Goal: Task Accomplishment & Management: Manage account settings

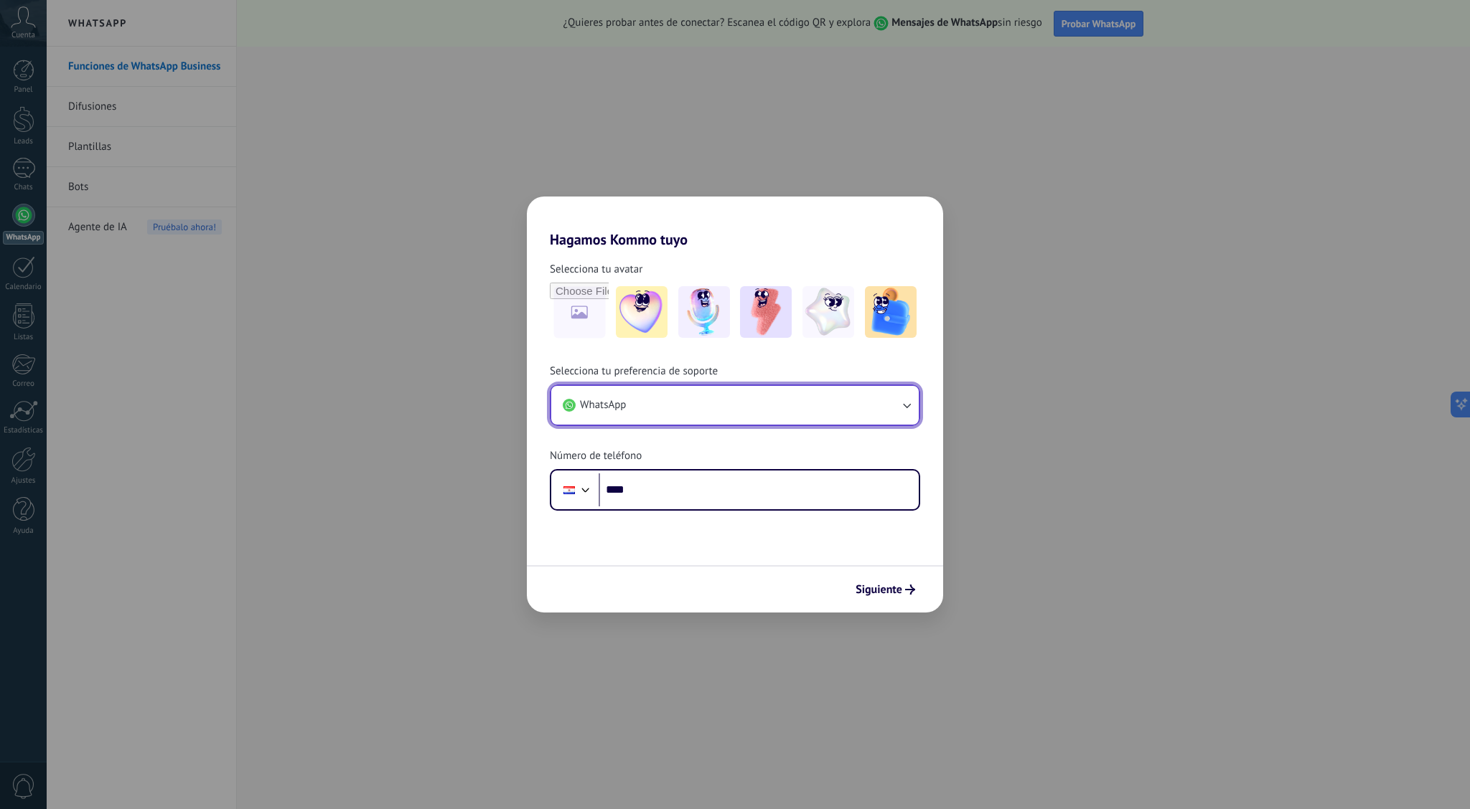
click at [740, 405] on button "WhatsApp" at bounding box center [734, 405] width 367 height 39
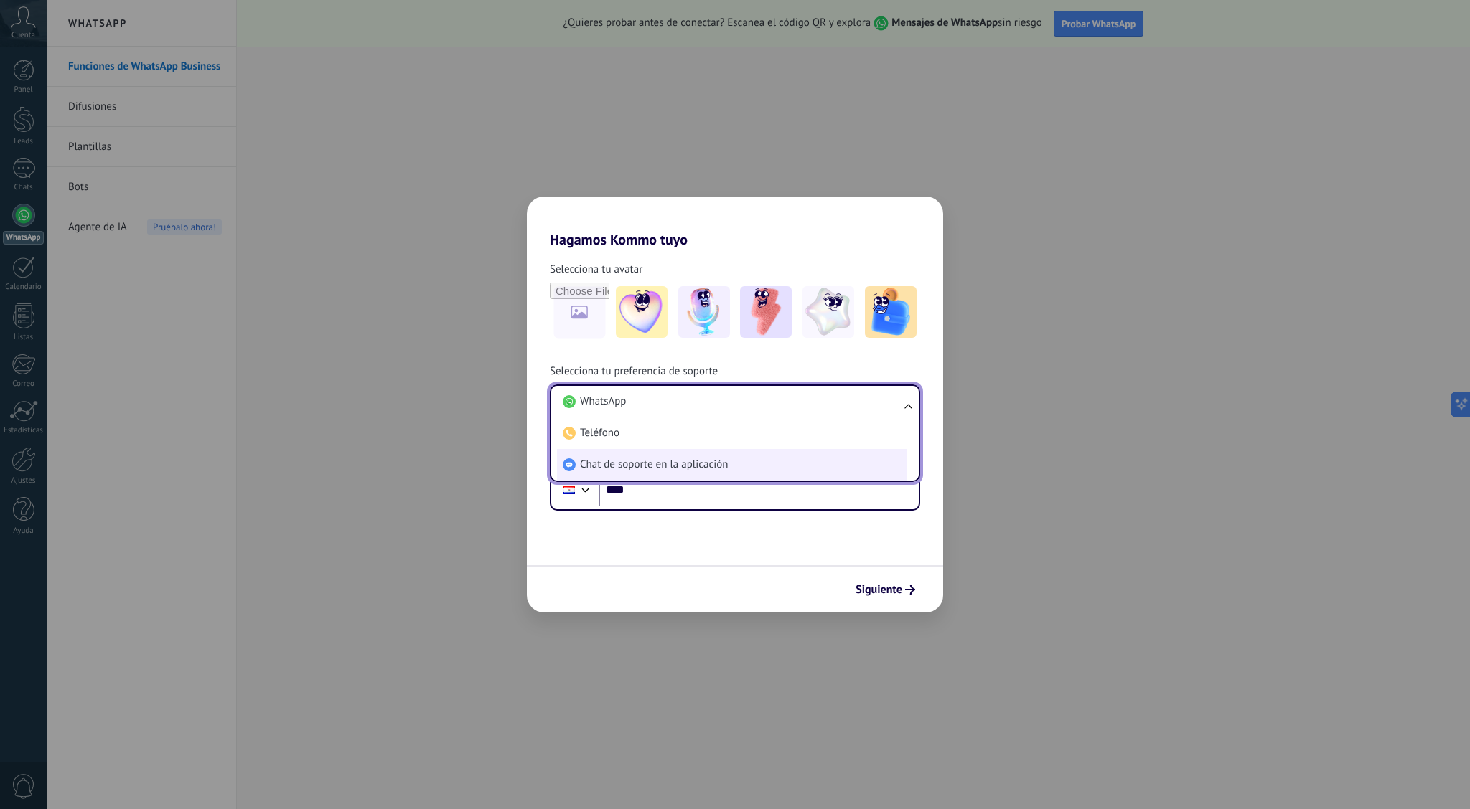
click at [722, 459] on span "Chat de soporte en la aplicación" at bounding box center [654, 465] width 148 height 14
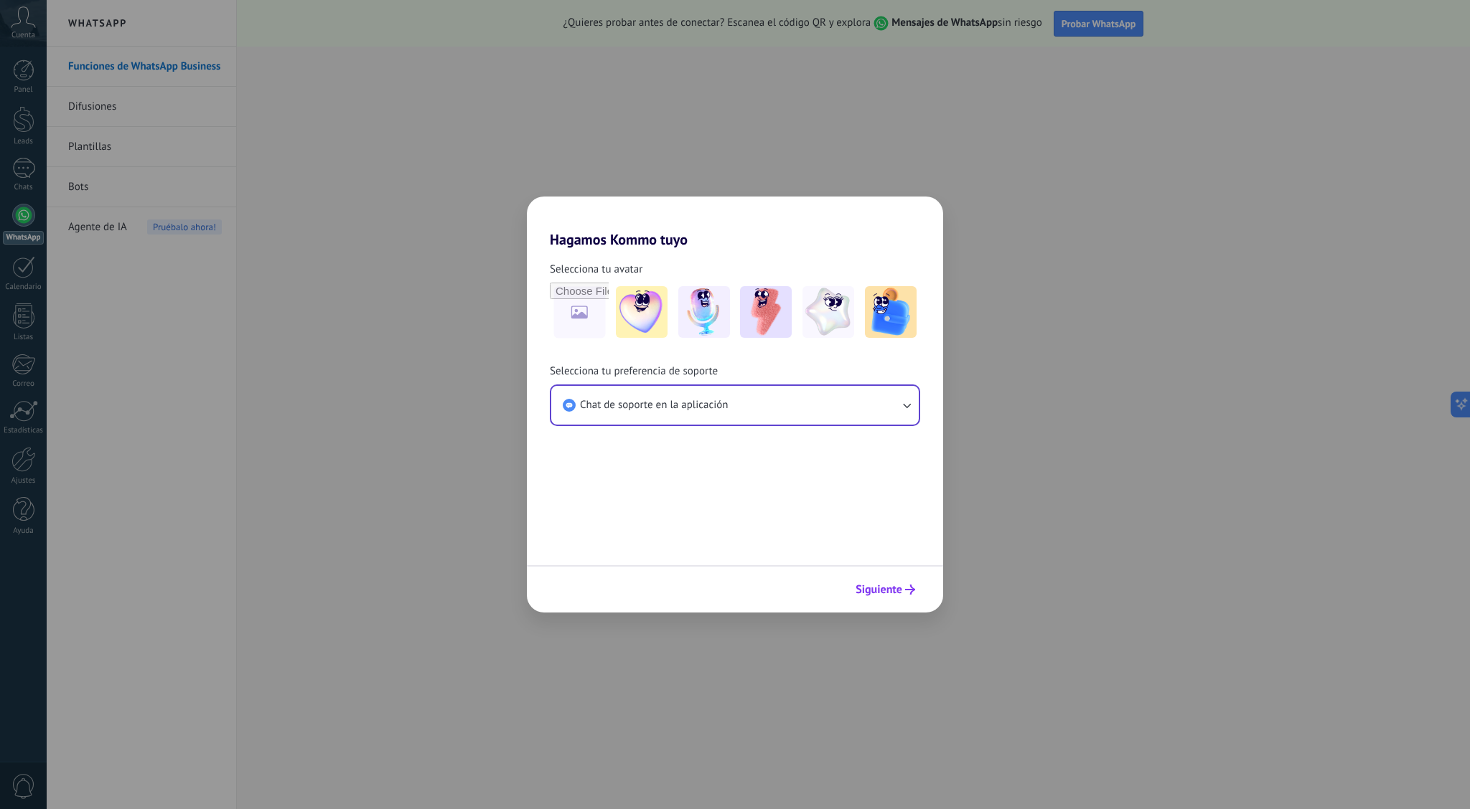
click at [885, 591] on span "Siguiente" at bounding box center [878, 590] width 47 height 10
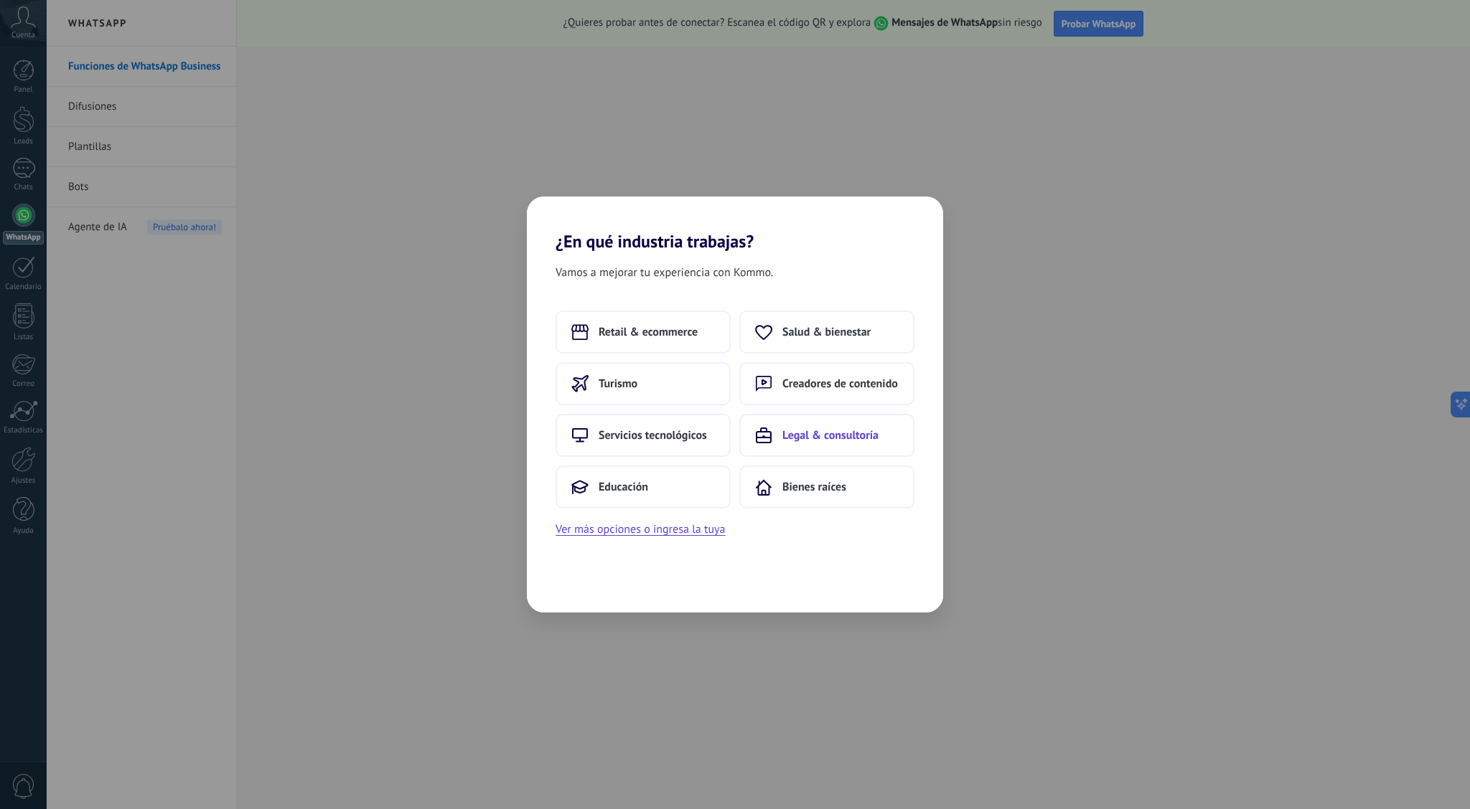
click at [825, 436] on span "Legal & consultoría" at bounding box center [830, 435] width 96 height 14
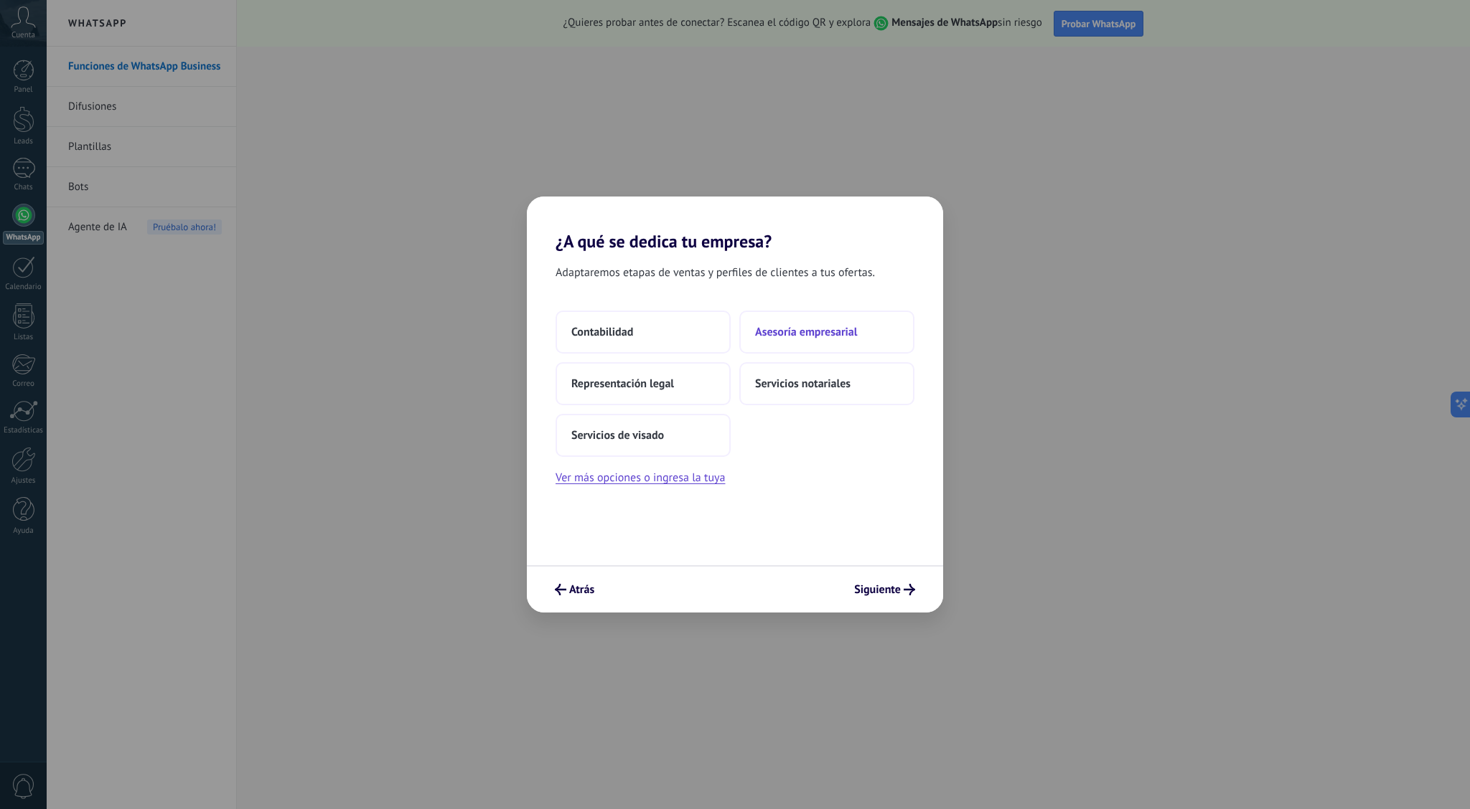
click at [789, 340] on button "Asesoría empresarial" at bounding box center [826, 332] width 175 height 43
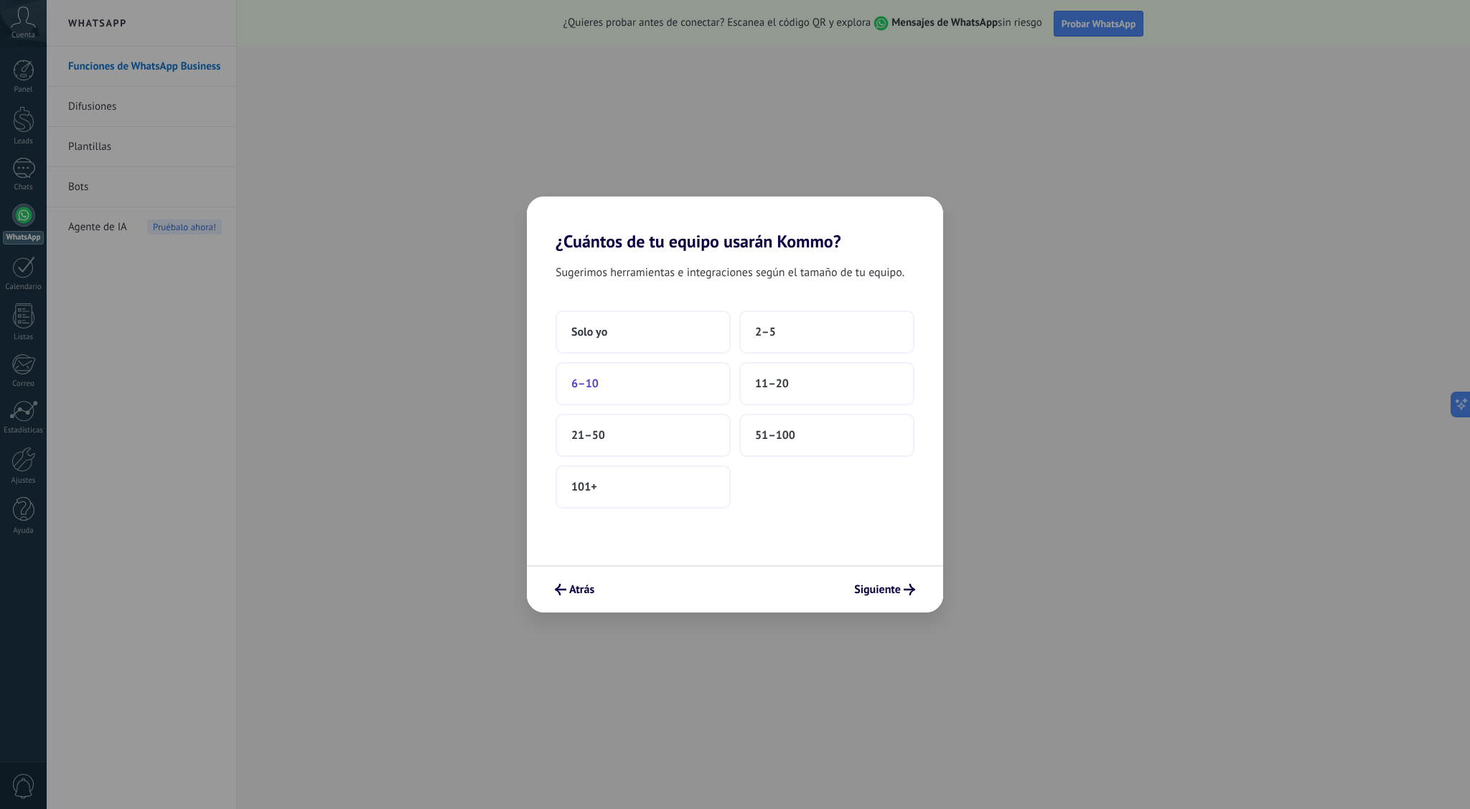
click at [650, 380] on button "6–10" at bounding box center [642, 383] width 175 height 43
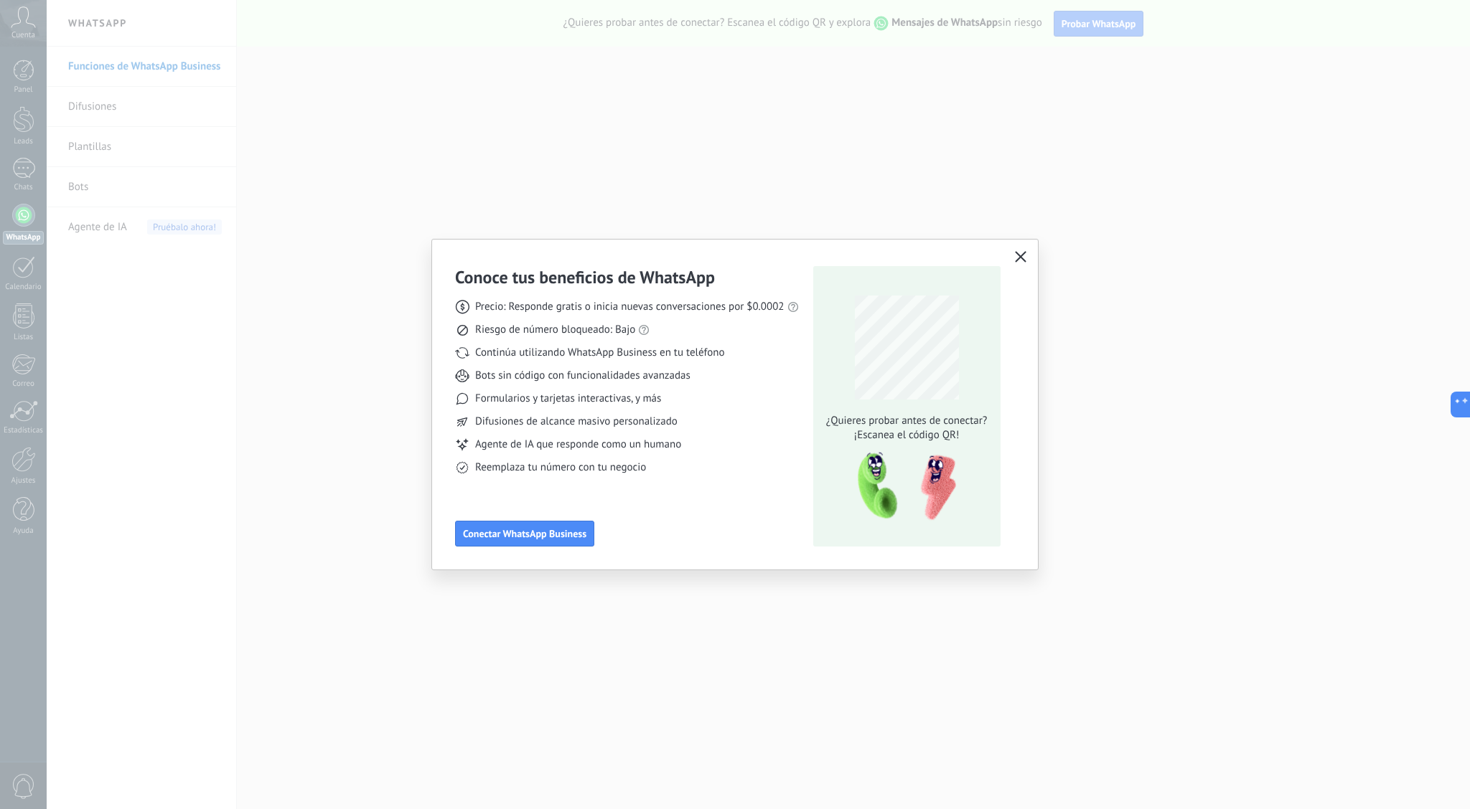
click at [1023, 253] on icon "button" at bounding box center [1020, 256] width 11 height 11
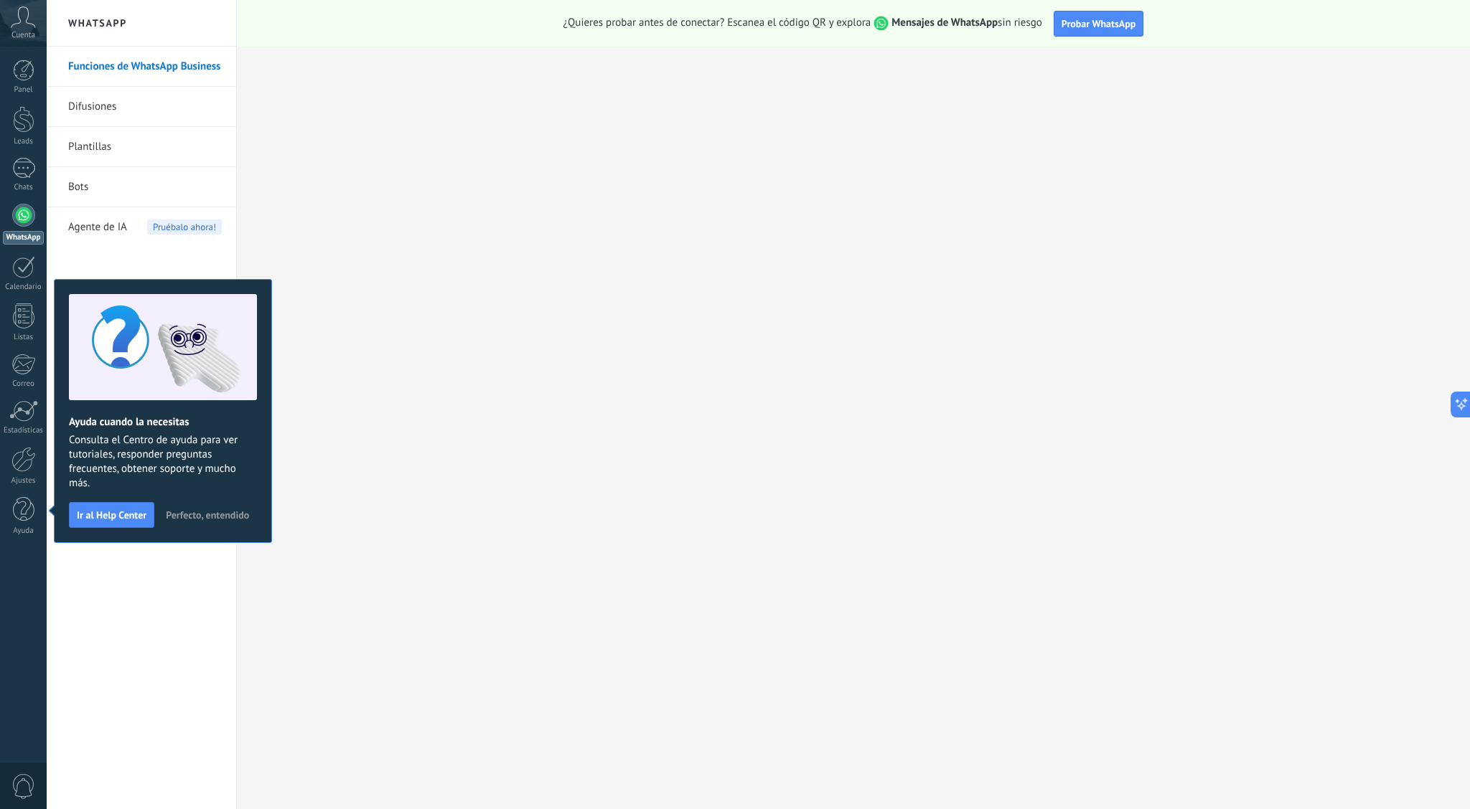
click at [209, 517] on span "Perfecto, entendido" at bounding box center [207, 515] width 83 height 10
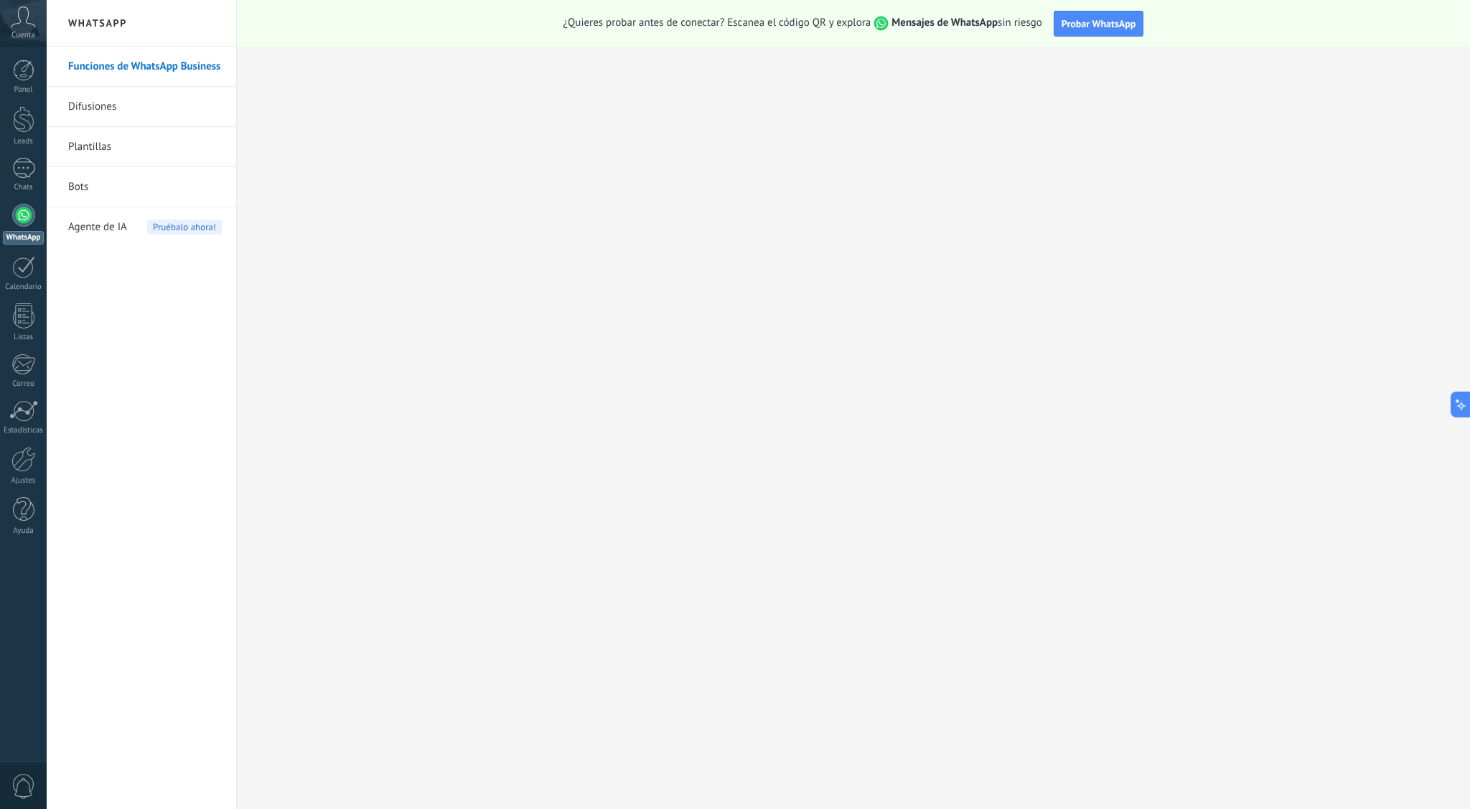
click at [22, 226] on div at bounding box center [23, 215] width 23 height 23
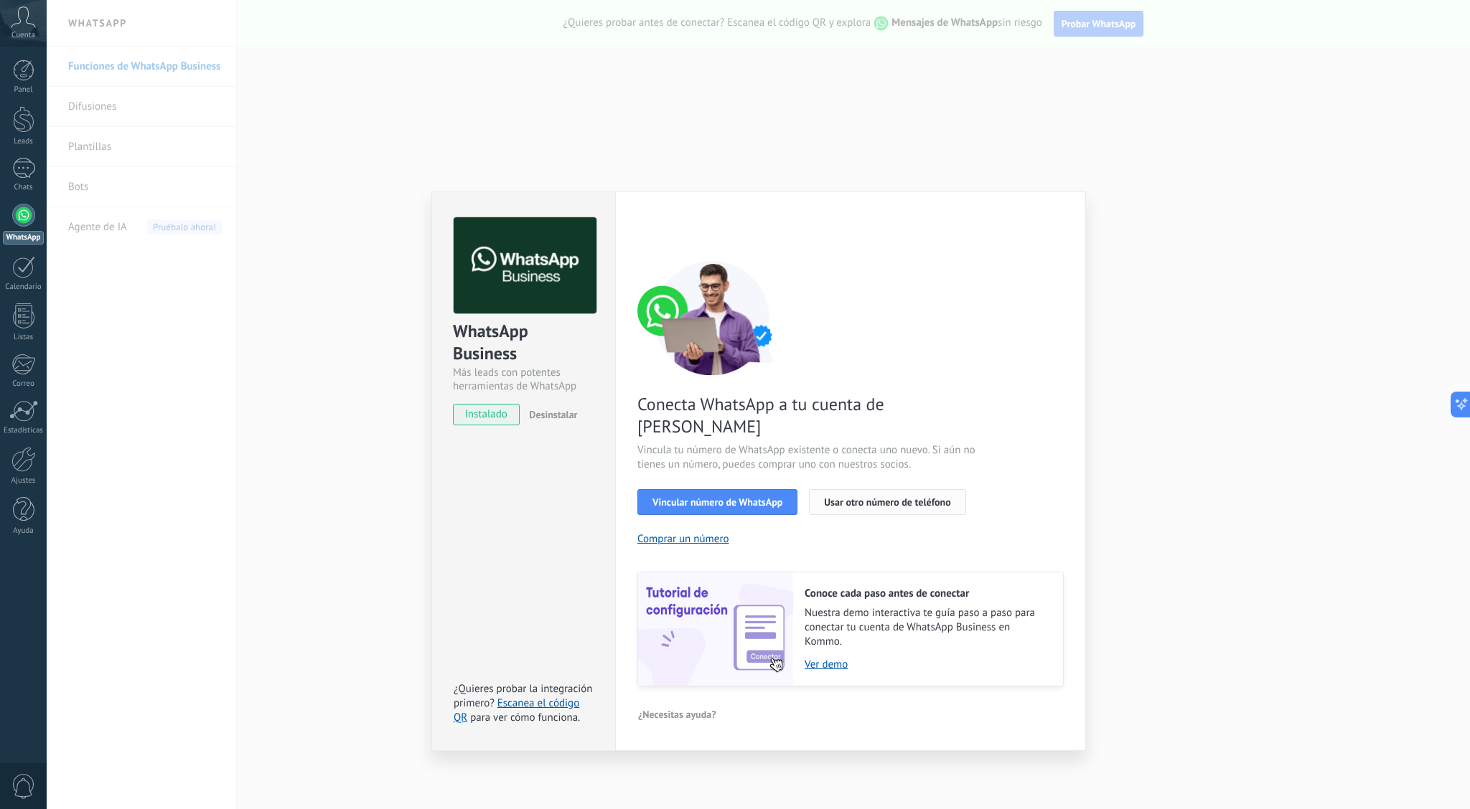
click at [891, 497] on span "Usar otro número de teléfono" at bounding box center [887, 502] width 126 height 10
click at [683, 532] on button "Comprar un número" at bounding box center [683, 539] width 92 height 14
click at [768, 489] on button "Vincular número de WhatsApp" at bounding box center [717, 502] width 160 height 26
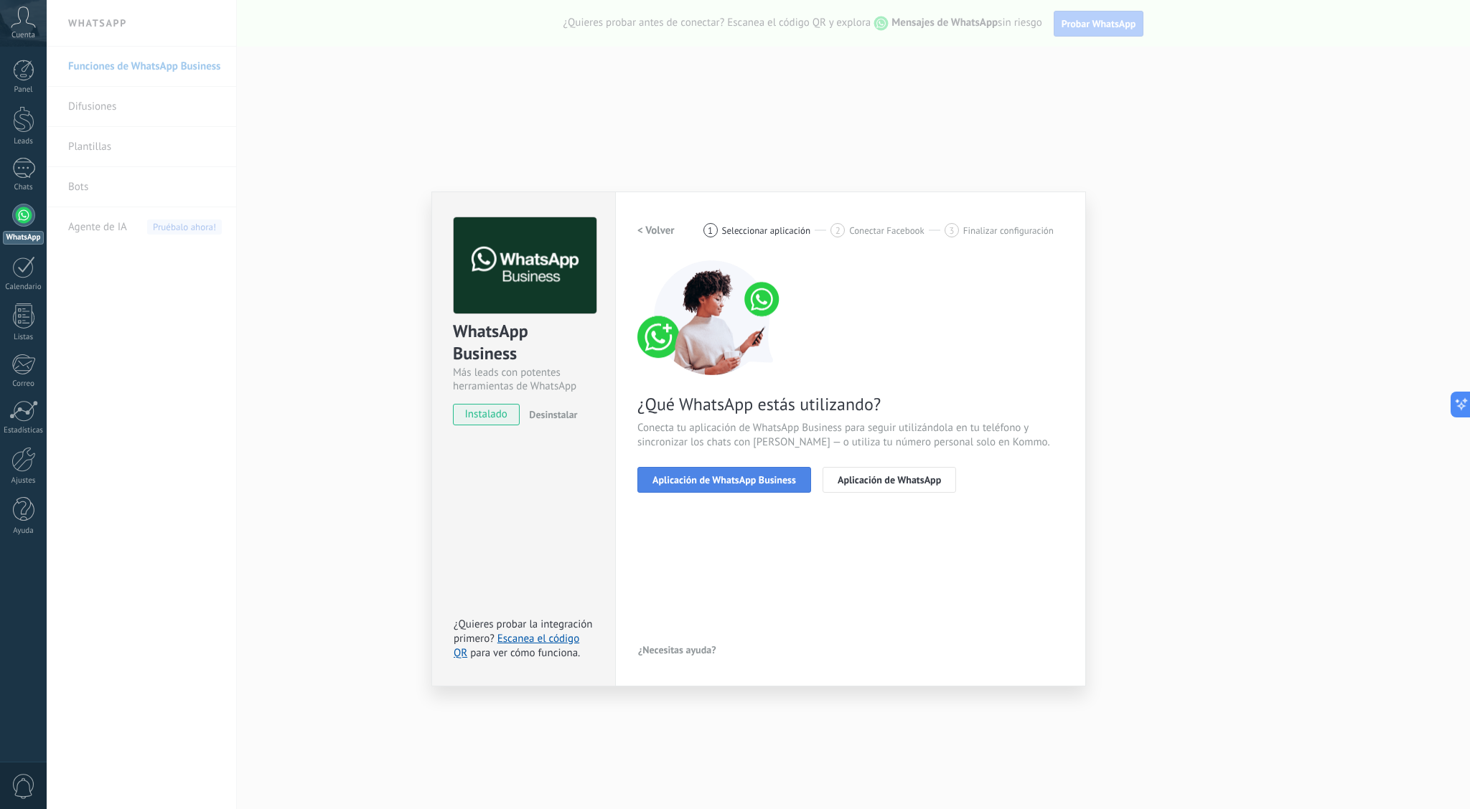
click at [726, 485] on span "Aplicación de WhatsApp Business" at bounding box center [724, 480] width 144 height 10
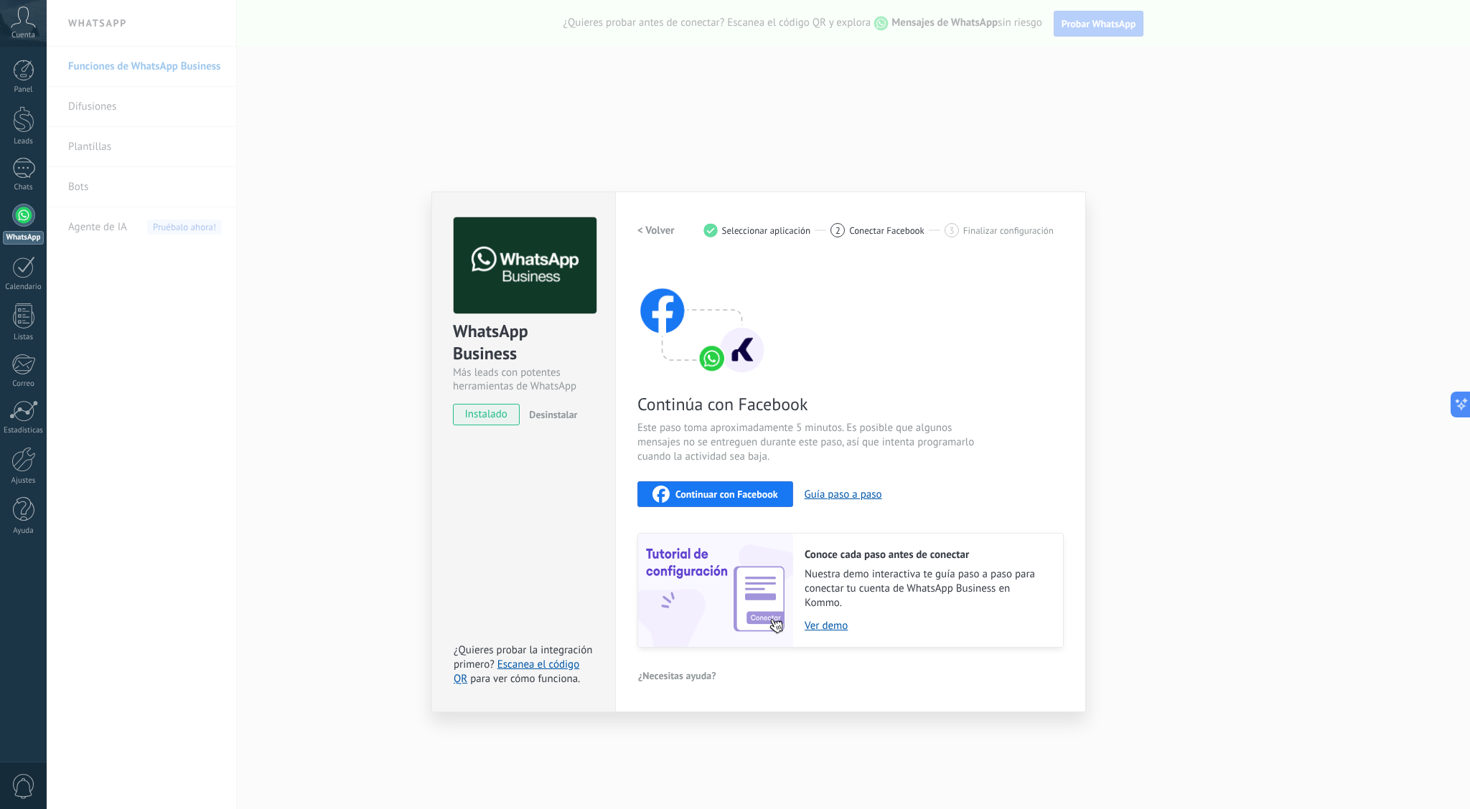
click at [877, 229] on span "Conectar Facebook" at bounding box center [886, 230] width 75 height 11
click at [776, 228] on span "Seleccionar aplicación" at bounding box center [766, 230] width 89 height 11
click at [717, 229] on div "1" at bounding box center [710, 230] width 14 height 14
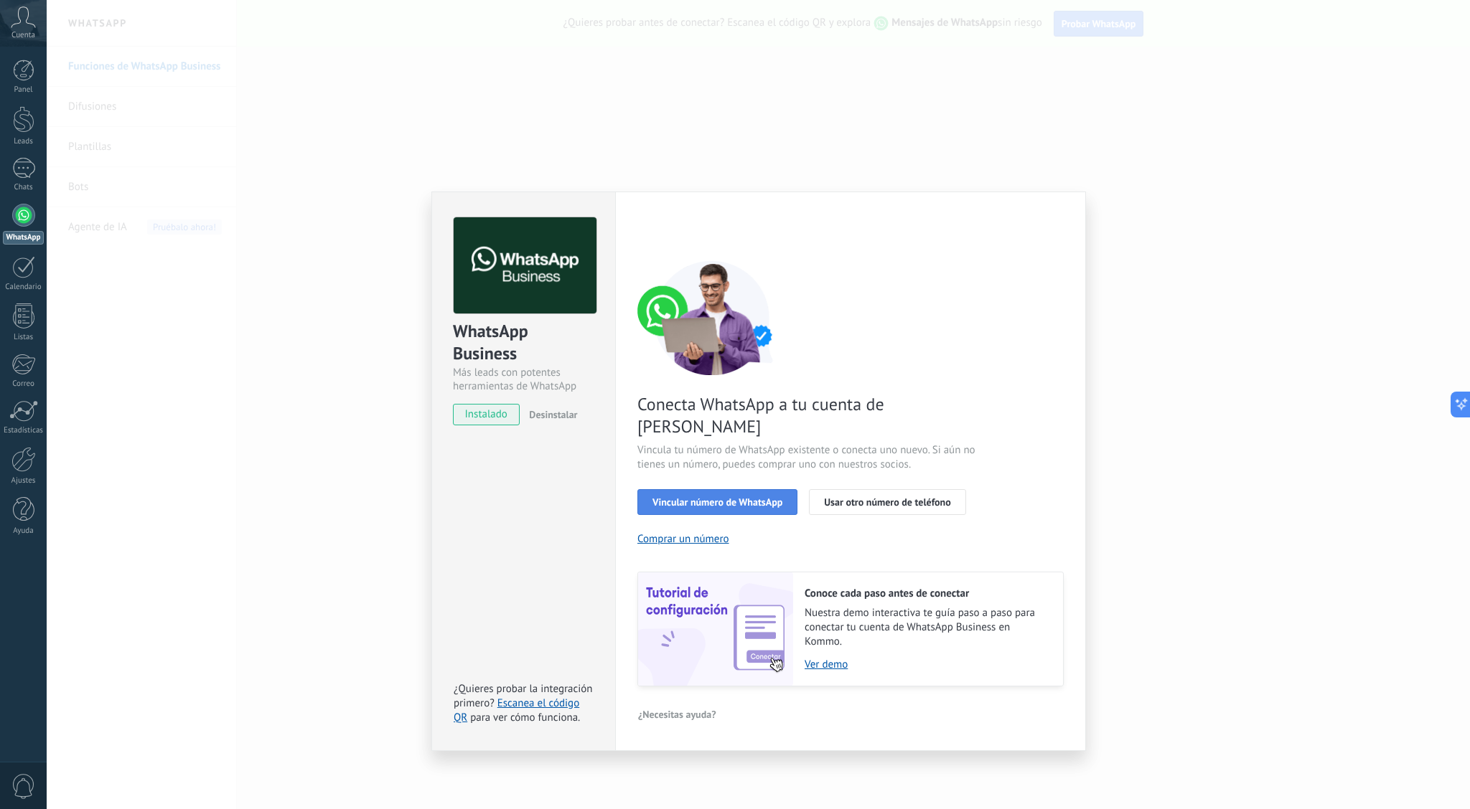
click at [714, 497] on span "Vincular número de WhatsApp" at bounding box center [717, 502] width 130 height 10
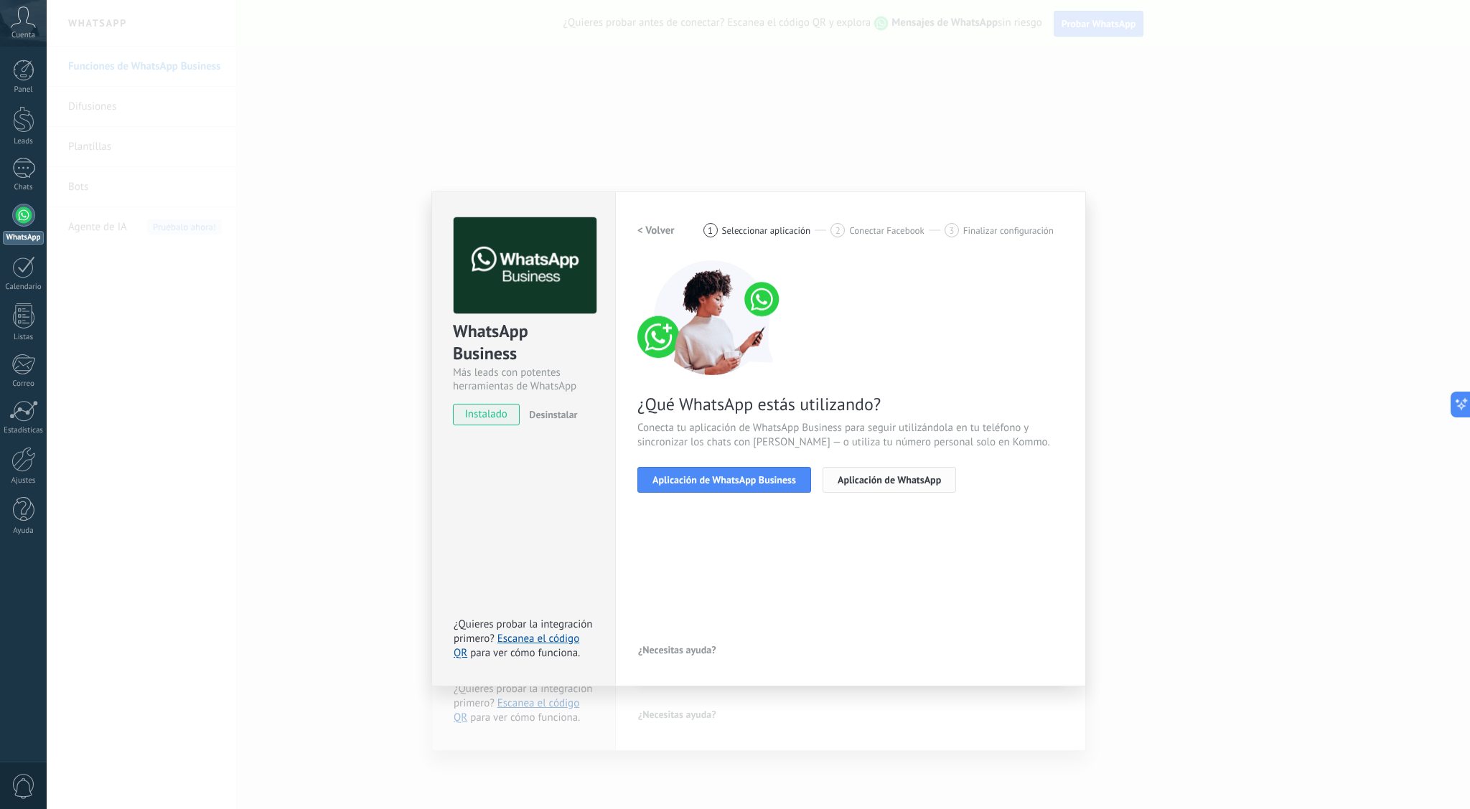
click at [899, 482] on span "Aplicación de WhatsApp" at bounding box center [888, 480] width 103 height 10
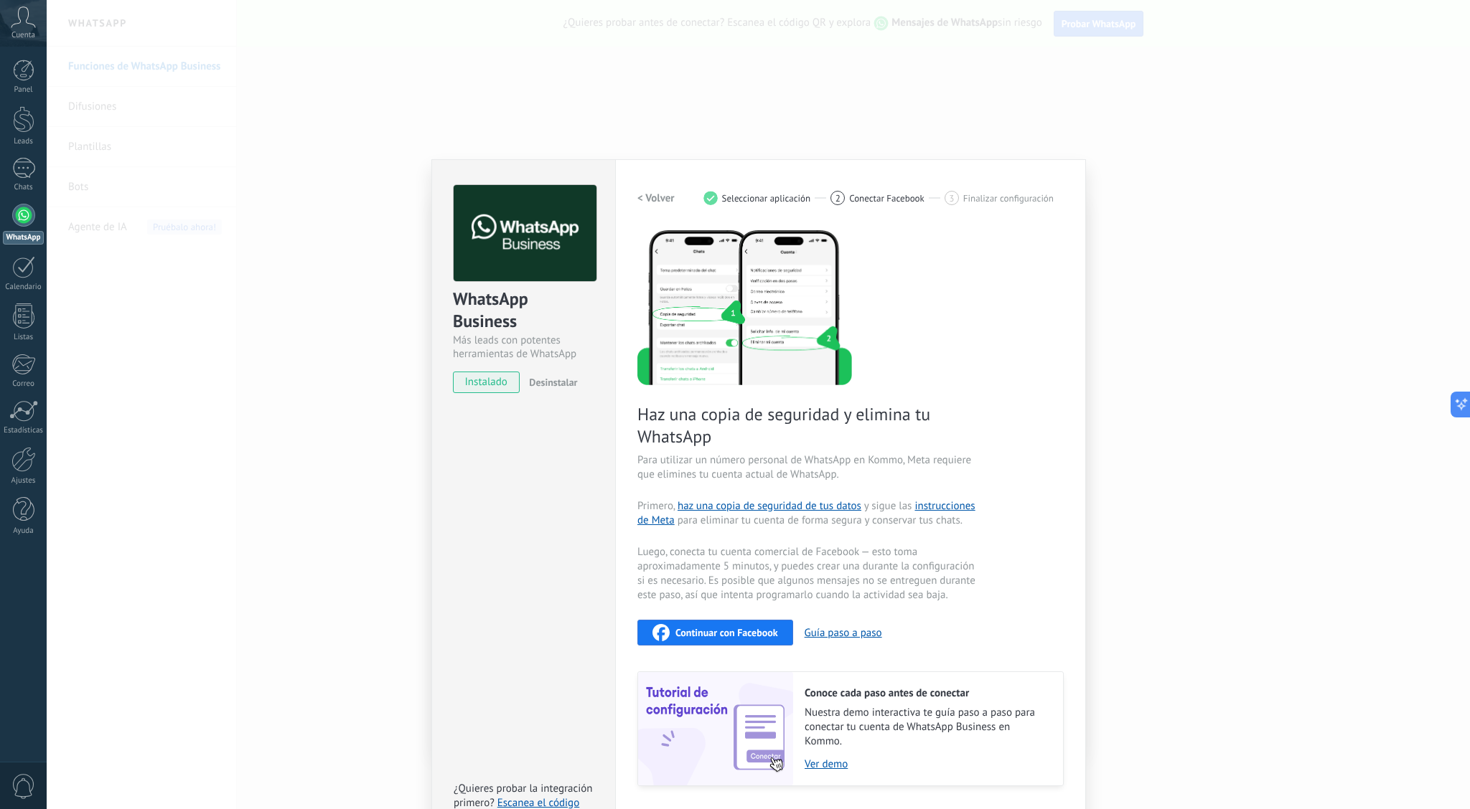
scroll to position [73, 0]
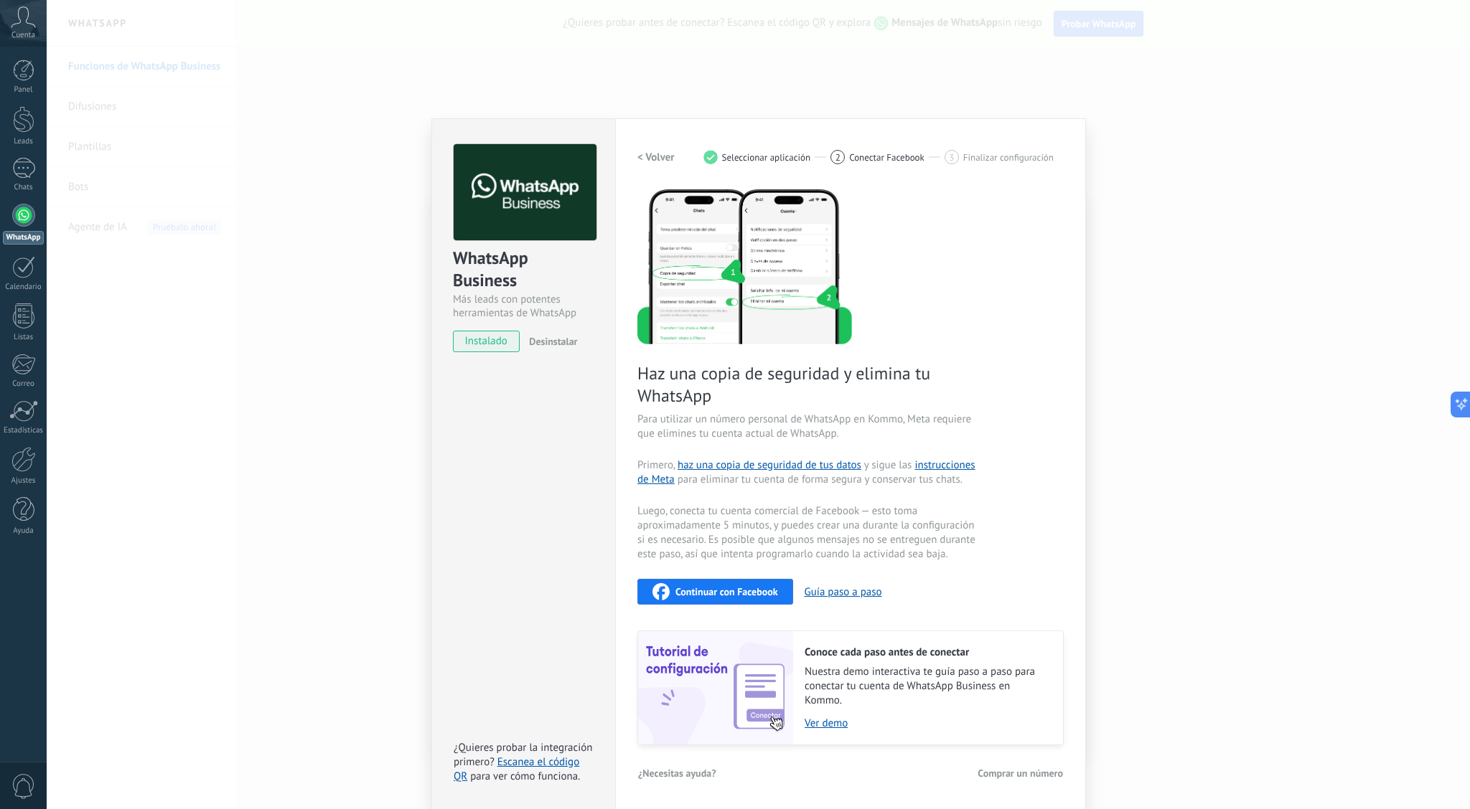
click at [992, 324] on div "Haz una copia de seguridad y elimina tu WhatsApp Para utilizar un número person…" at bounding box center [850, 466] width 426 height 558
click at [646, 159] on h2 "< Volver" at bounding box center [655, 158] width 37 height 14
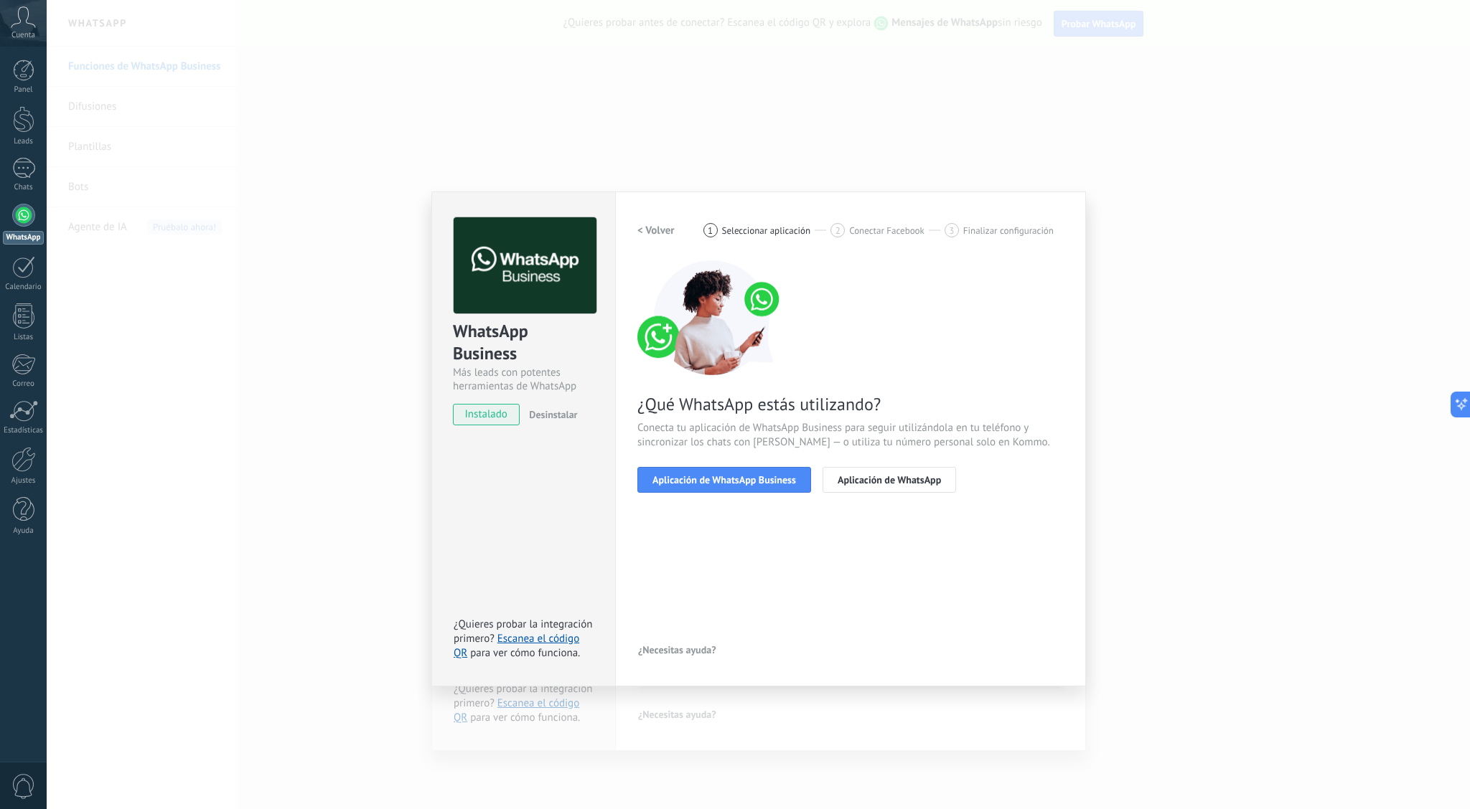
click at [1244, 512] on div "WhatsApp Business Más leads con potentes herramientas de WhatsApp instalado Des…" at bounding box center [758, 404] width 1423 height 809
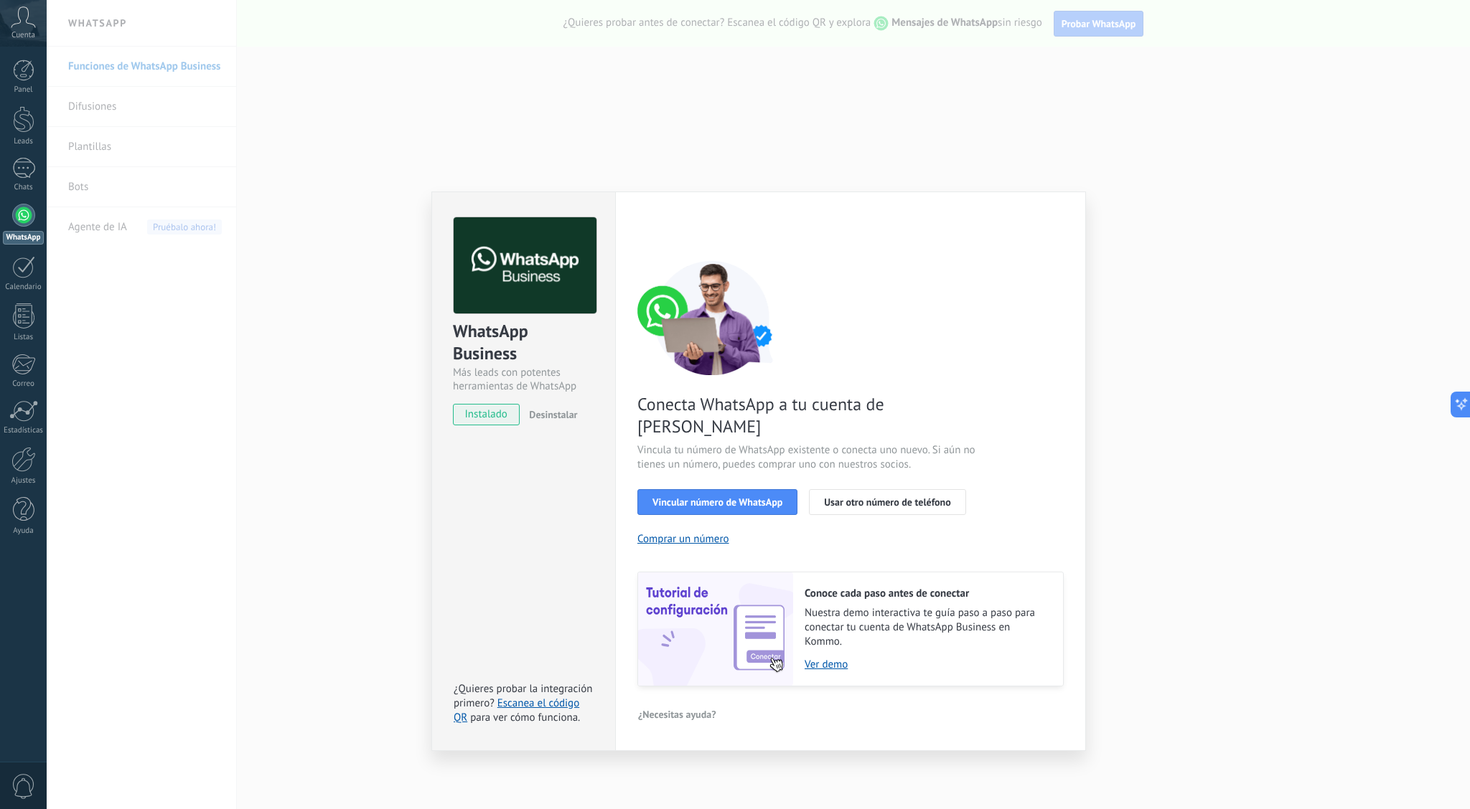
click at [1106, 266] on div "WhatsApp Business Más leads con potentes herramientas de WhatsApp instalado Des…" at bounding box center [758, 404] width 1423 height 809
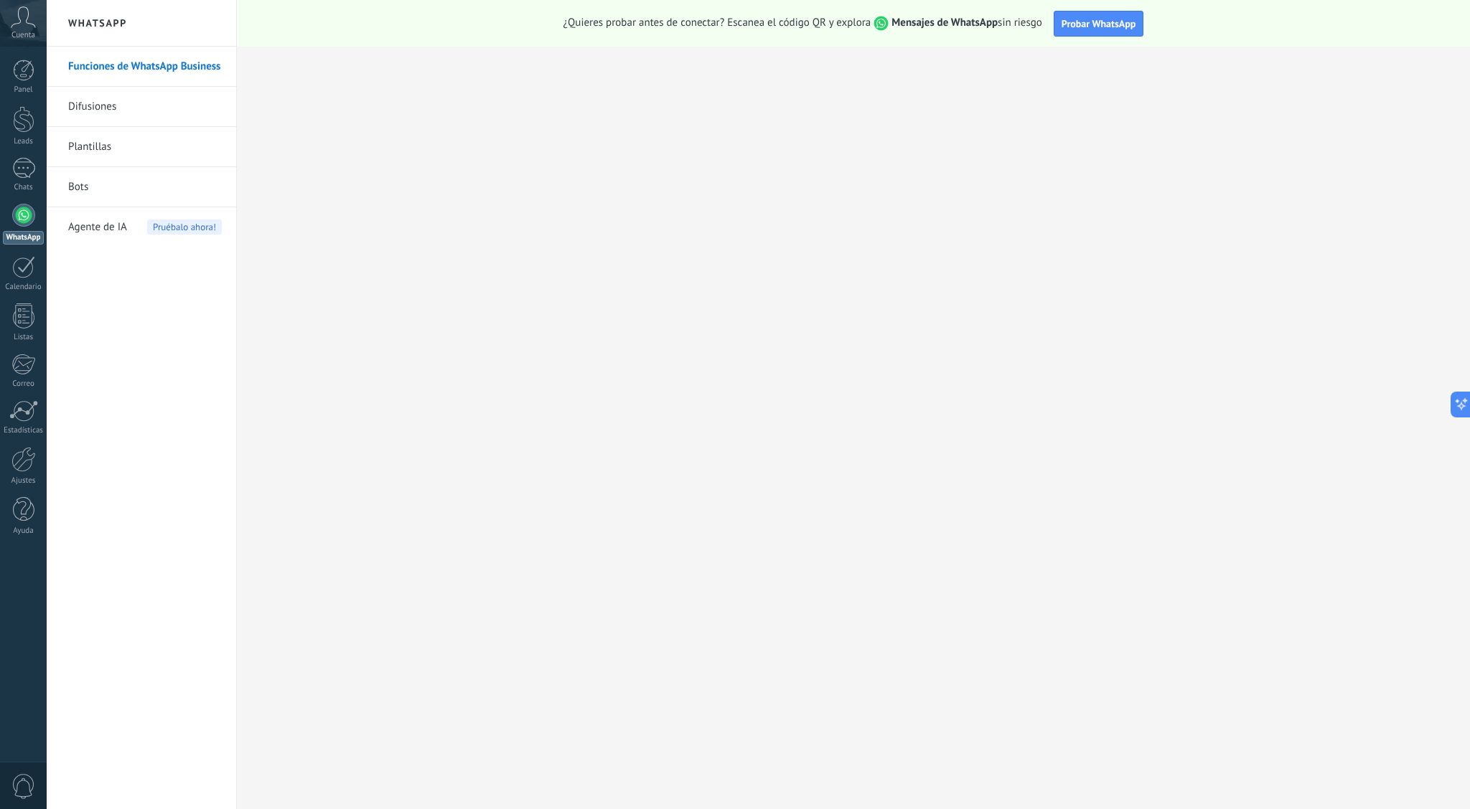
click at [26, 32] on span "Cuenta" at bounding box center [23, 35] width 24 height 9
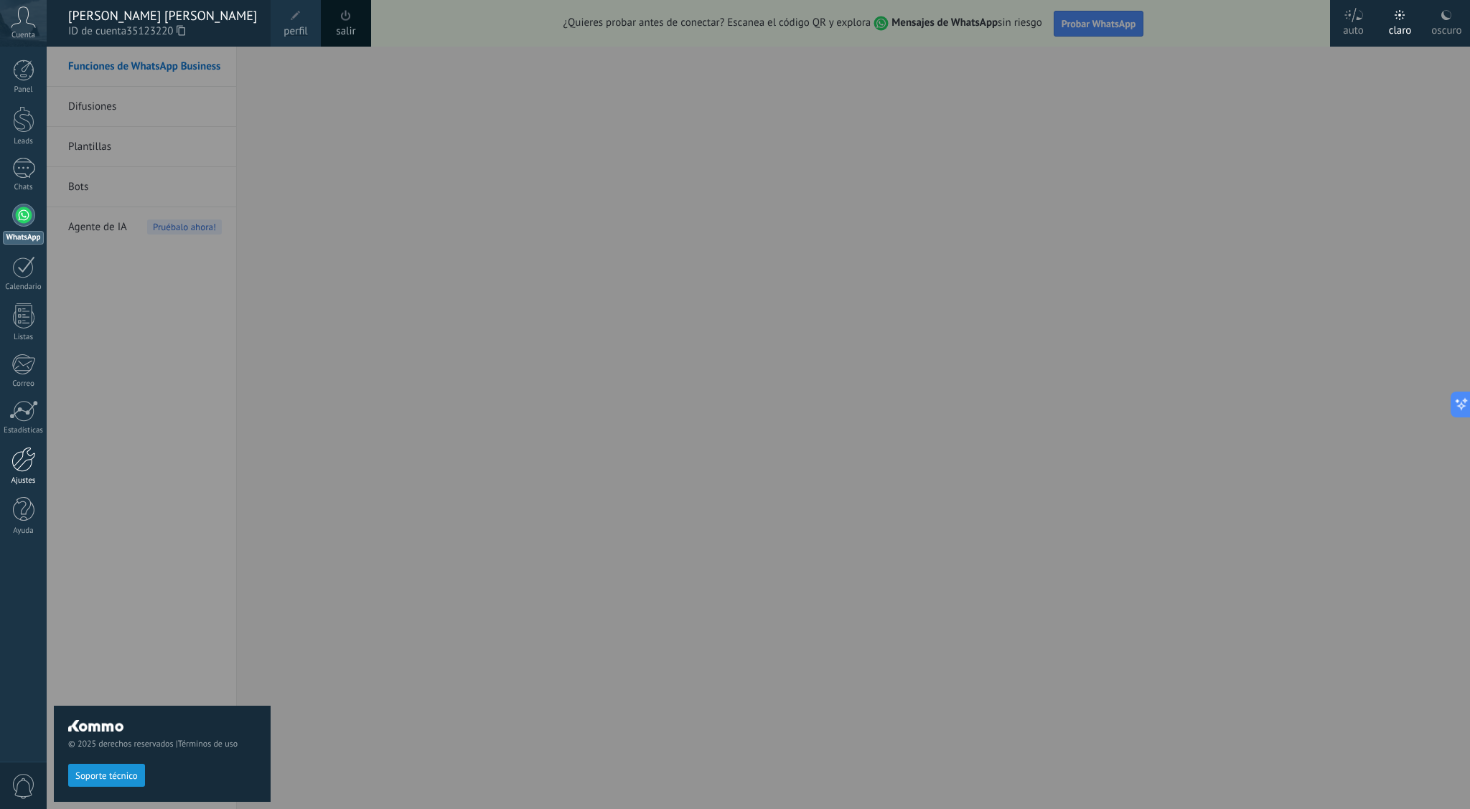
click at [26, 448] on div at bounding box center [23, 459] width 24 height 25
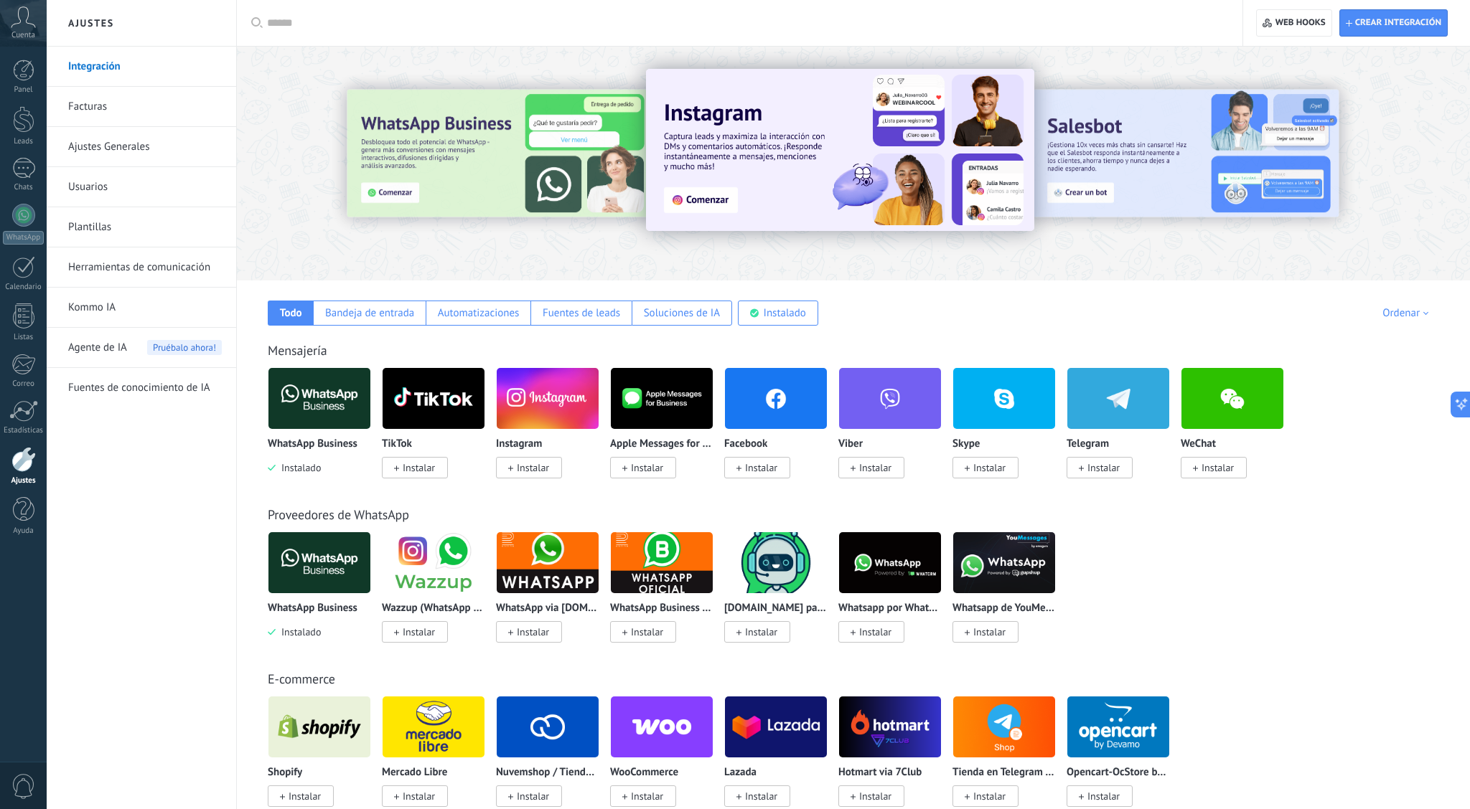
click at [104, 102] on link "Facturas" at bounding box center [145, 107] width 154 height 40
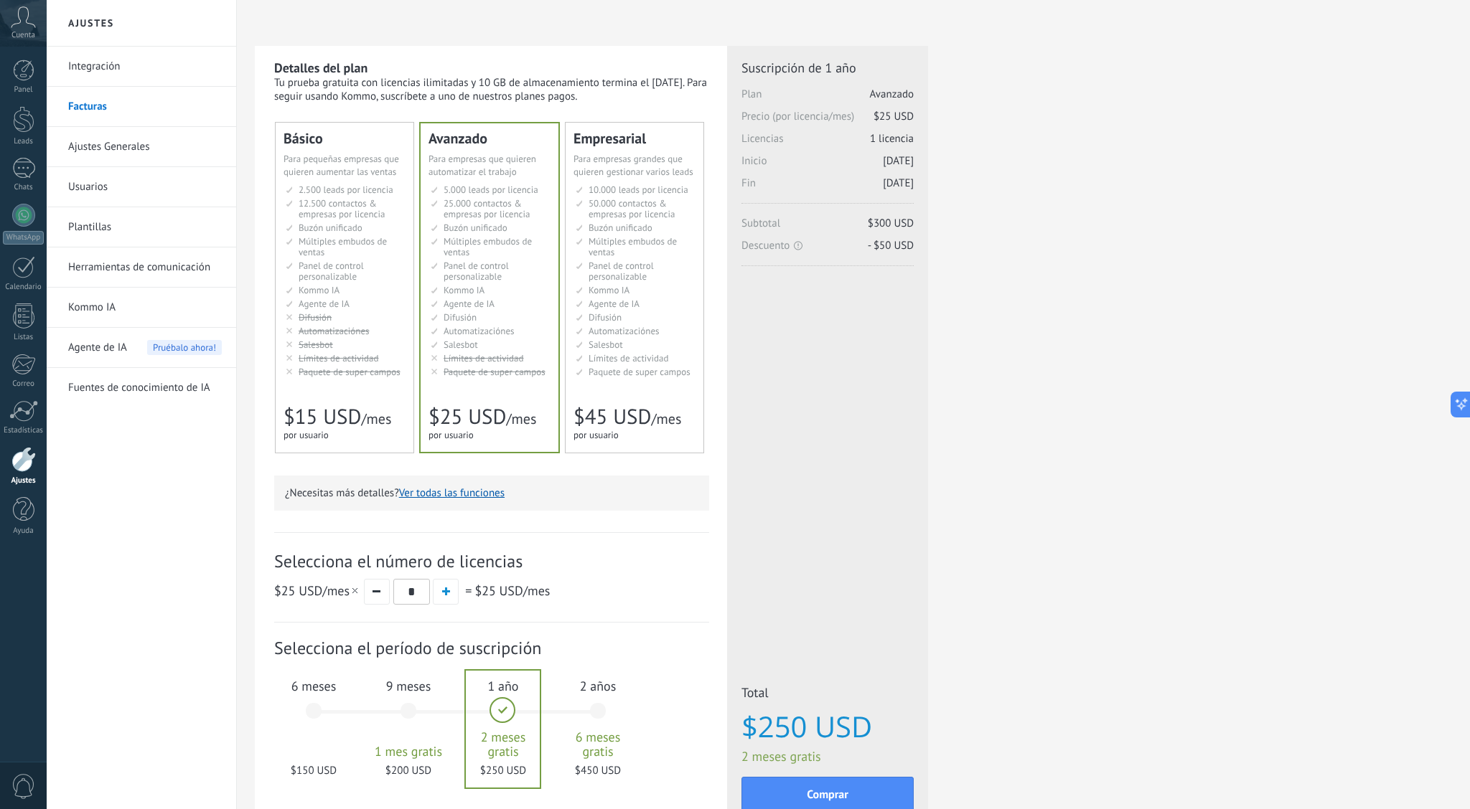
scroll to position [111, 0]
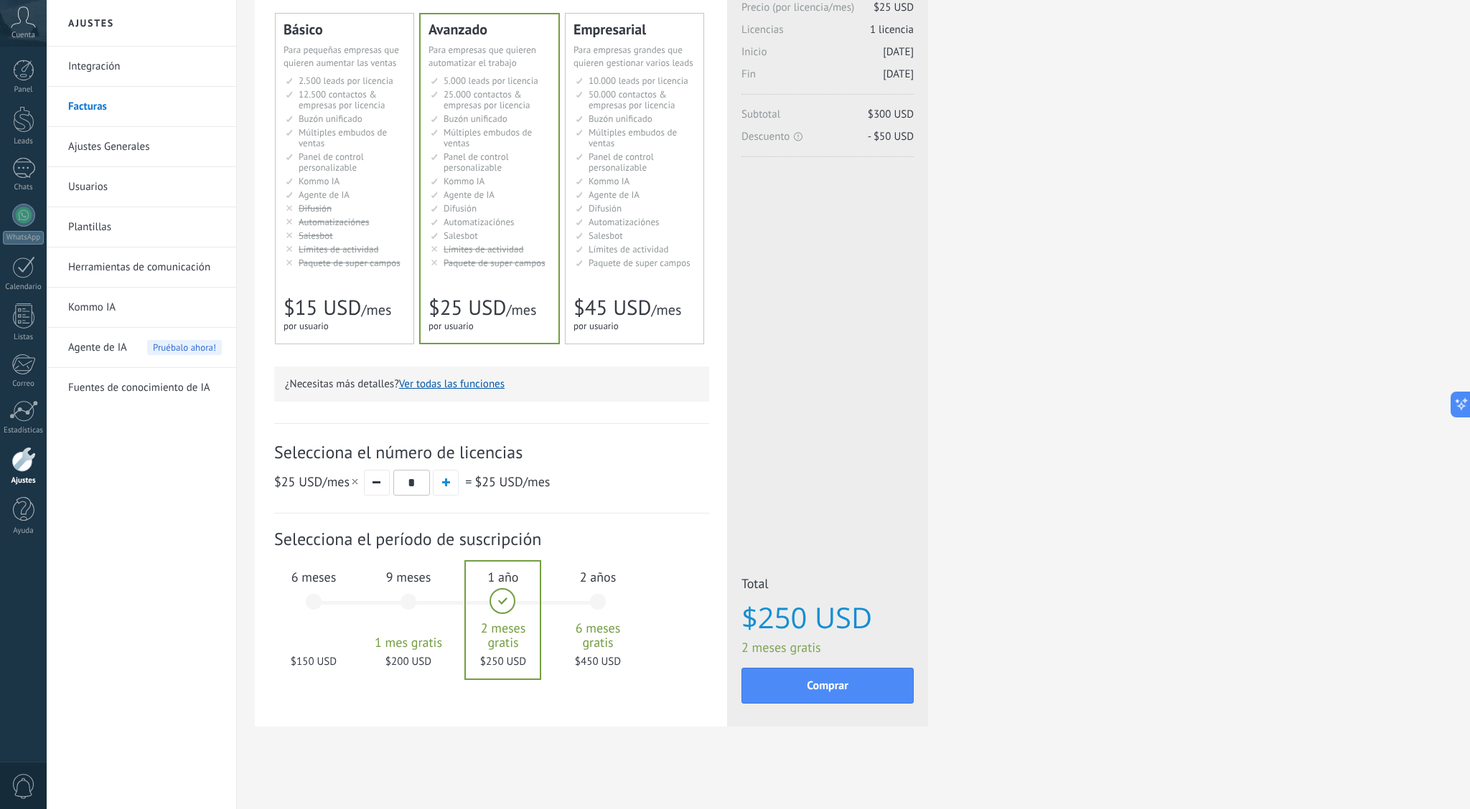
click at [20, 466] on div at bounding box center [23, 459] width 24 height 25
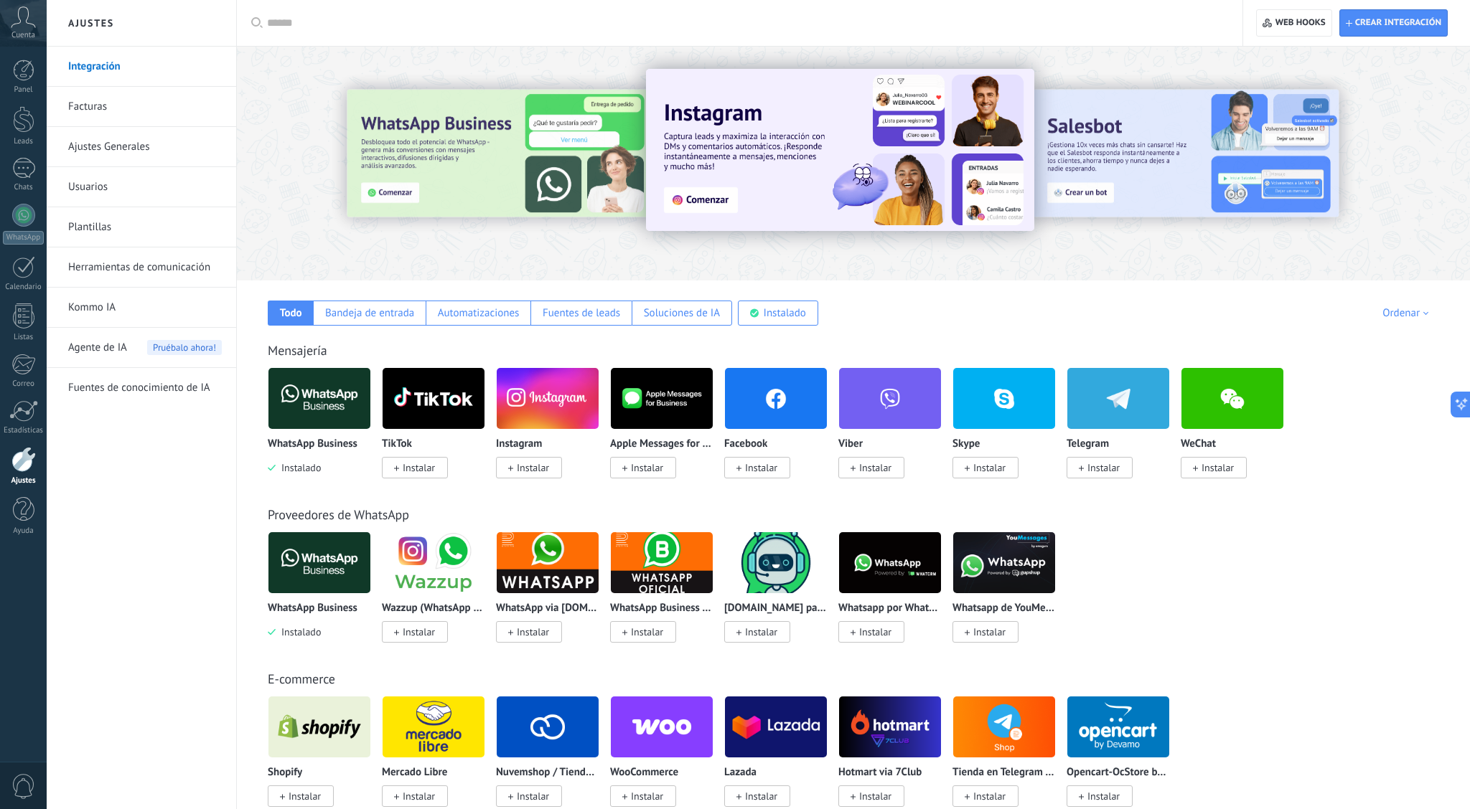
click at [24, 28] on div "Cuenta" at bounding box center [23, 23] width 47 height 47
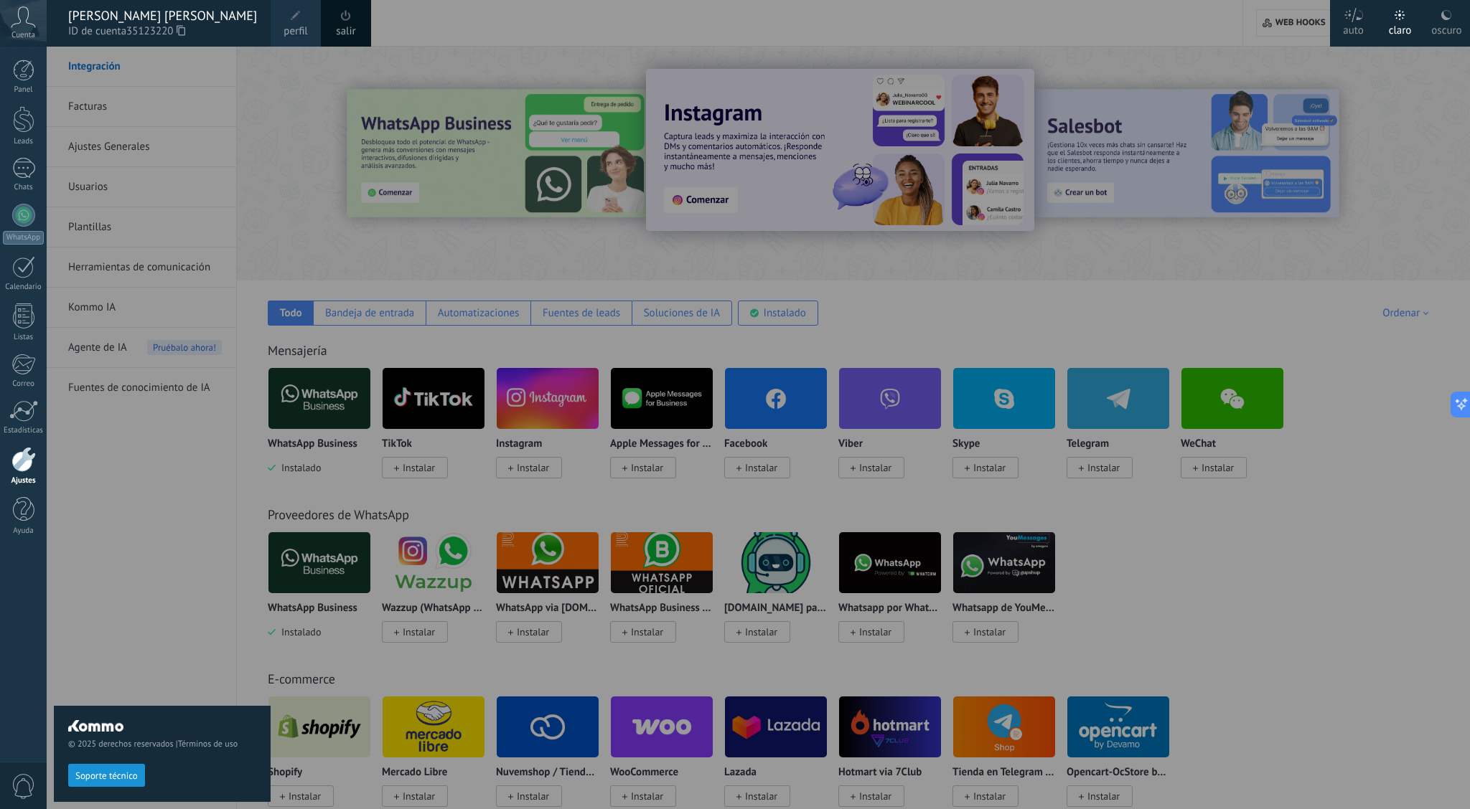
click at [301, 33] on span "perfil" at bounding box center [295, 32] width 24 height 16
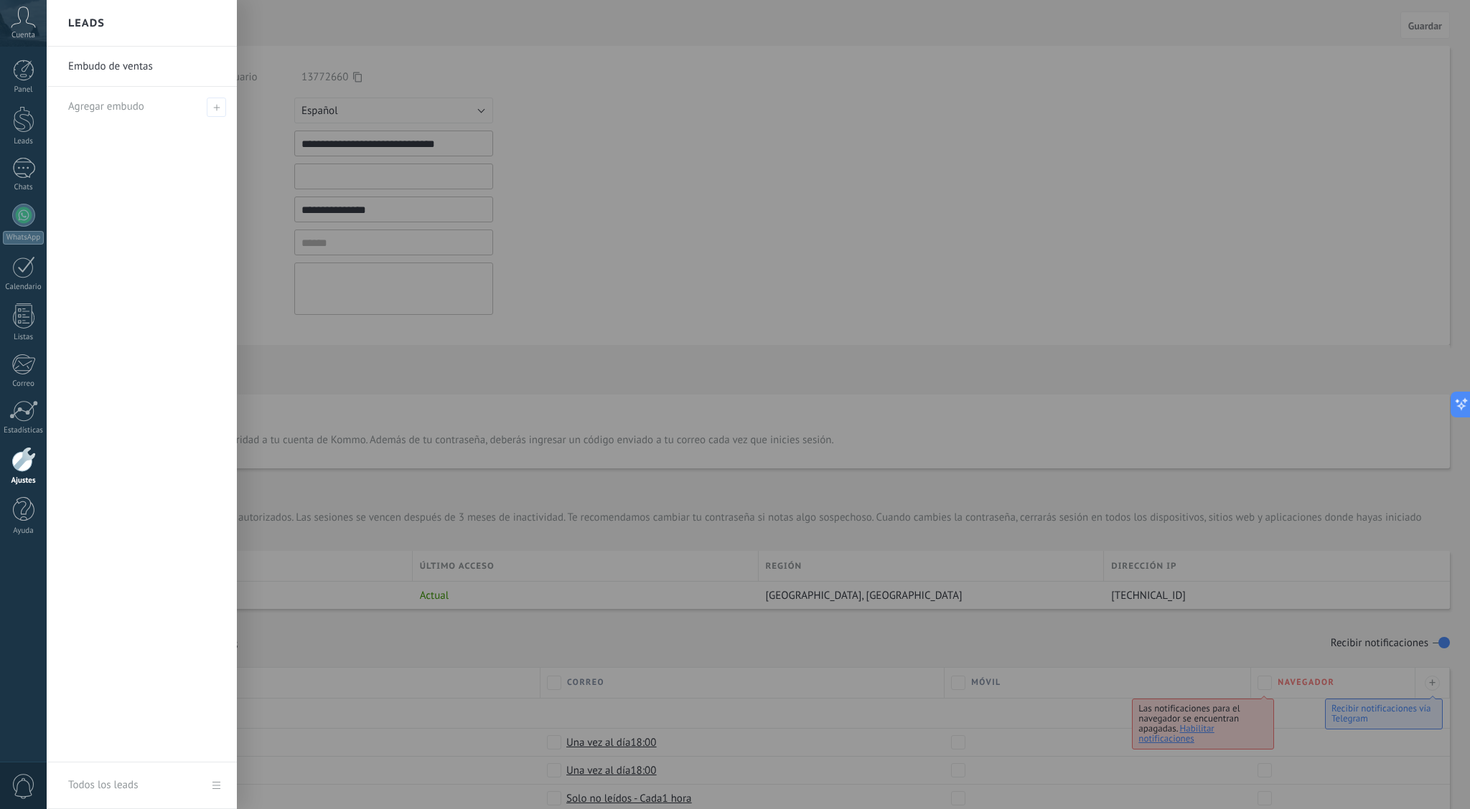
click at [464, 113] on div at bounding box center [782, 404] width 1470 height 809
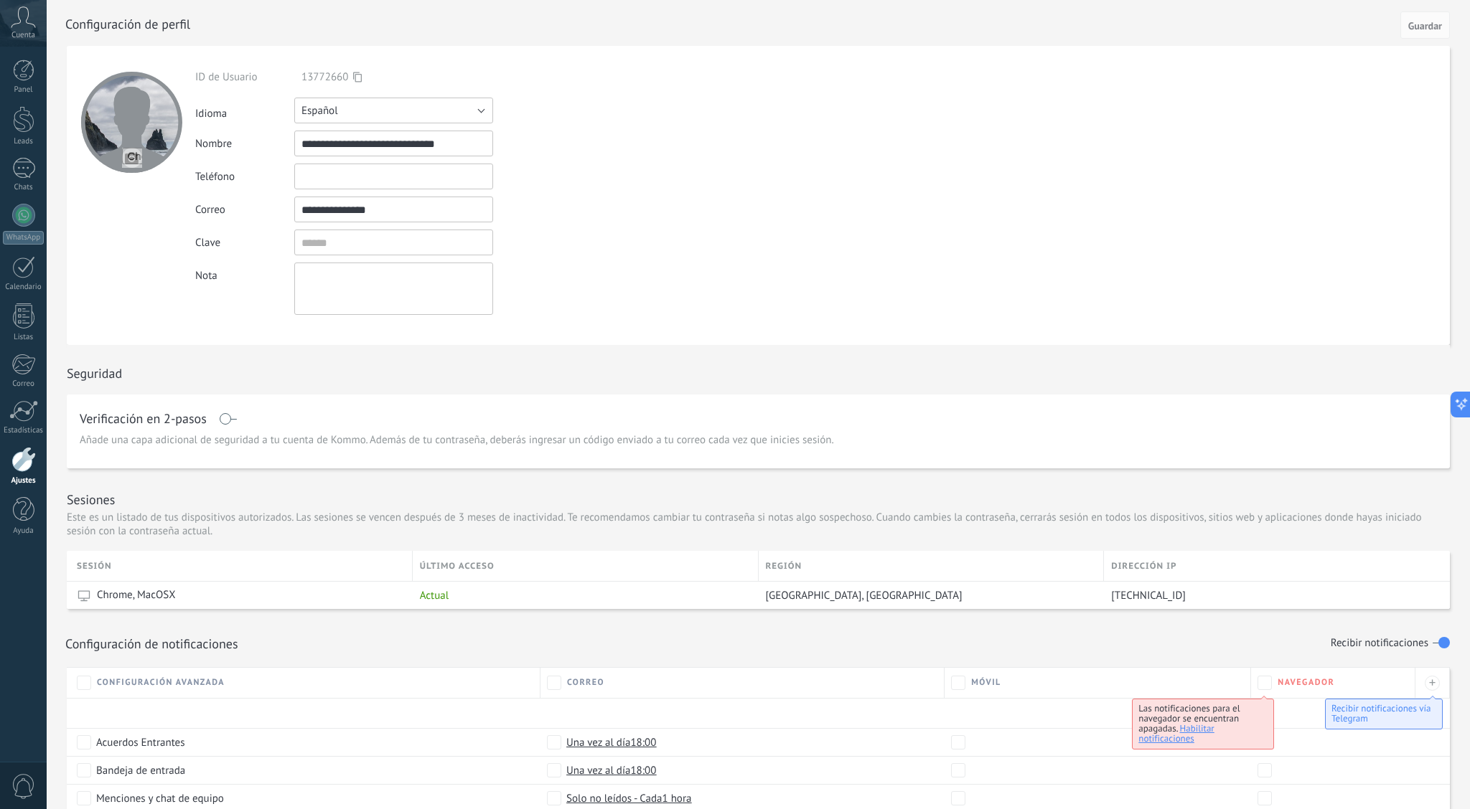
click at [464, 113] on button "Español" at bounding box center [393, 111] width 199 height 26
click at [427, 175] on li "Português" at bounding box center [389, 184] width 207 height 24
drag, startPoint x: 483, startPoint y: 149, endPoint x: 51, endPoint y: 119, distance: 433.0
click at [52, 120] on div "**********" at bounding box center [758, 610] width 1423 height 1129
type input "**********"
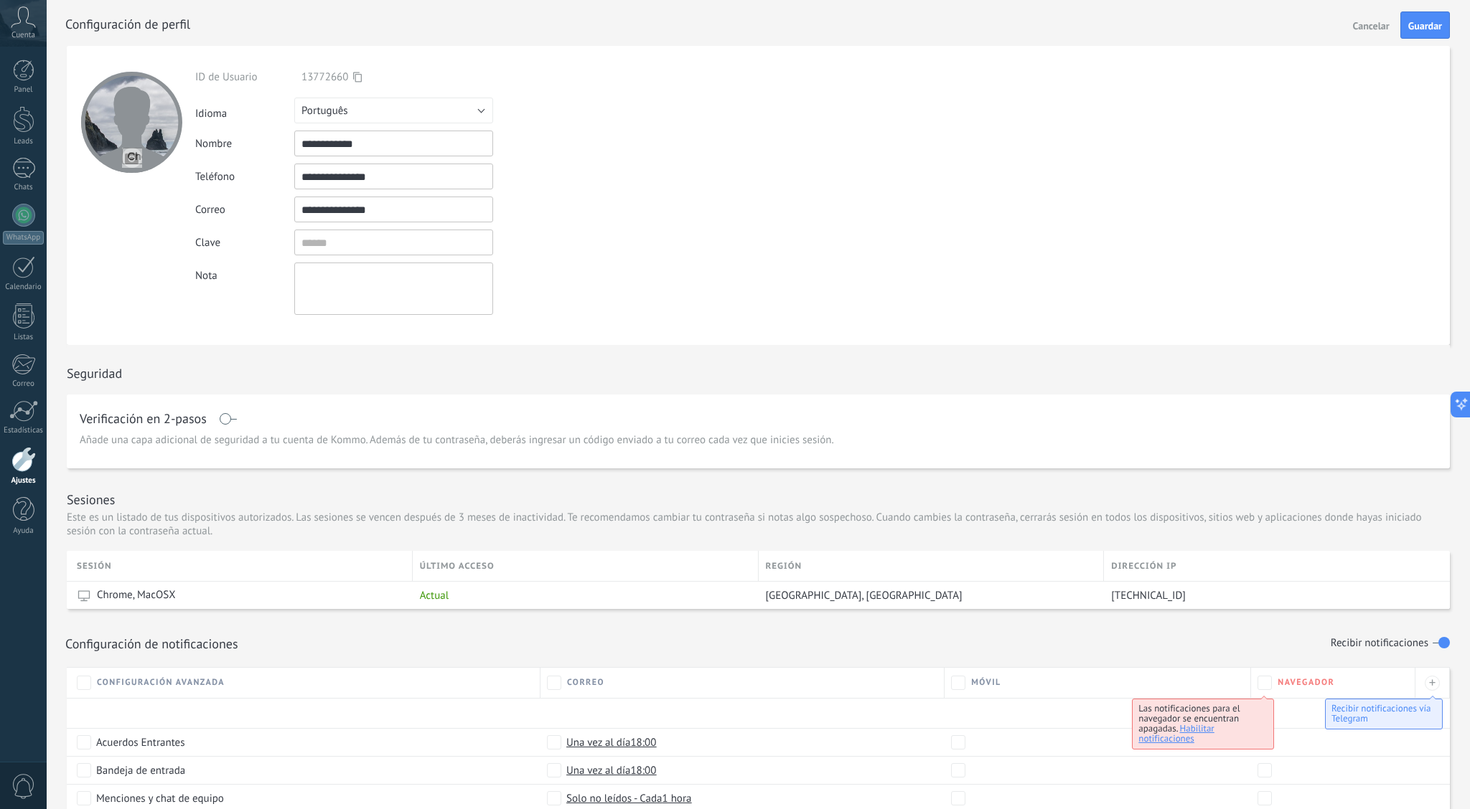
type input "**********"
click at [51, 119] on div "**********" at bounding box center [758, 610] width 1423 height 1129
click at [418, 212] on input "**********" at bounding box center [393, 210] width 199 height 26
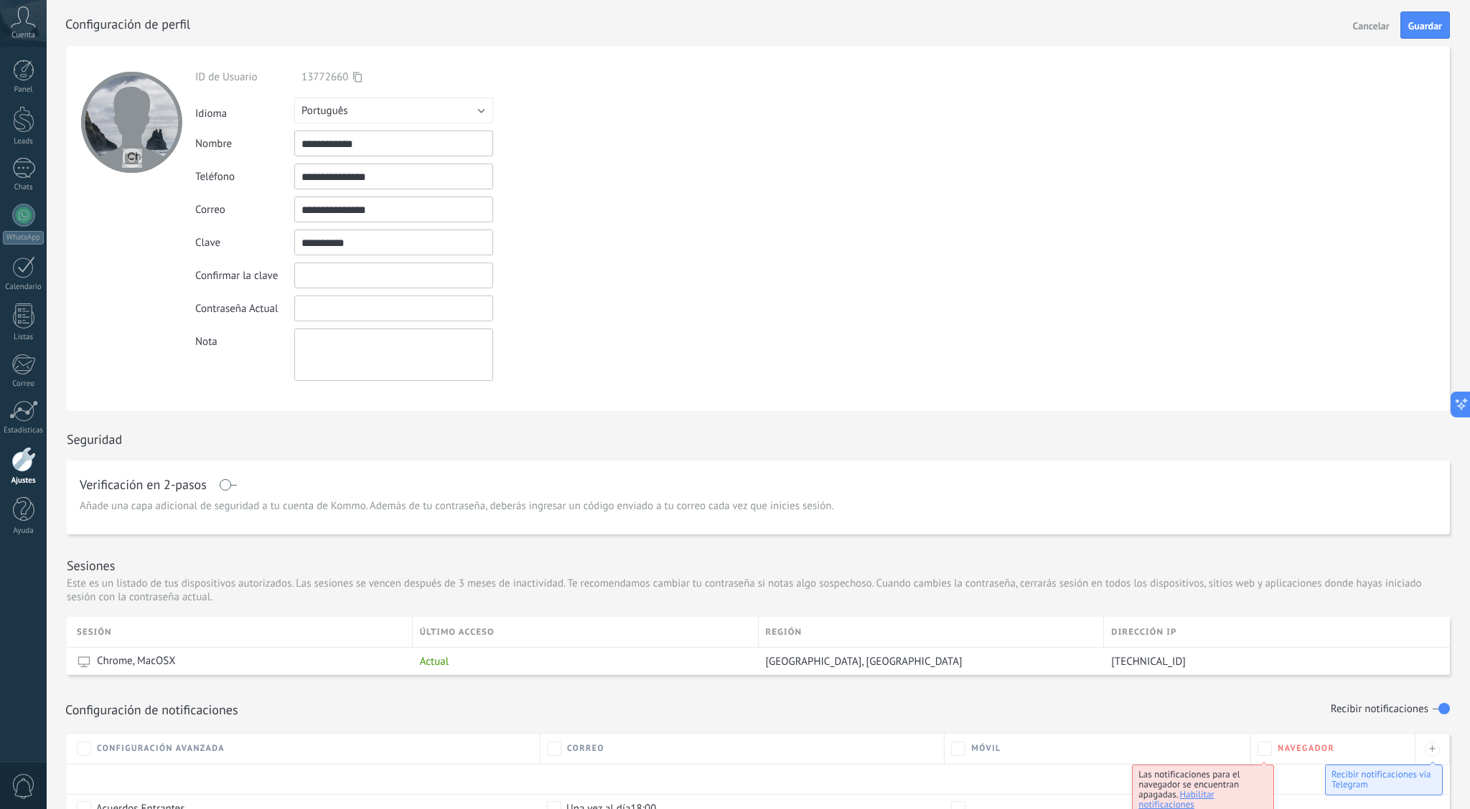
type input "**********"
click at [449, 299] on input "textbox" at bounding box center [393, 309] width 199 height 26
type input "*"
type input "**********"
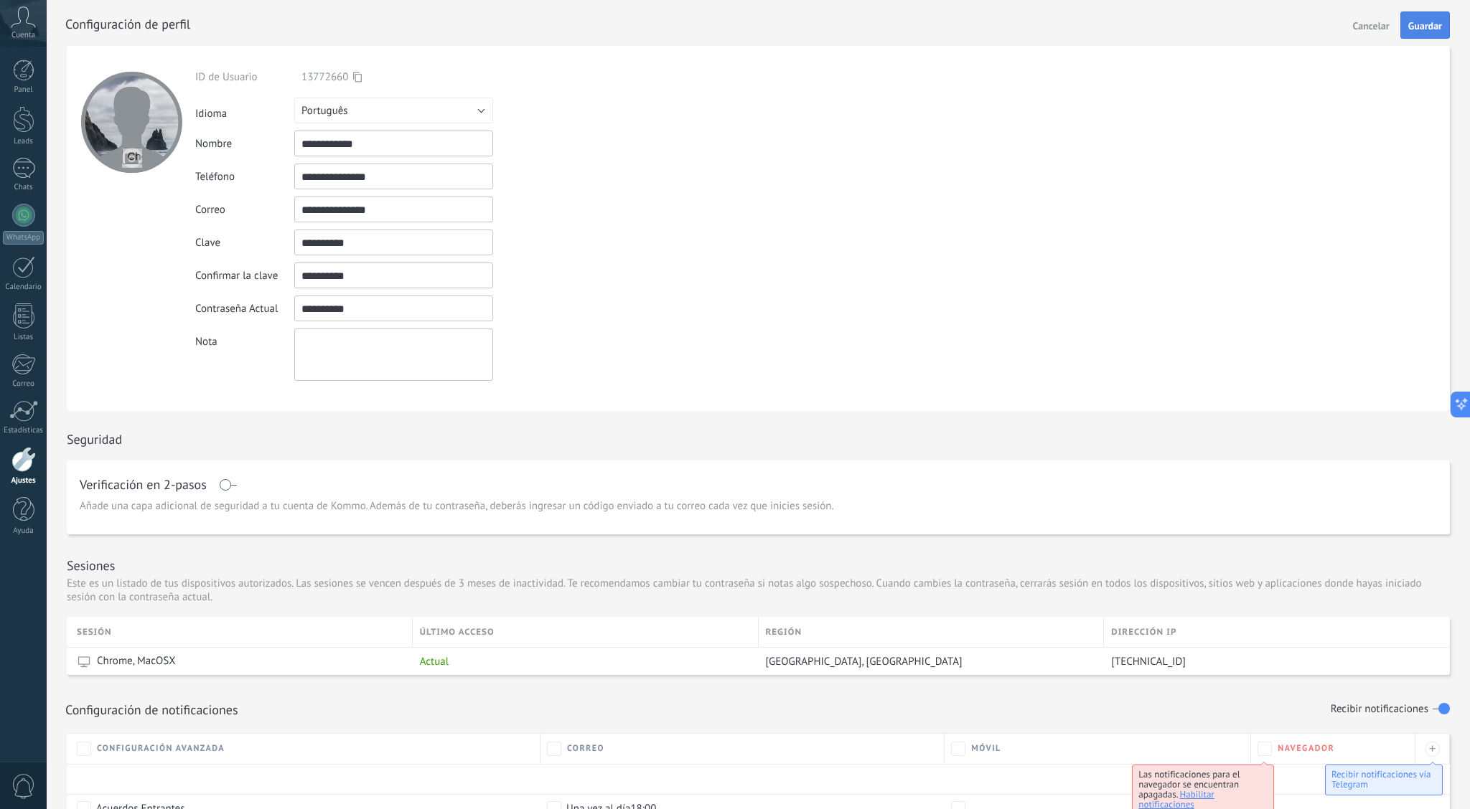
click at [1434, 27] on span "Guardar" at bounding box center [1425, 26] width 34 height 10
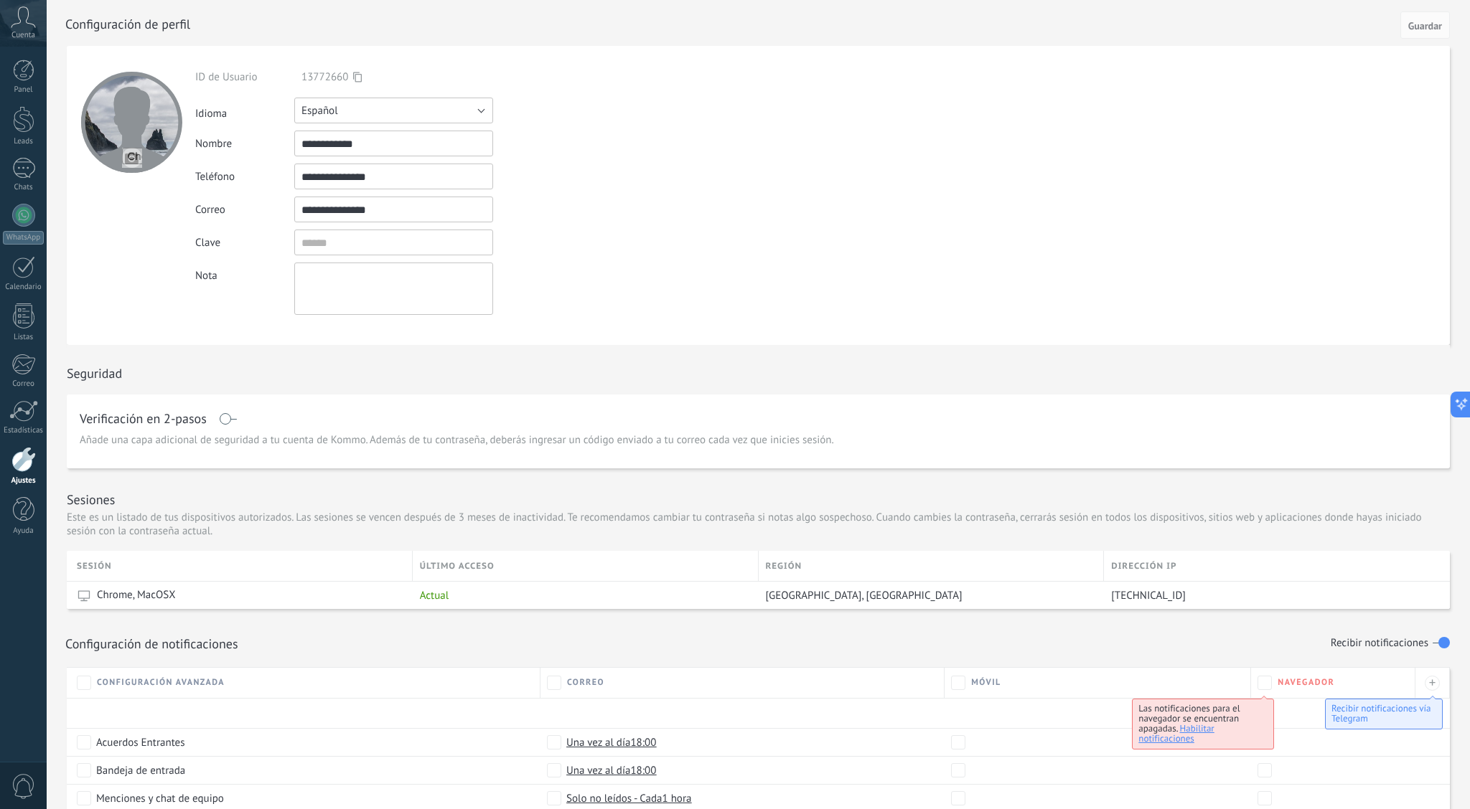
click at [465, 103] on button "Español" at bounding box center [393, 111] width 199 height 26
click at [379, 184] on span "Português" at bounding box center [387, 184] width 202 height 14
click at [1422, 24] on span "Guardar" at bounding box center [1425, 26] width 34 height 10
click at [21, 22] on icon at bounding box center [23, 17] width 25 height 22
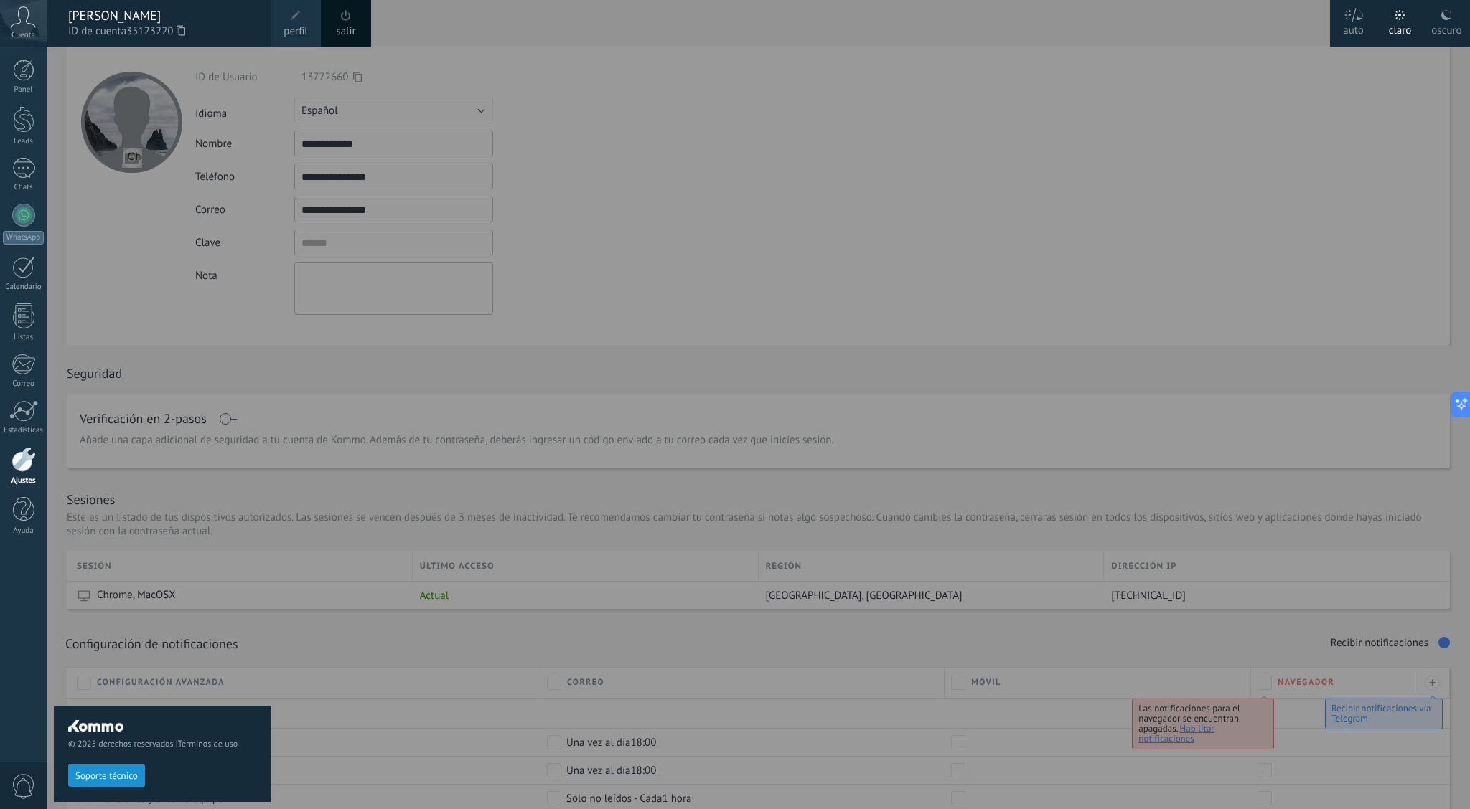
click at [110, 21] on div "Hanor Santos" at bounding box center [162, 16] width 188 height 16
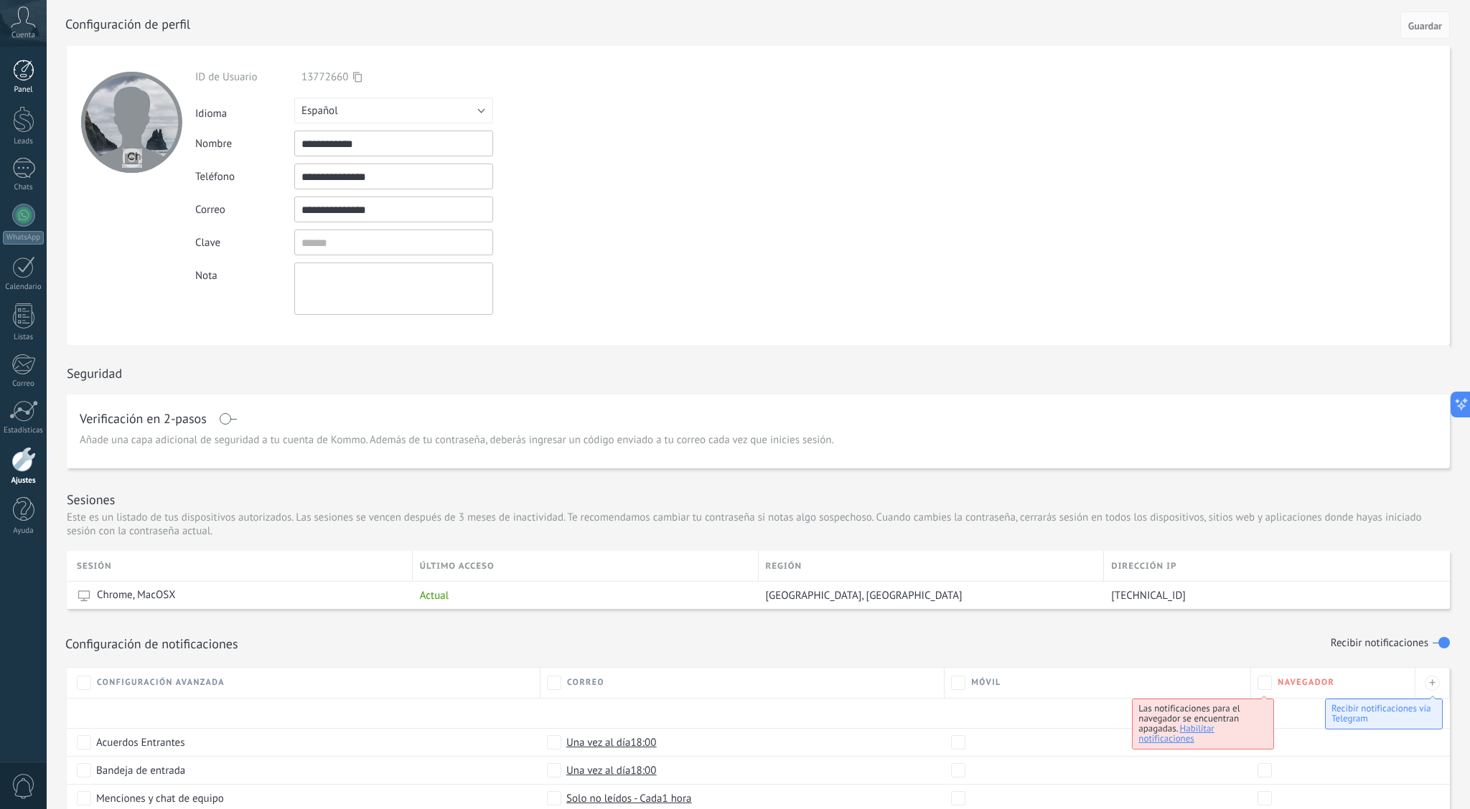
click at [28, 78] on div at bounding box center [24, 71] width 22 height 22
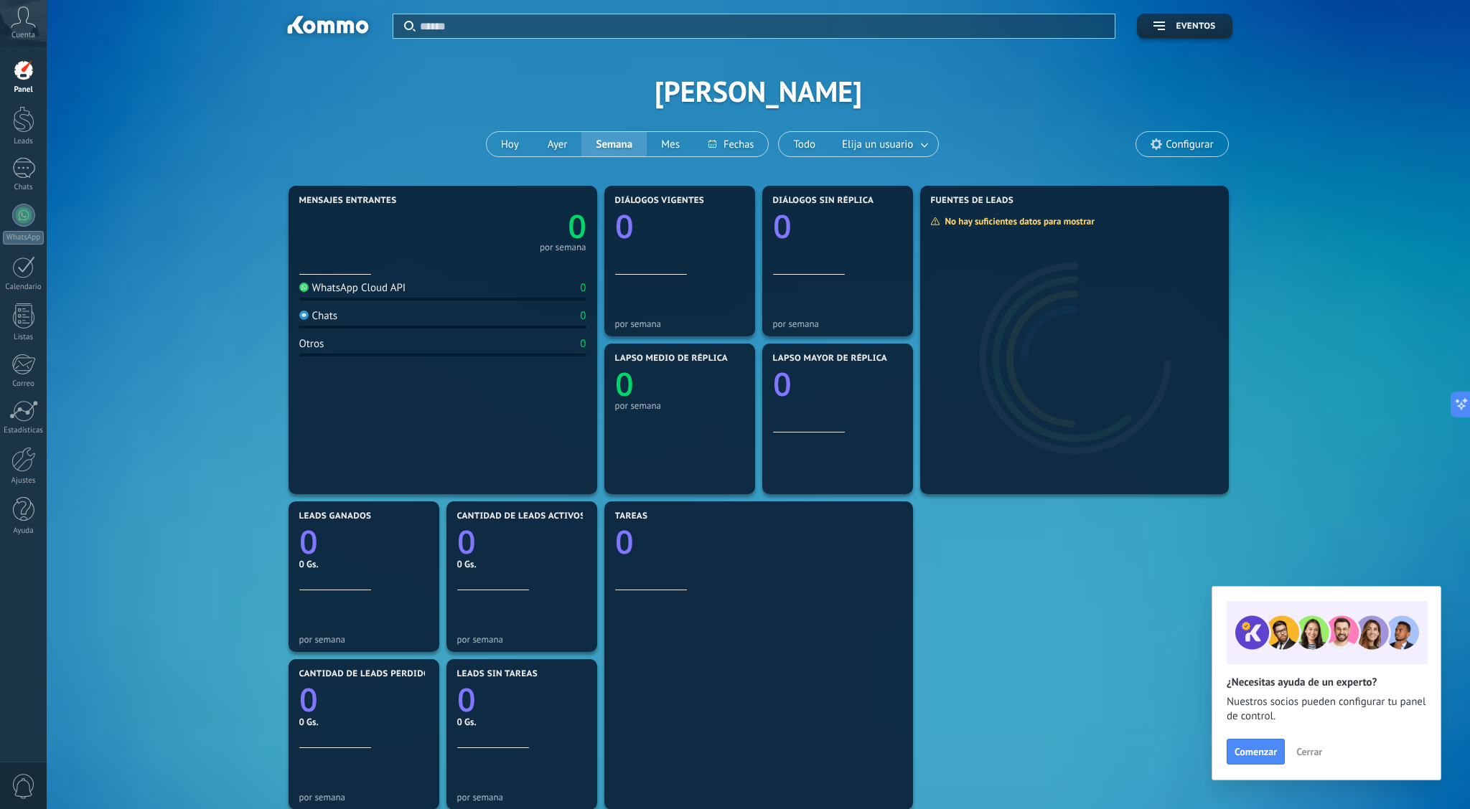
click at [1310, 756] on span "Cerrar" at bounding box center [1309, 752] width 26 height 10
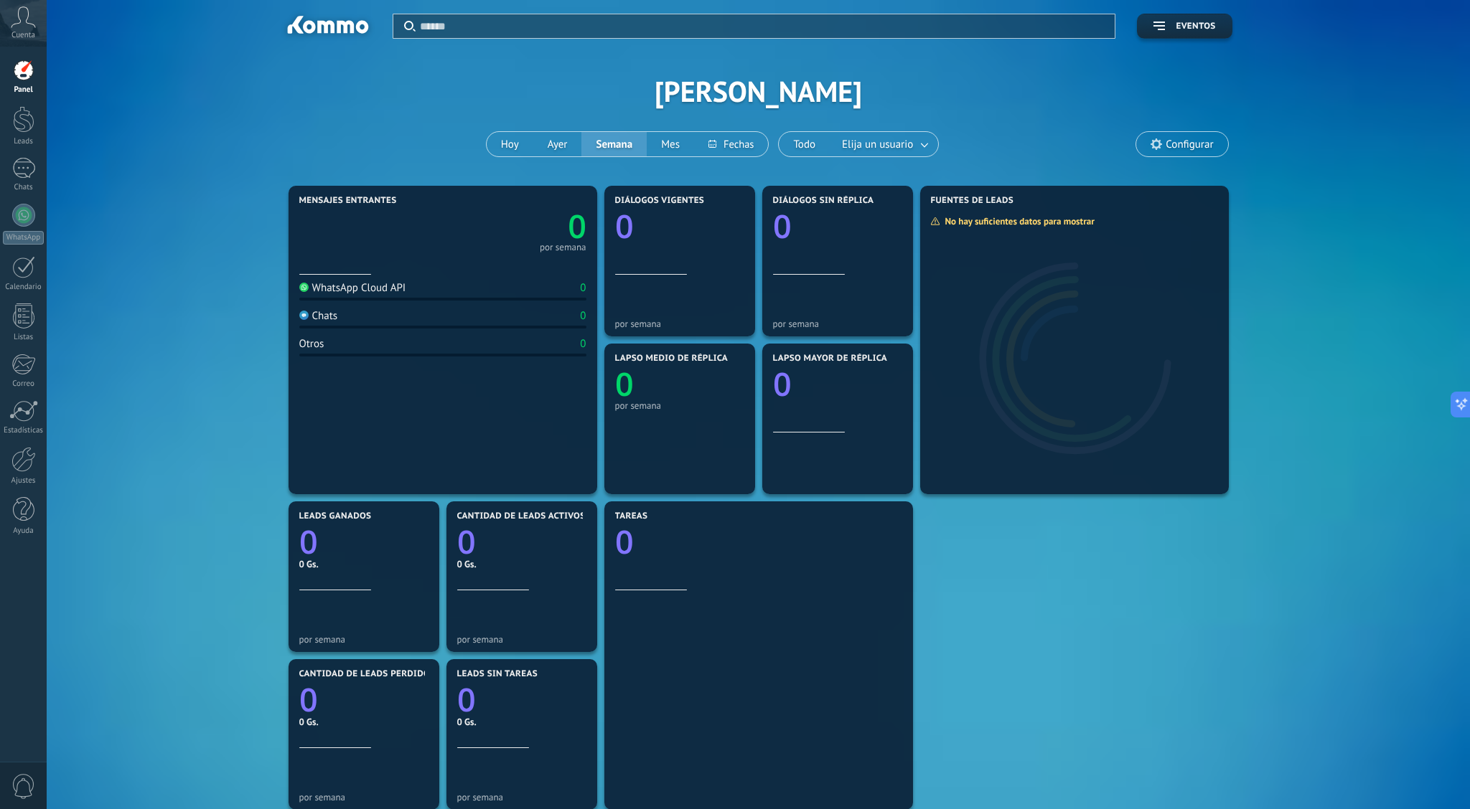
click at [20, 24] on icon at bounding box center [23, 17] width 25 height 22
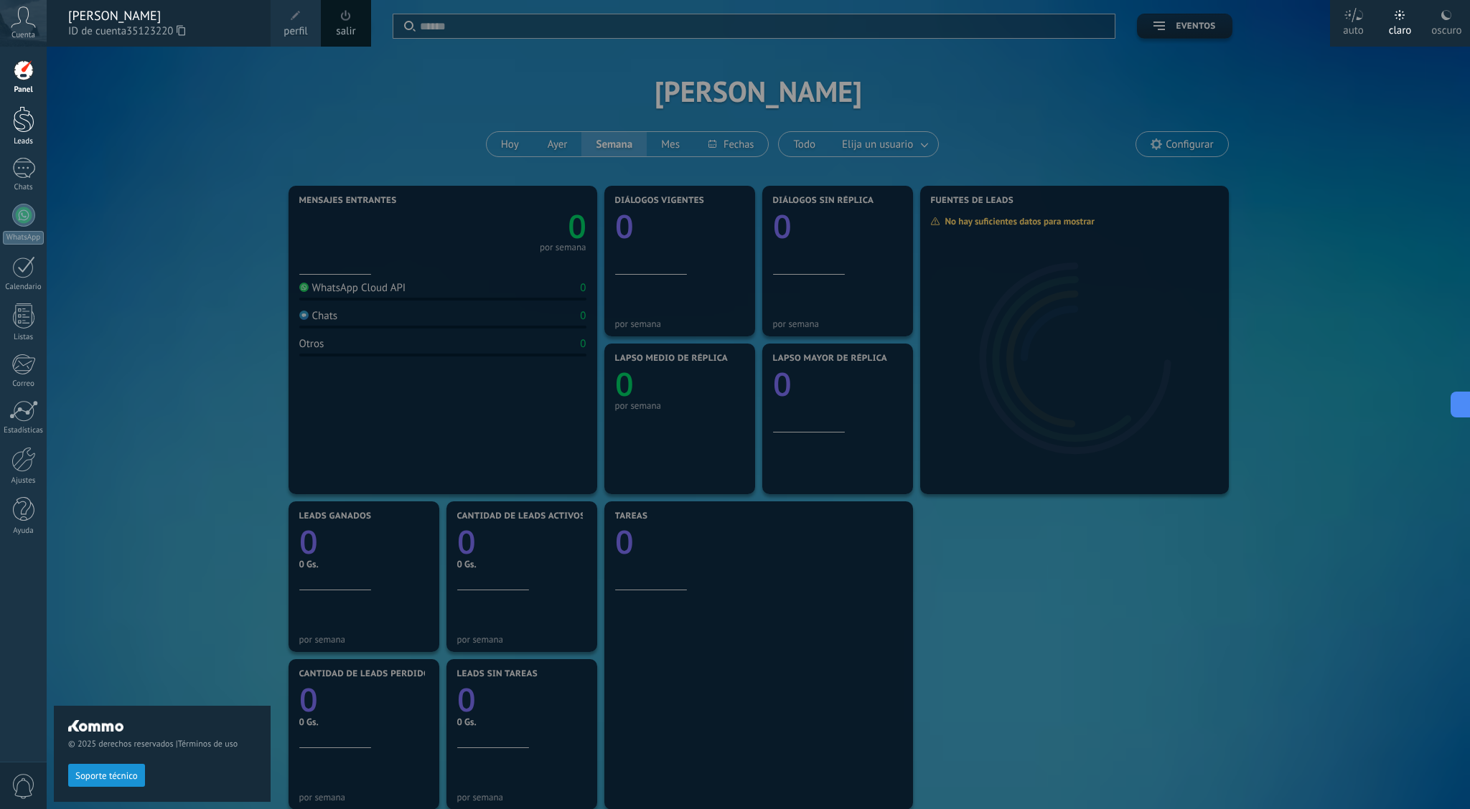
click at [19, 111] on div at bounding box center [24, 119] width 22 height 27
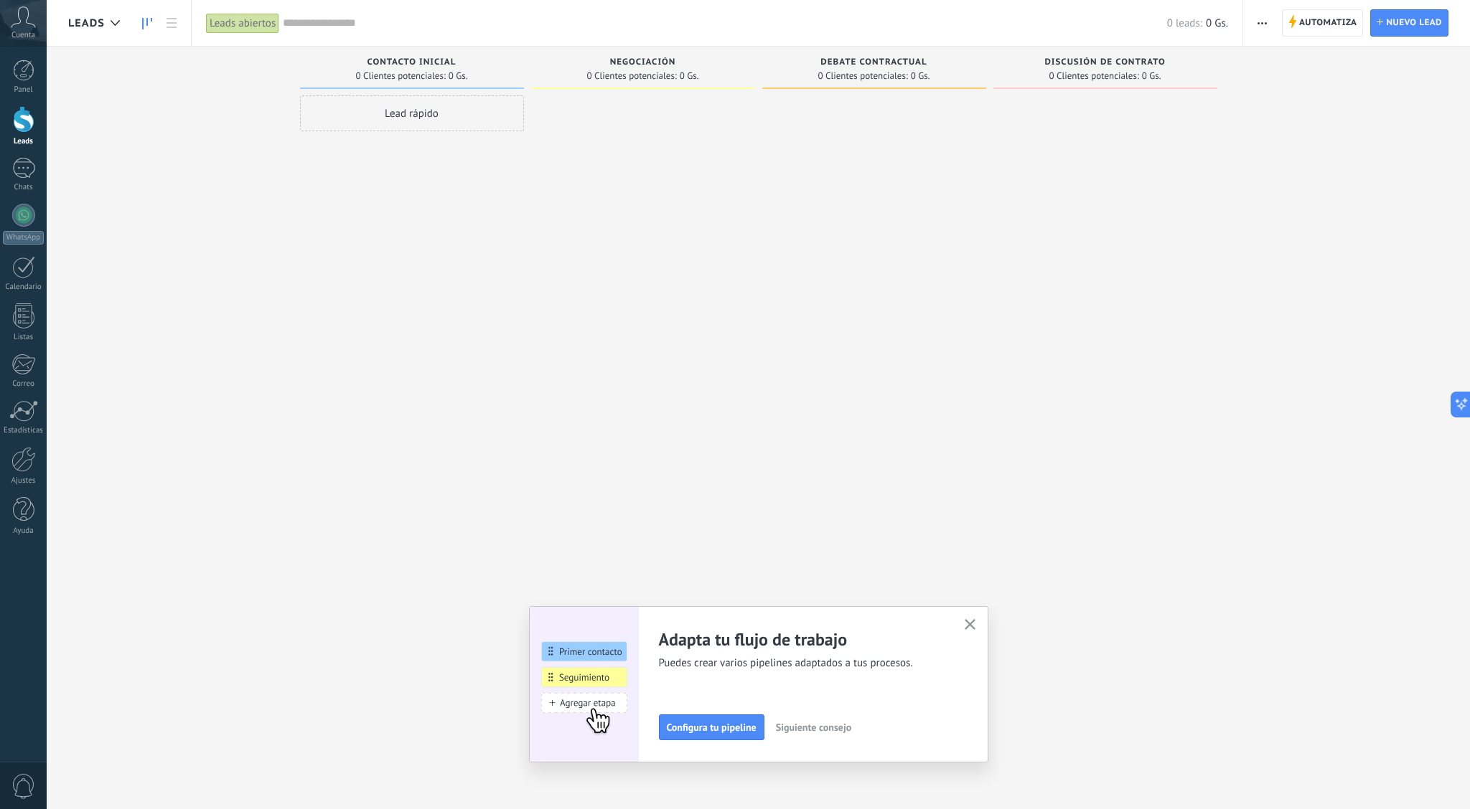
click at [968, 621] on icon "button" at bounding box center [969, 624] width 11 height 11
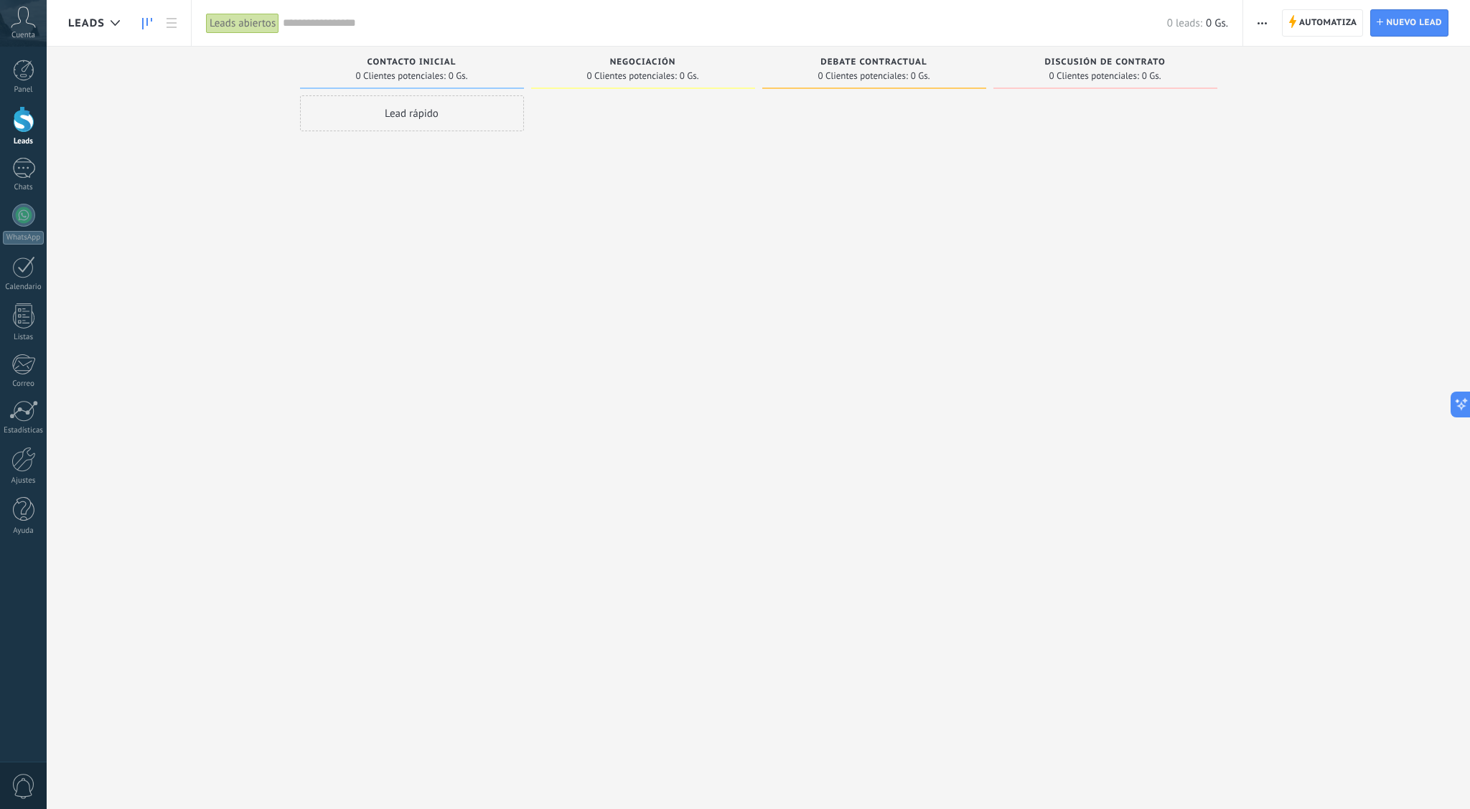
click at [1254, 18] on button "button" at bounding box center [1262, 22] width 21 height 27
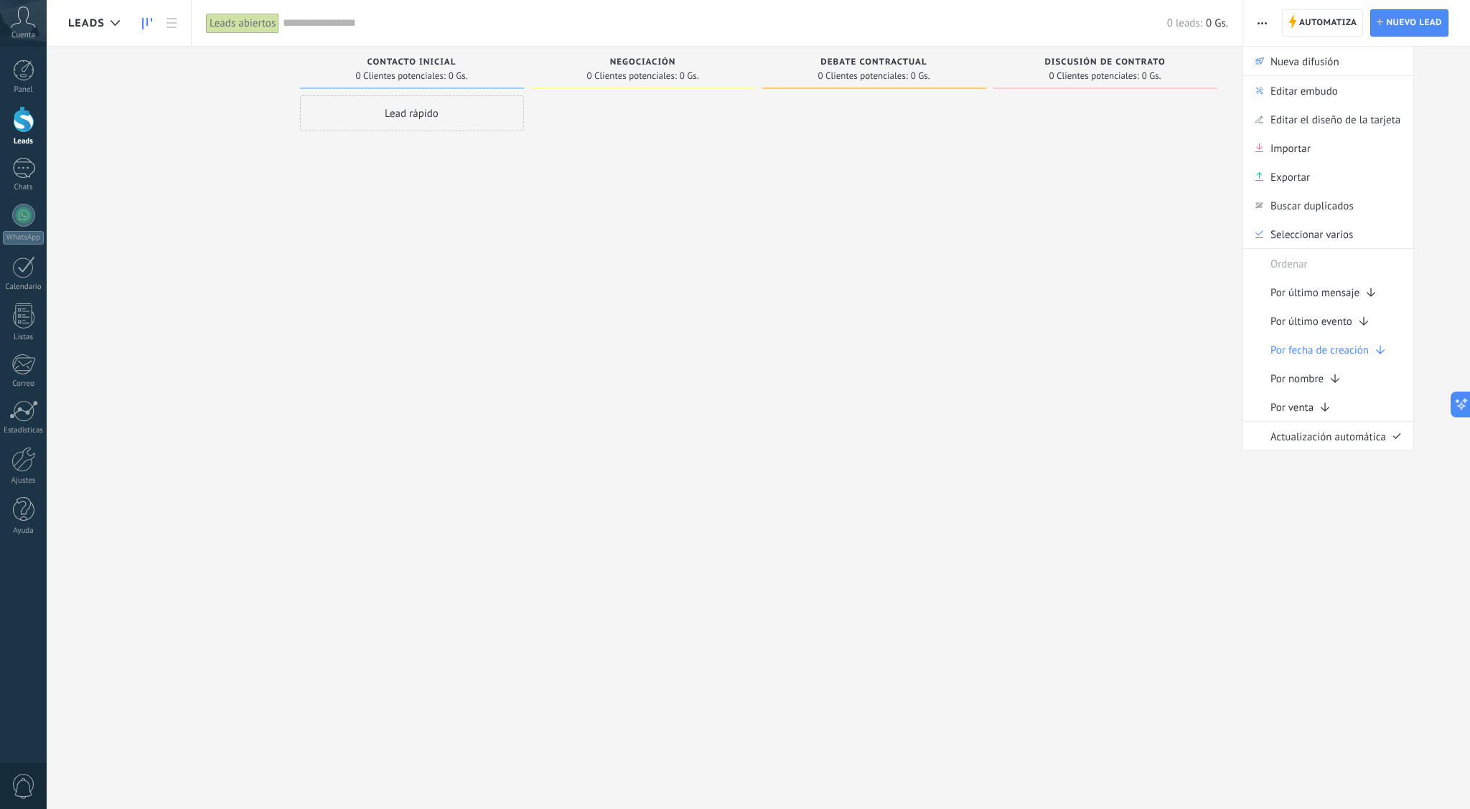
click at [393, 268] on div "Lead rápido" at bounding box center [412, 406] width 224 height 622
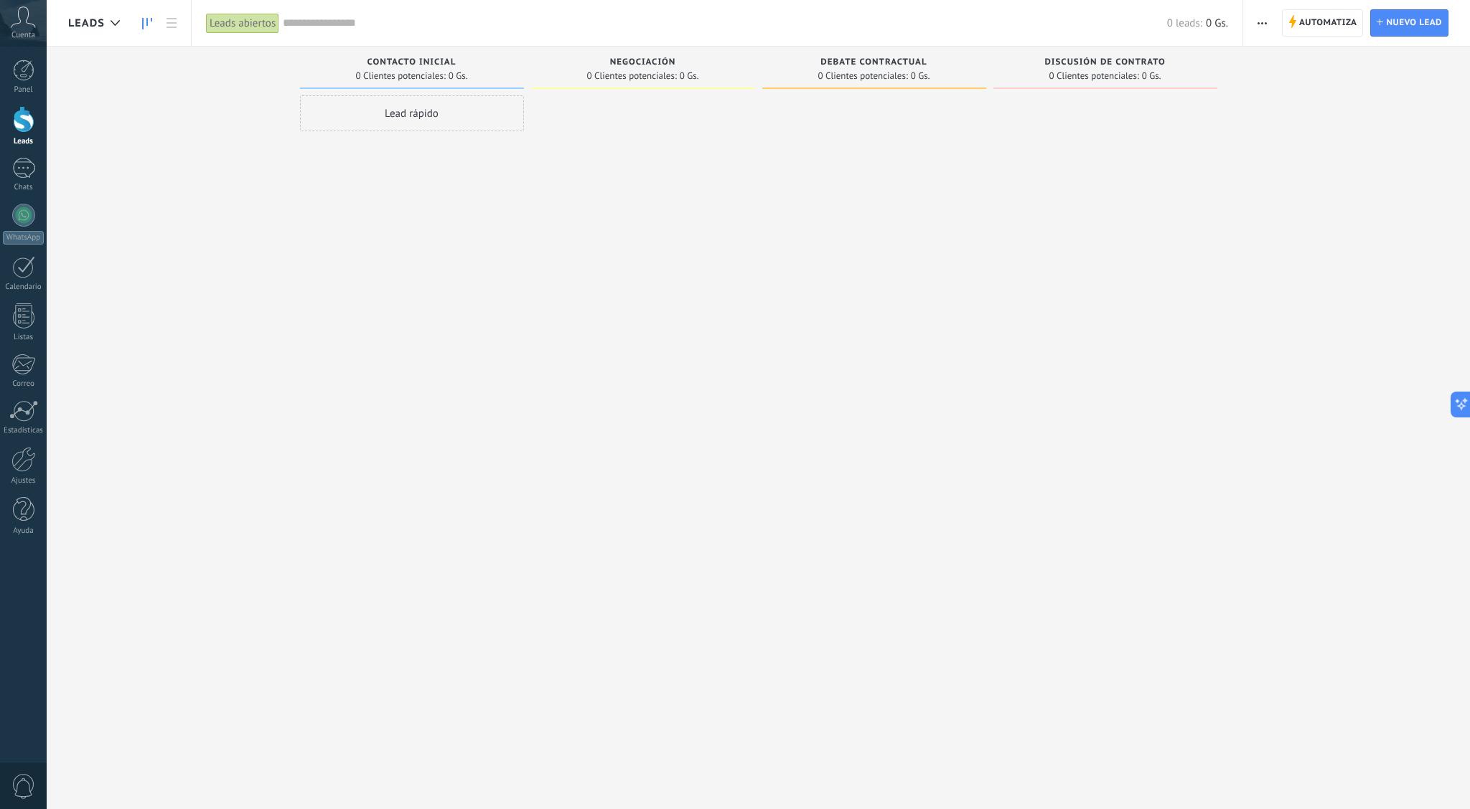
click at [231, 25] on div "Leads abiertos" at bounding box center [242, 23] width 73 height 21
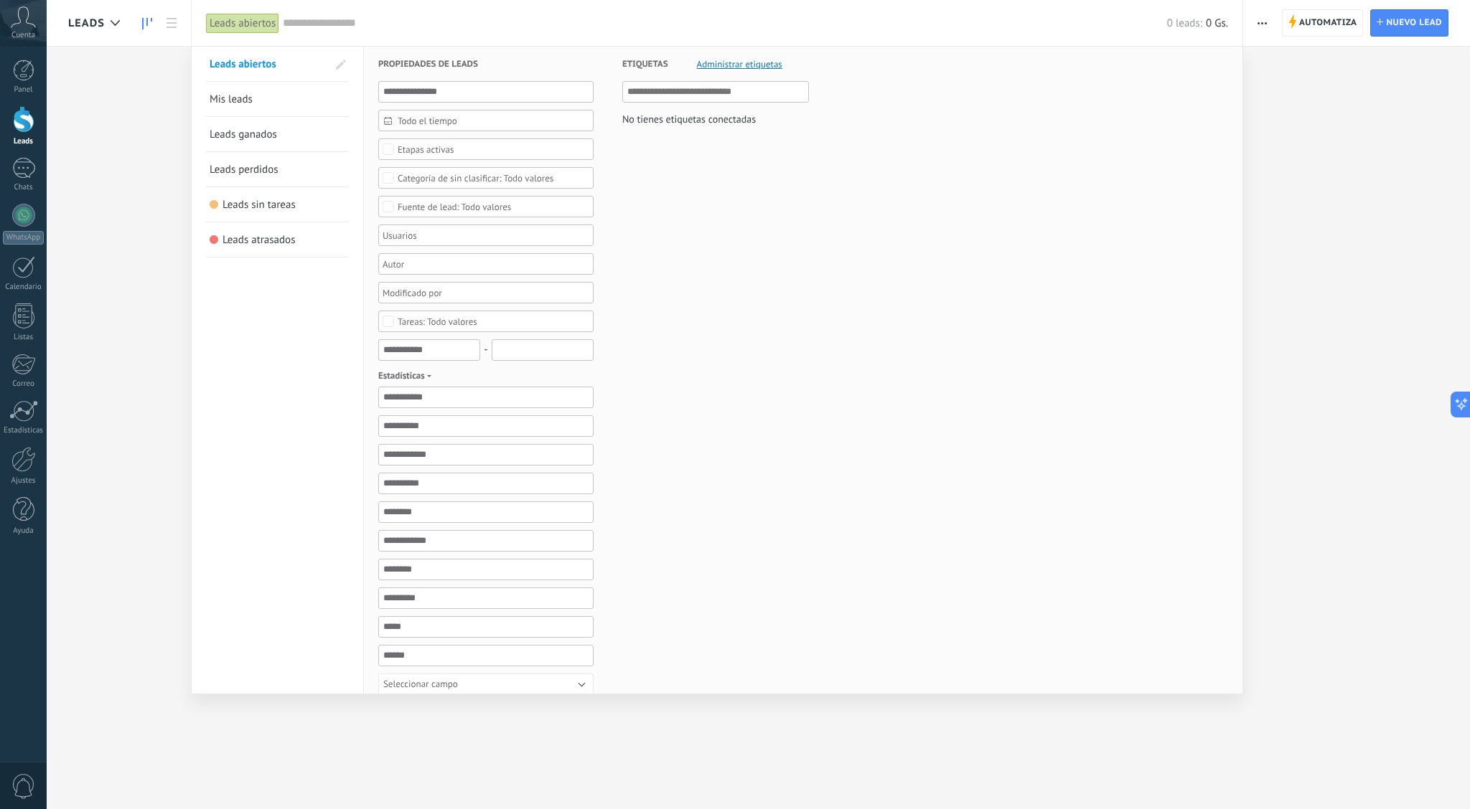
click at [169, 22] on div at bounding box center [735, 404] width 1470 height 809
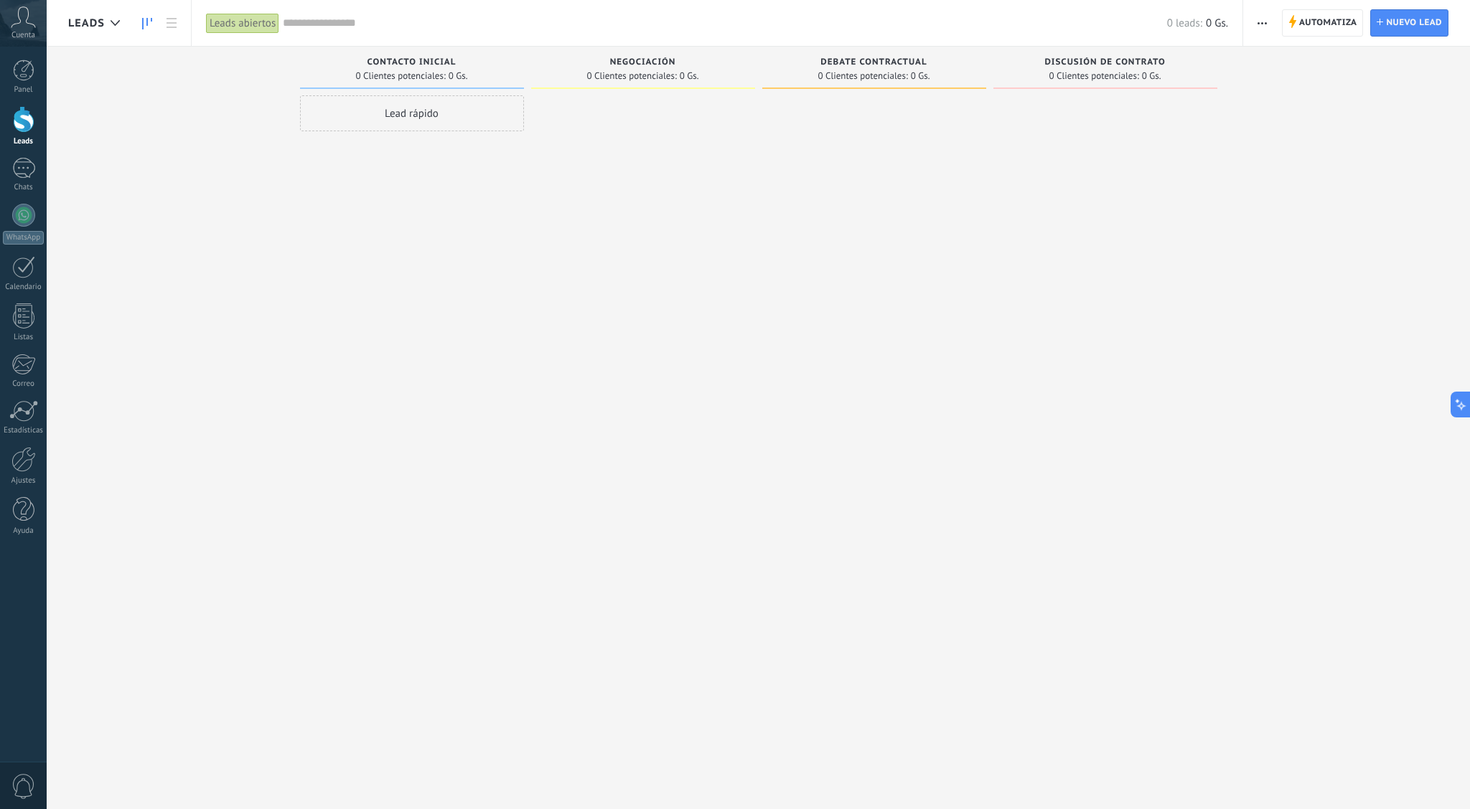
click at [169, 22] on use at bounding box center [171, 23] width 10 height 10
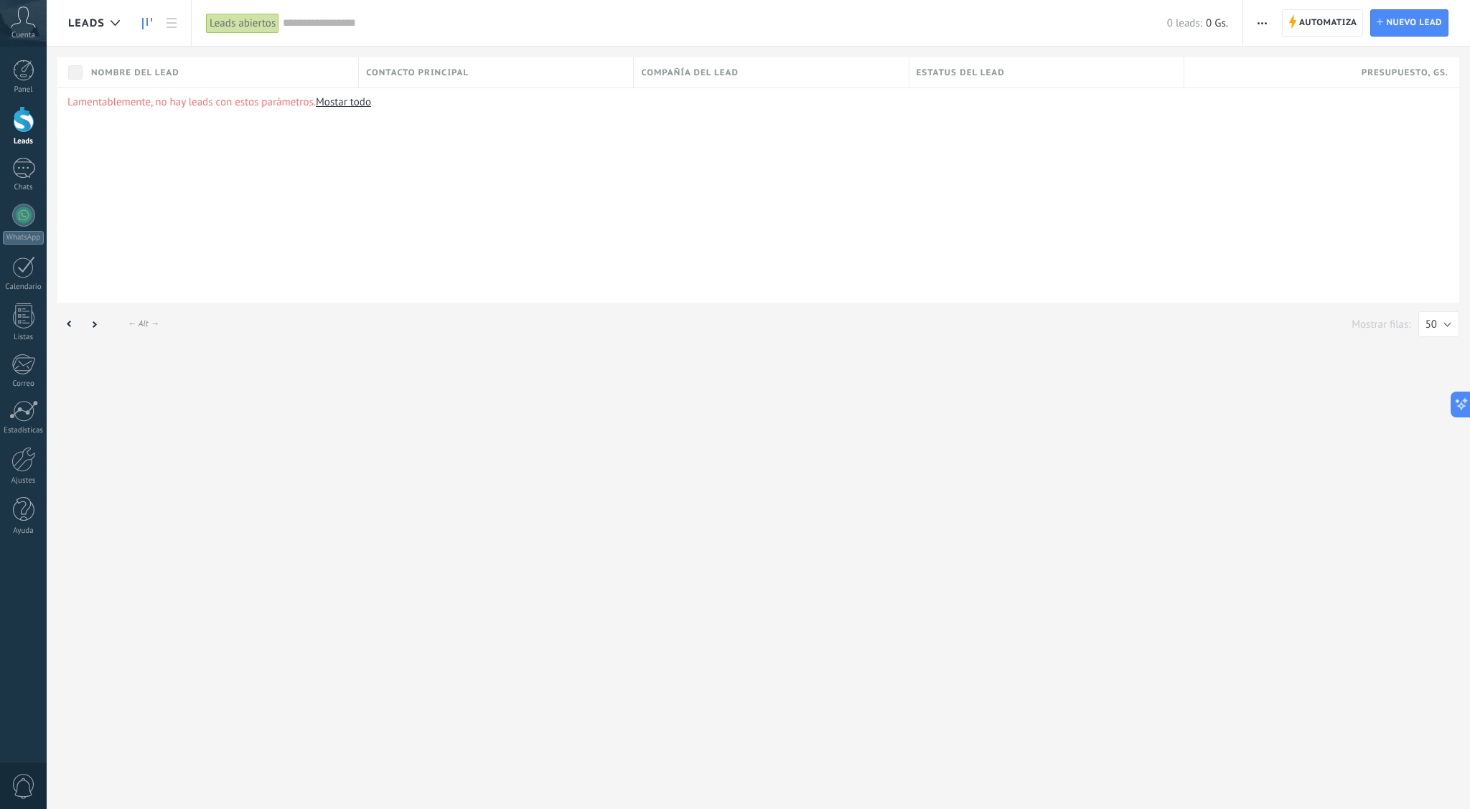
click at [142, 25] on use at bounding box center [147, 23] width 10 height 11
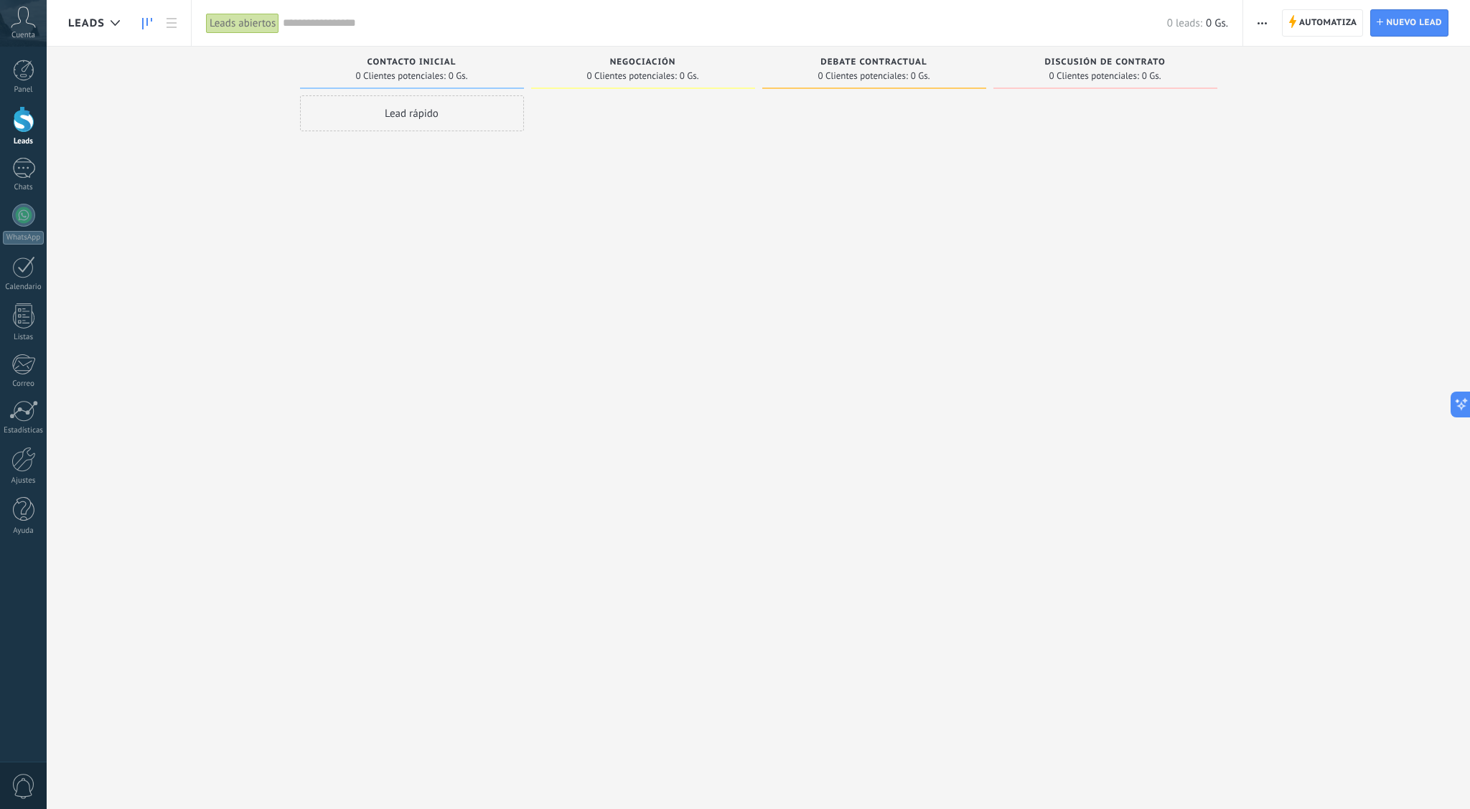
click at [1259, 27] on span "button" at bounding box center [1261, 22] width 9 height 27
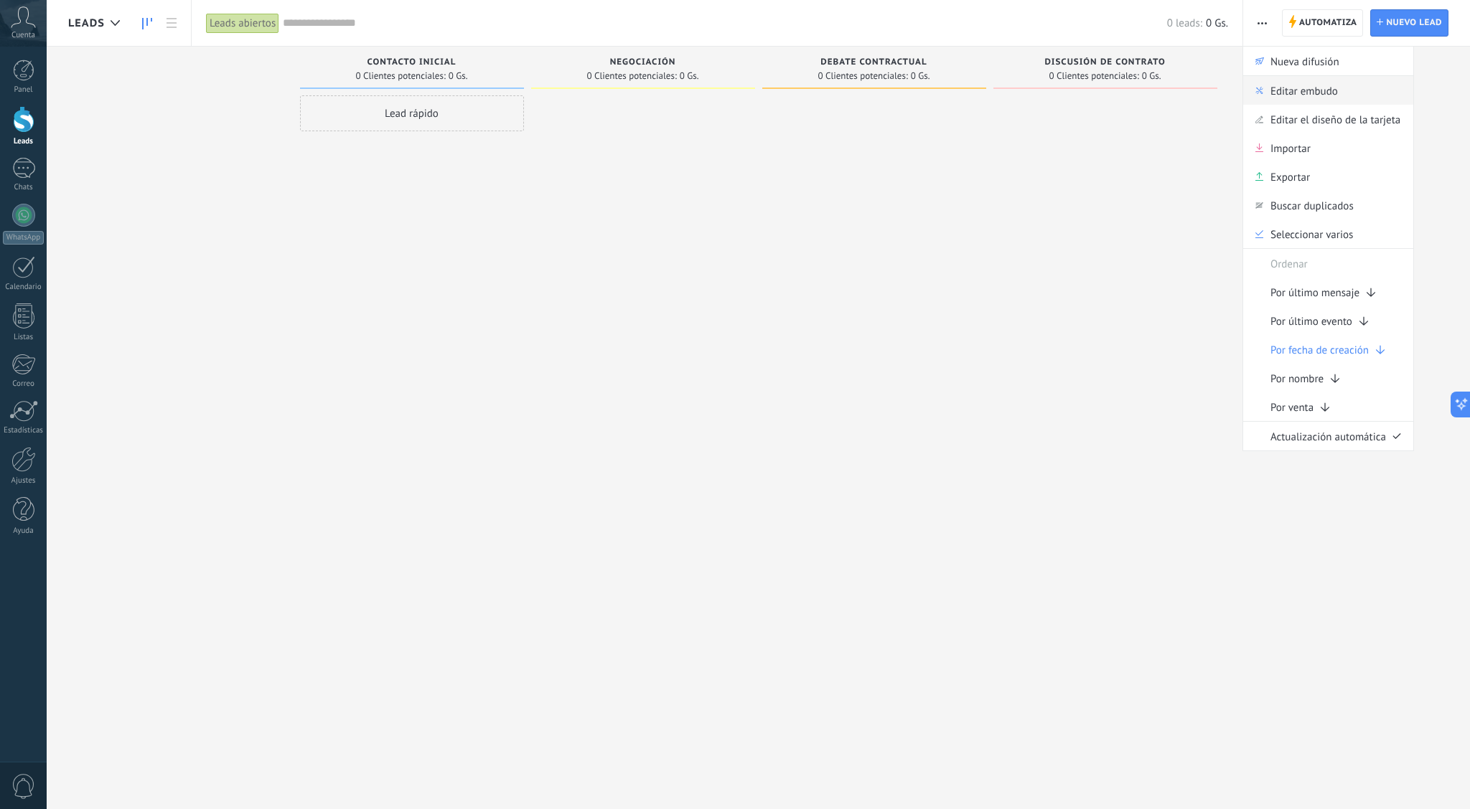
click at [1295, 89] on span "Editar embudo" at bounding box center [1303, 90] width 67 height 29
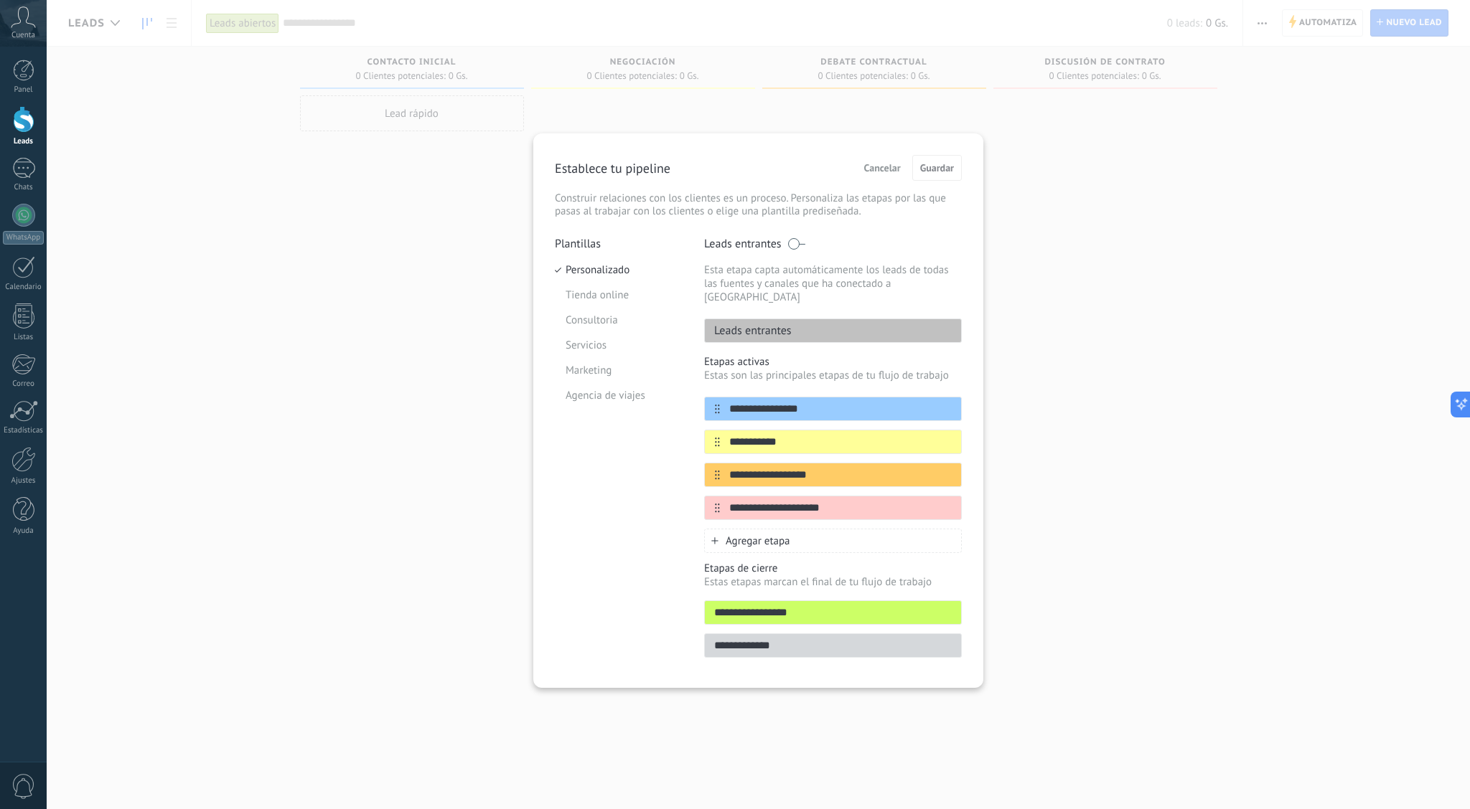
click at [879, 164] on span "Cancelar" at bounding box center [882, 168] width 37 height 10
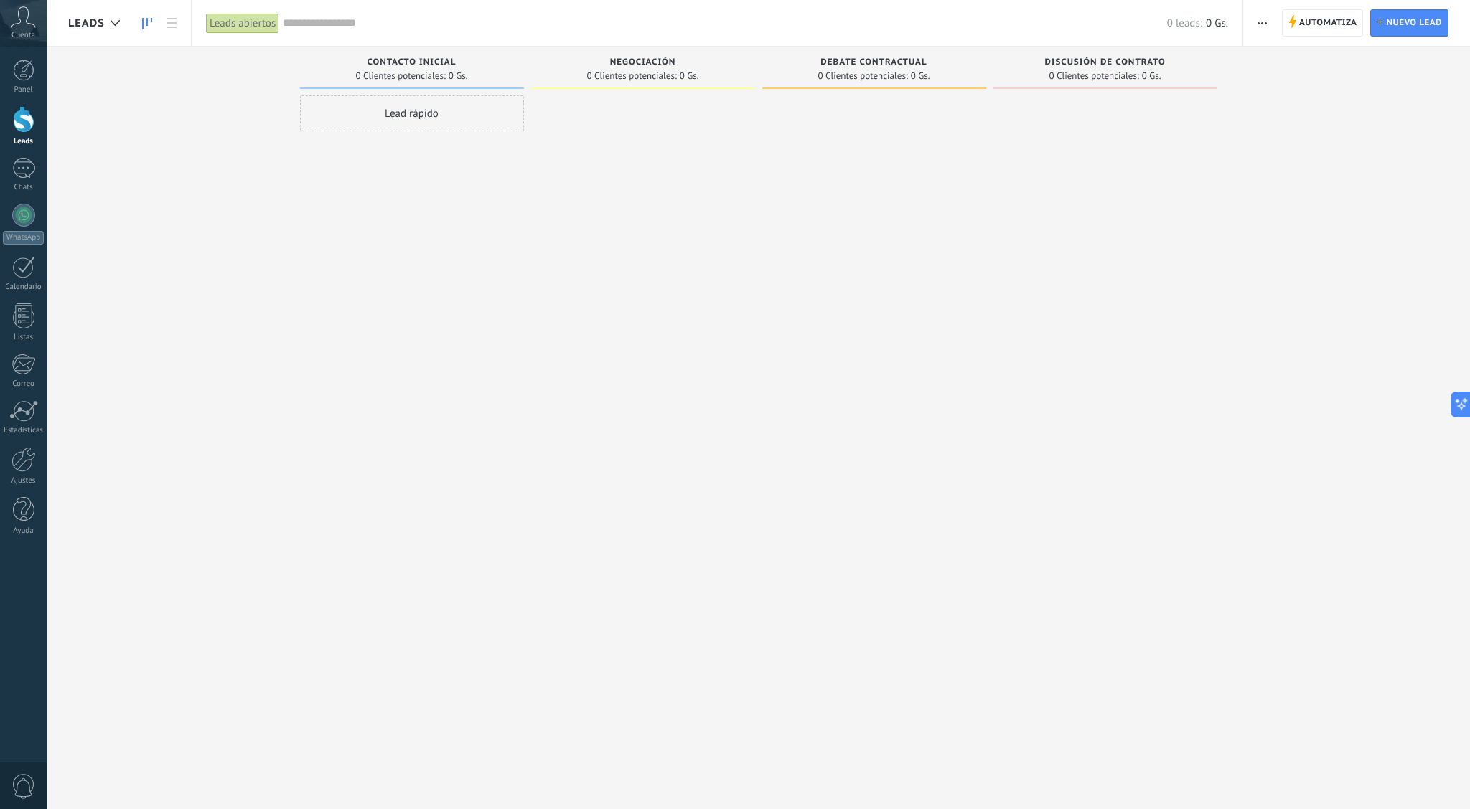
click at [442, 113] on div "Lead rápido" at bounding box center [412, 113] width 224 height 36
click at [510, 304] on use "button" at bounding box center [512, 306] width 10 height 10
click at [400, 499] on span "Cancelar" at bounding box center [390, 500] width 37 height 13
click at [624, 332] on div at bounding box center [643, 406] width 224 height 622
click at [1267, 27] on button "button" at bounding box center [1262, 22] width 21 height 27
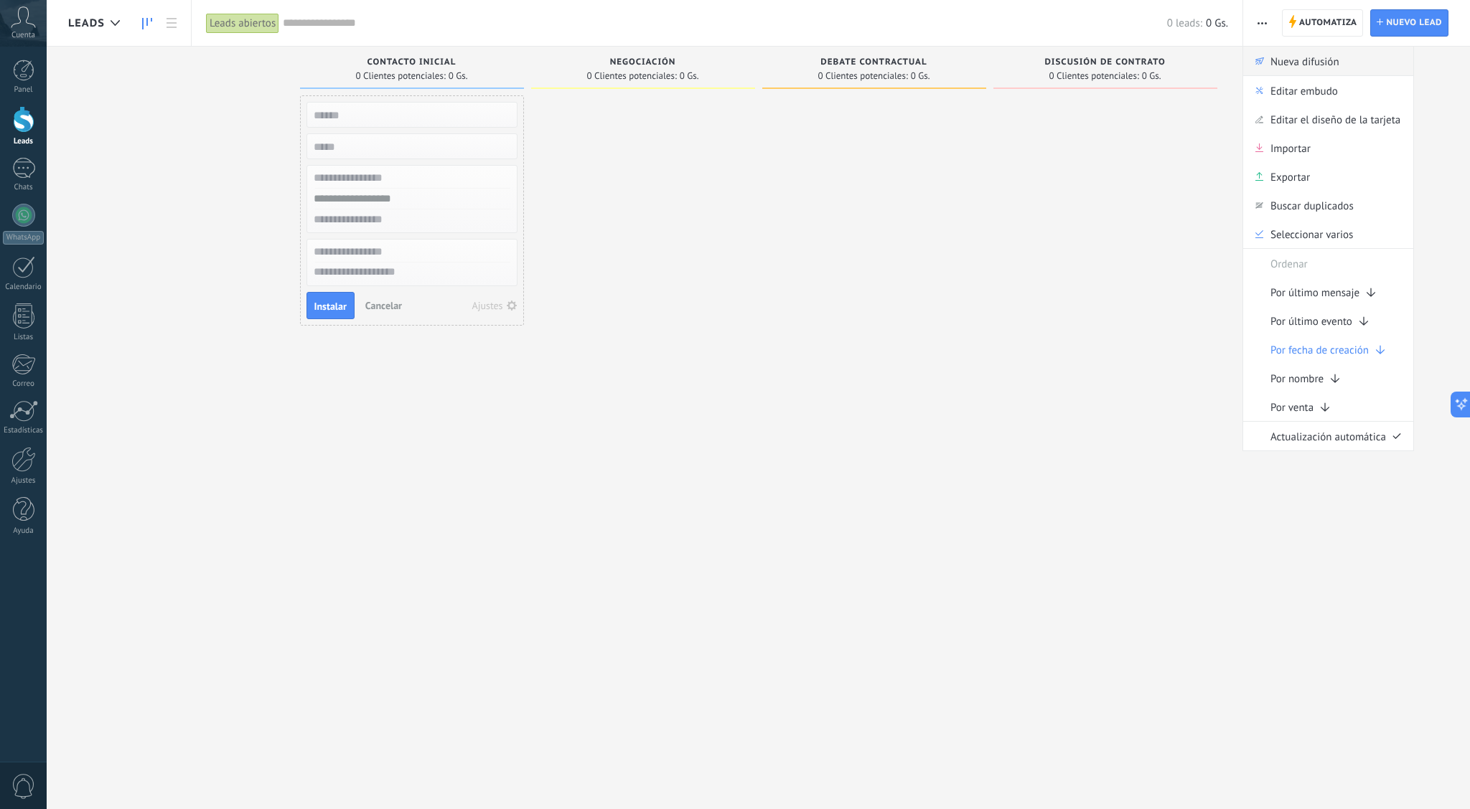
click at [1281, 67] on span "Nueva difusión" at bounding box center [1304, 61] width 69 height 29
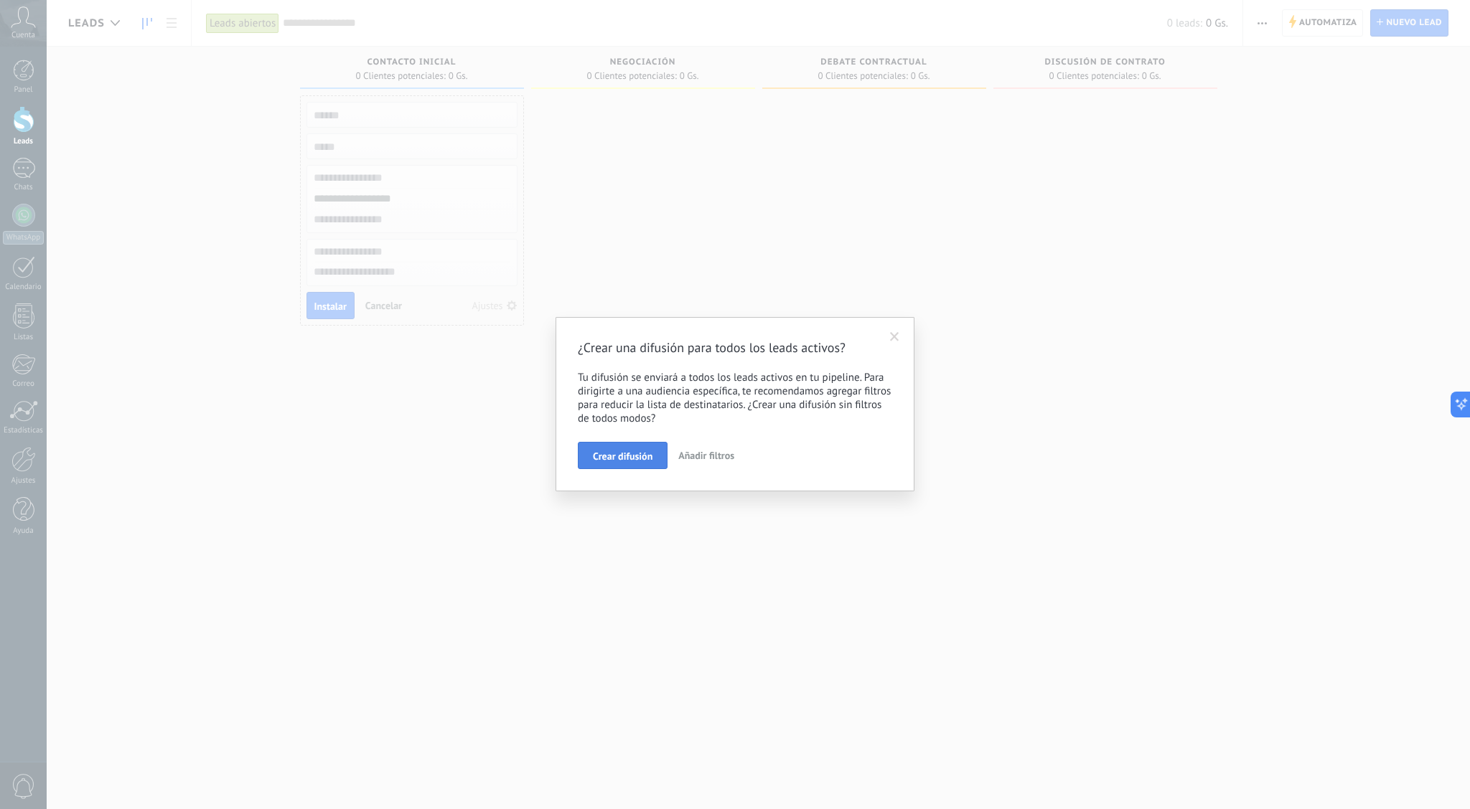
click at [637, 459] on span "Crear difusión" at bounding box center [623, 456] width 60 height 10
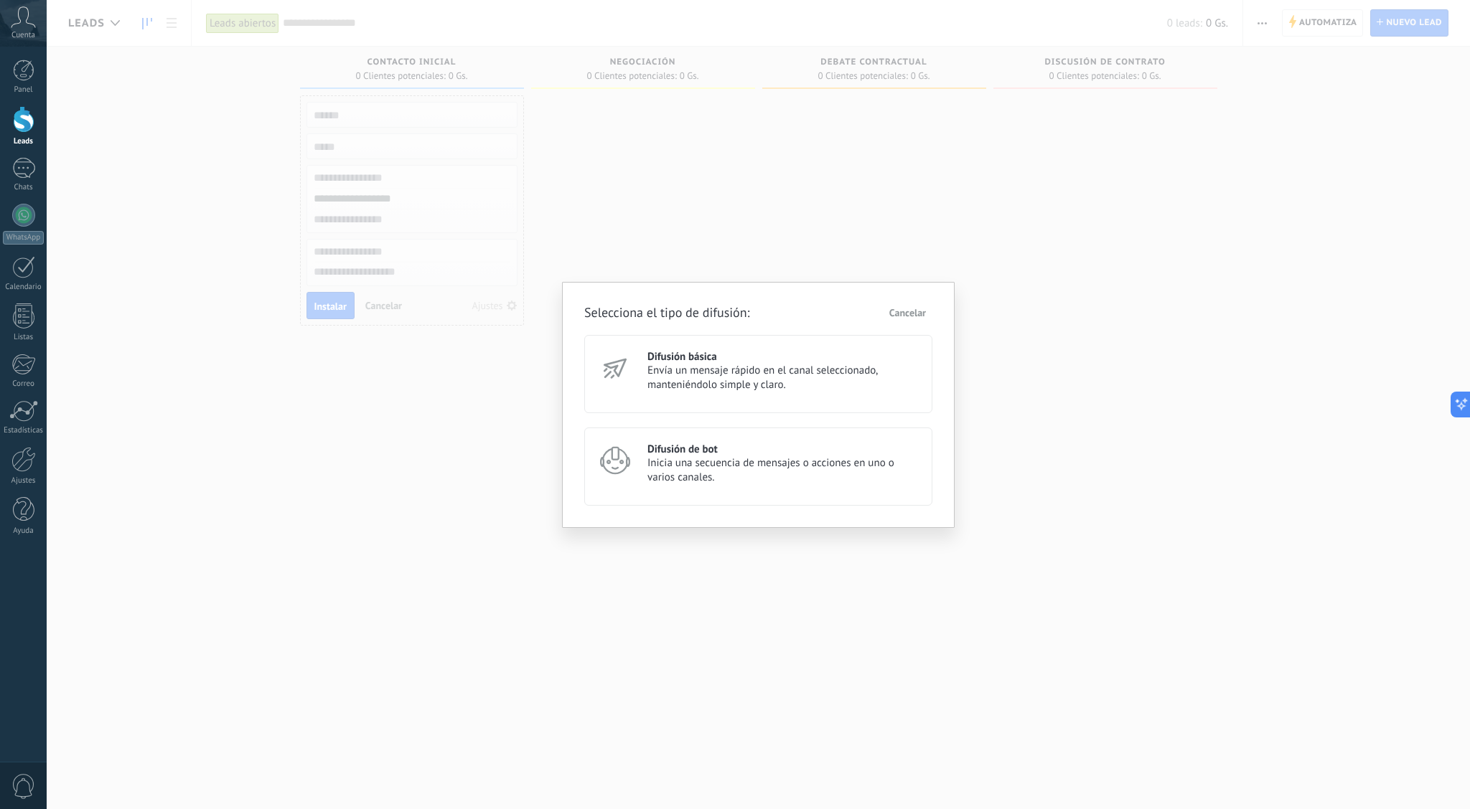
click at [898, 313] on span "Cancelar" at bounding box center [907, 313] width 37 height 10
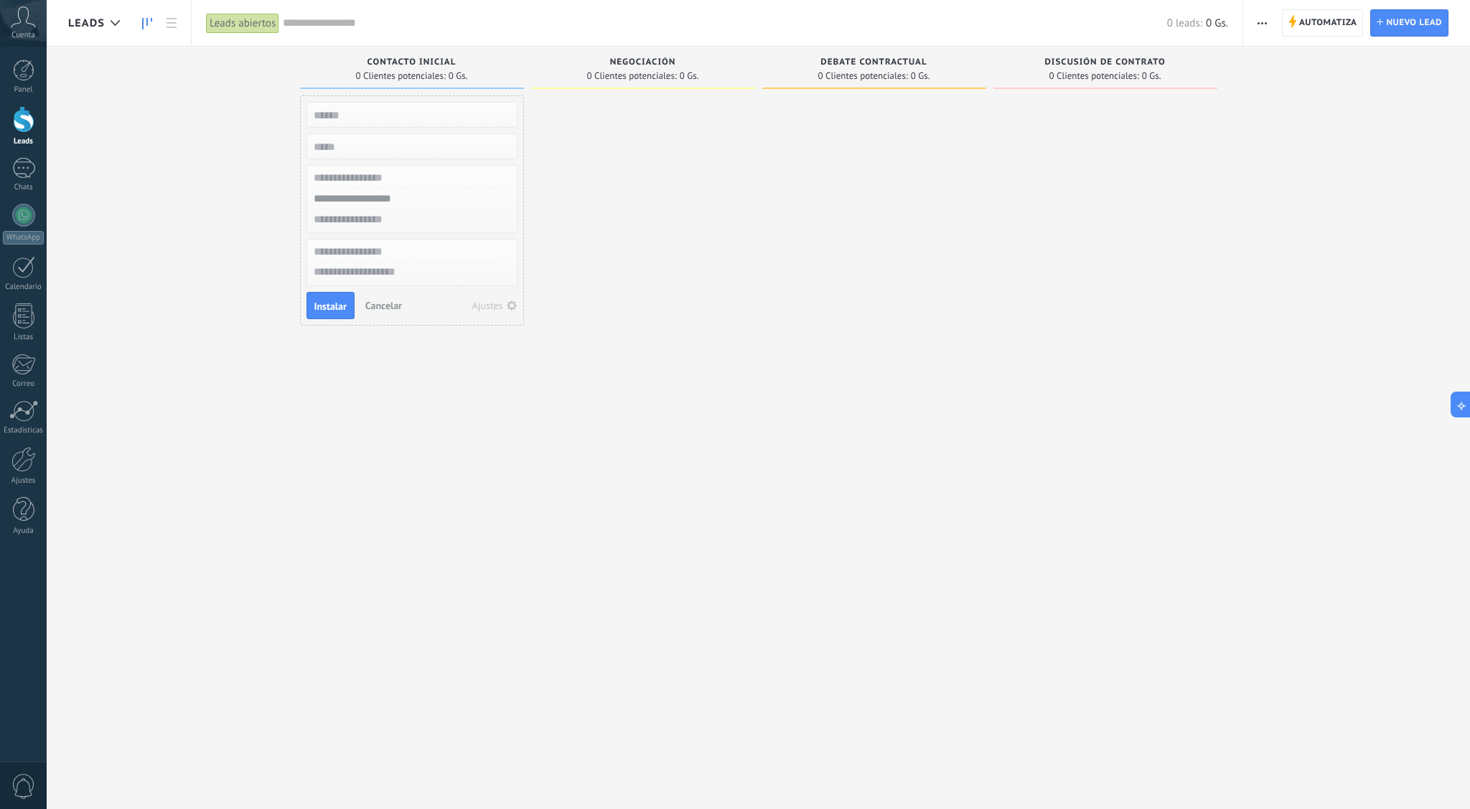
click at [823, 292] on div at bounding box center [874, 406] width 224 height 622
click at [23, 20] on icon at bounding box center [23, 17] width 25 height 22
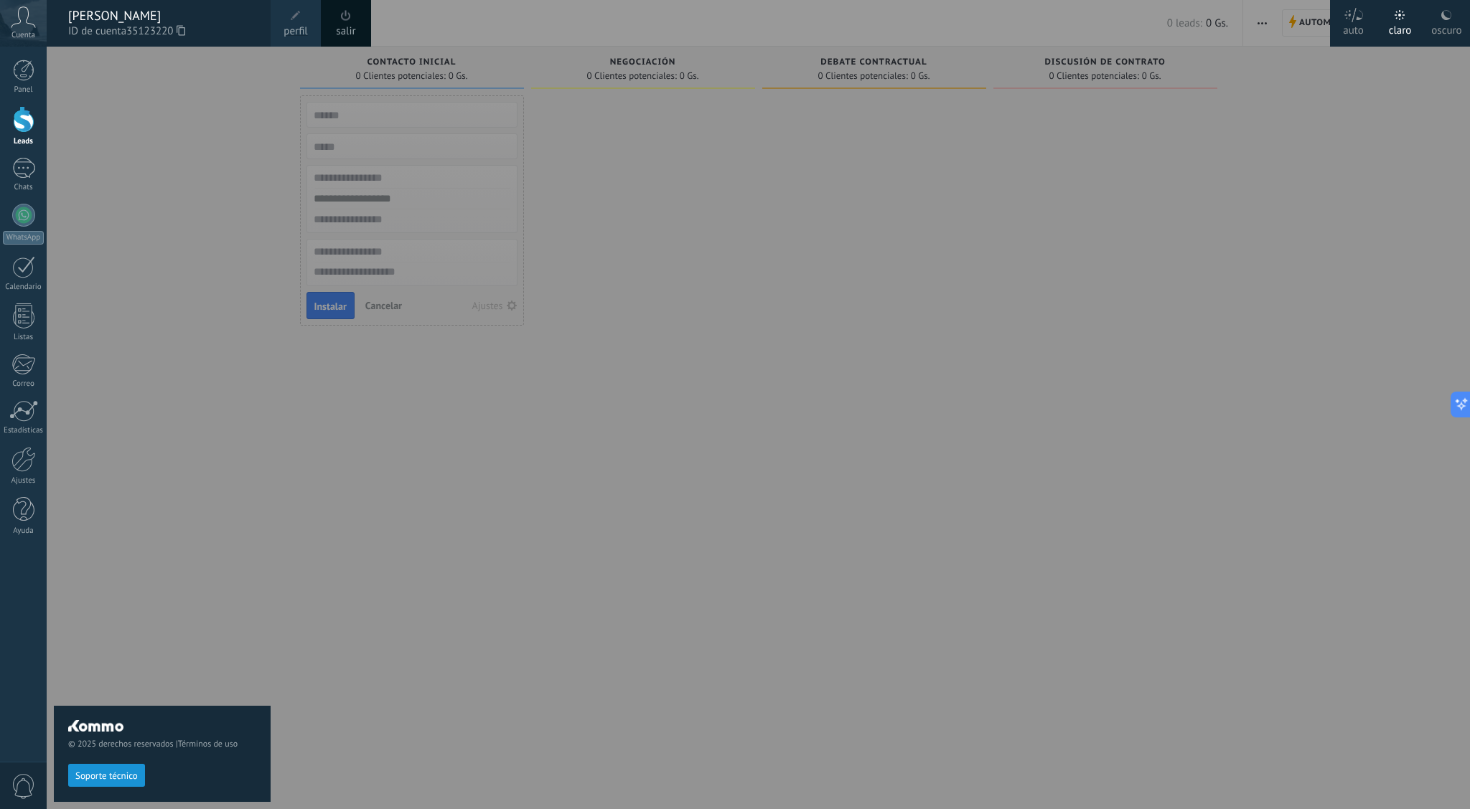
click at [293, 35] on span "perfil" at bounding box center [295, 32] width 24 height 16
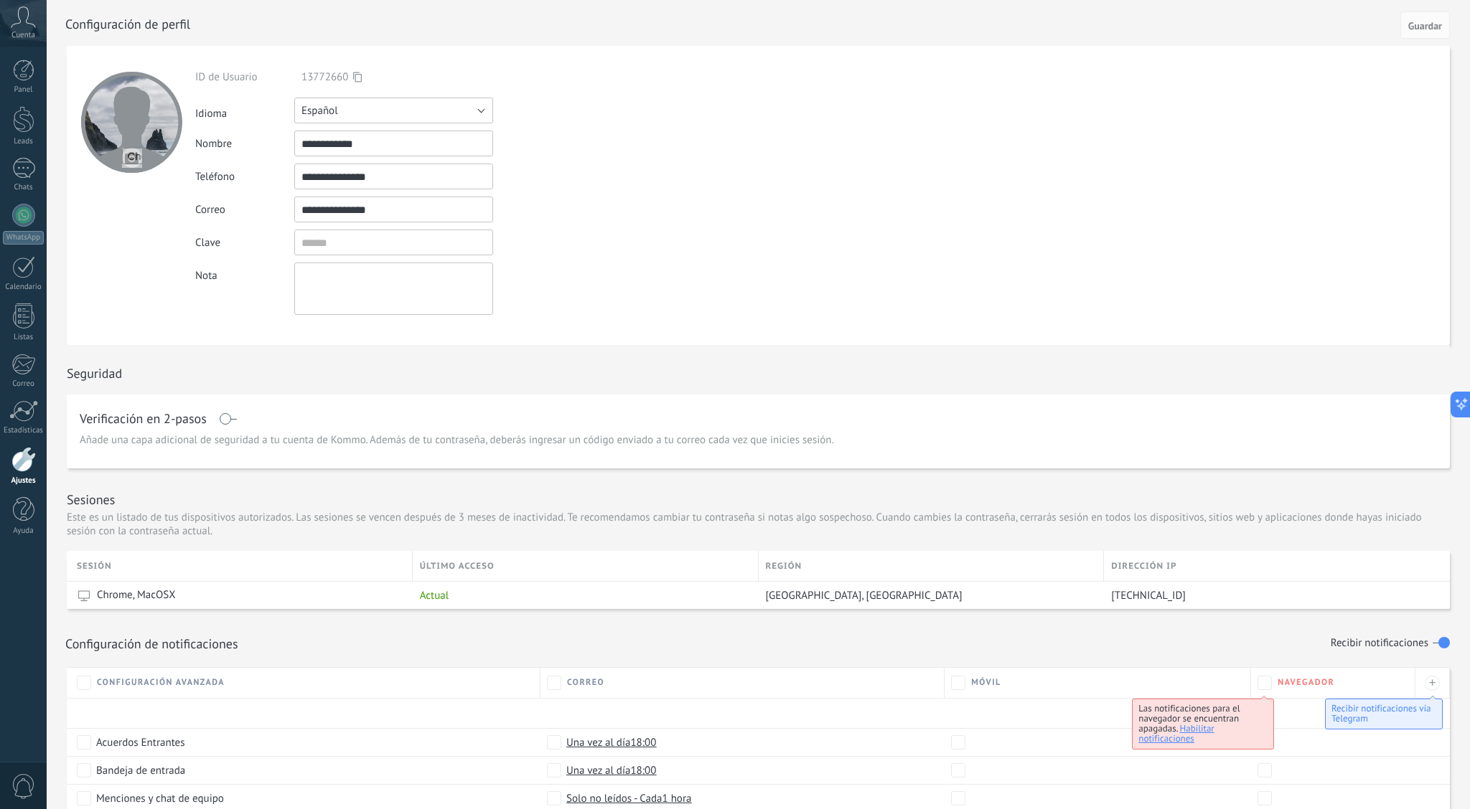
click at [471, 119] on button "Español" at bounding box center [393, 111] width 199 height 26
click at [394, 187] on span "Português" at bounding box center [387, 184] width 202 height 14
click at [1422, 30] on span "Guardar" at bounding box center [1425, 26] width 34 height 10
click at [1421, 22] on span "Guardar" at bounding box center [1425, 26] width 34 height 10
click at [22, 80] on div at bounding box center [24, 71] width 22 height 22
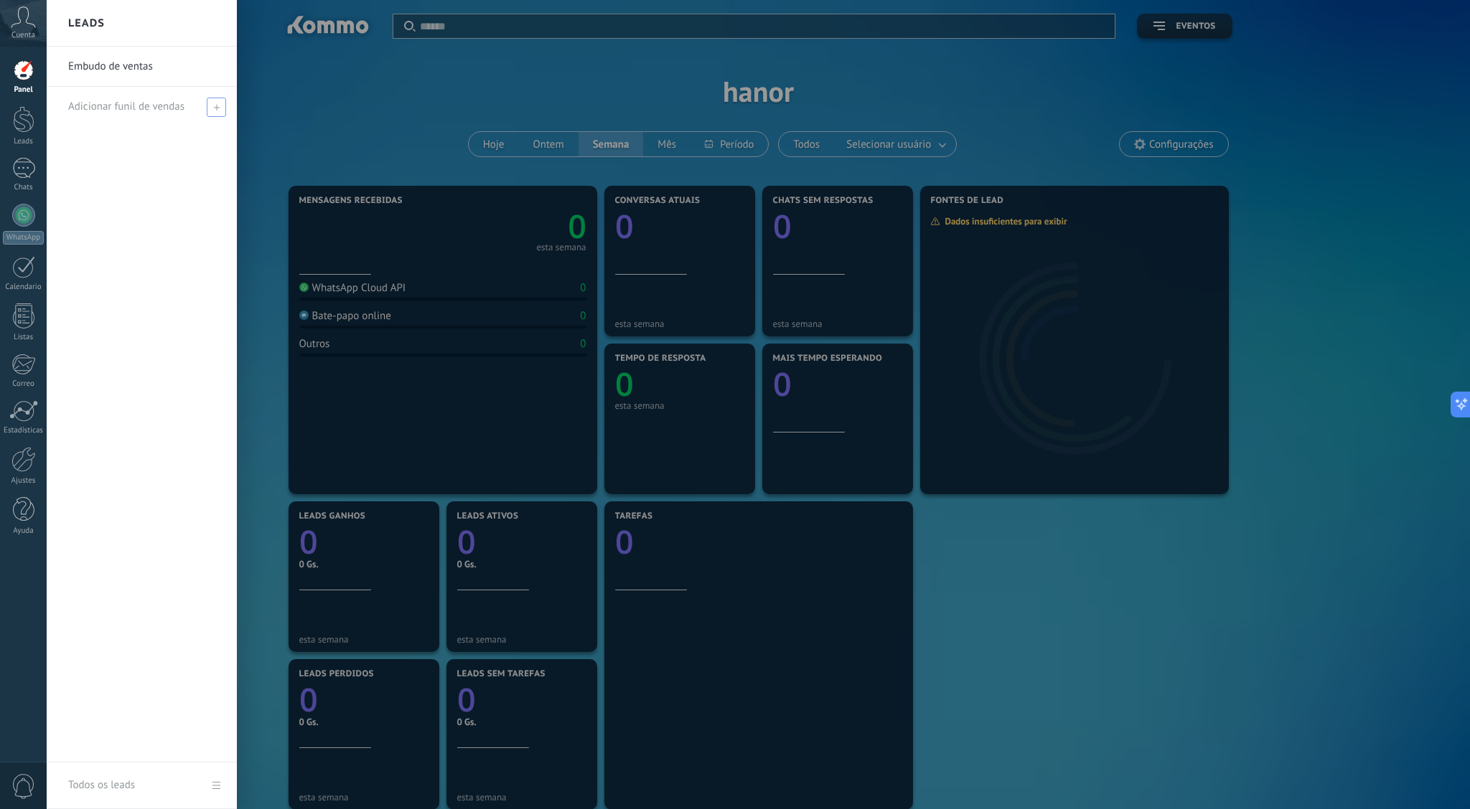
click at [92, 108] on span "Adicionar funil de vendas" at bounding box center [126, 107] width 116 height 14
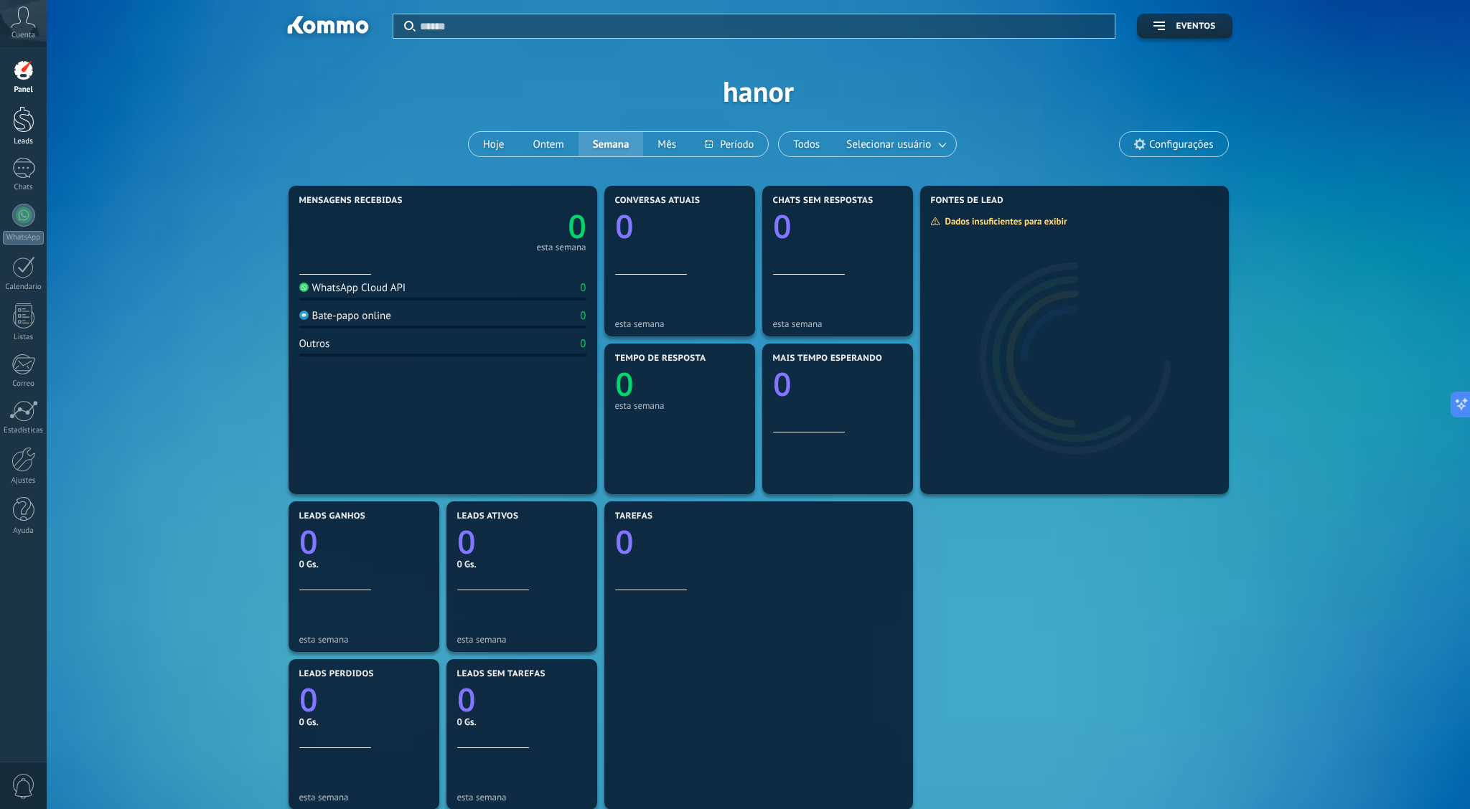
click at [17, 126] on div at bounding box center [24, 119] width 22 height 27
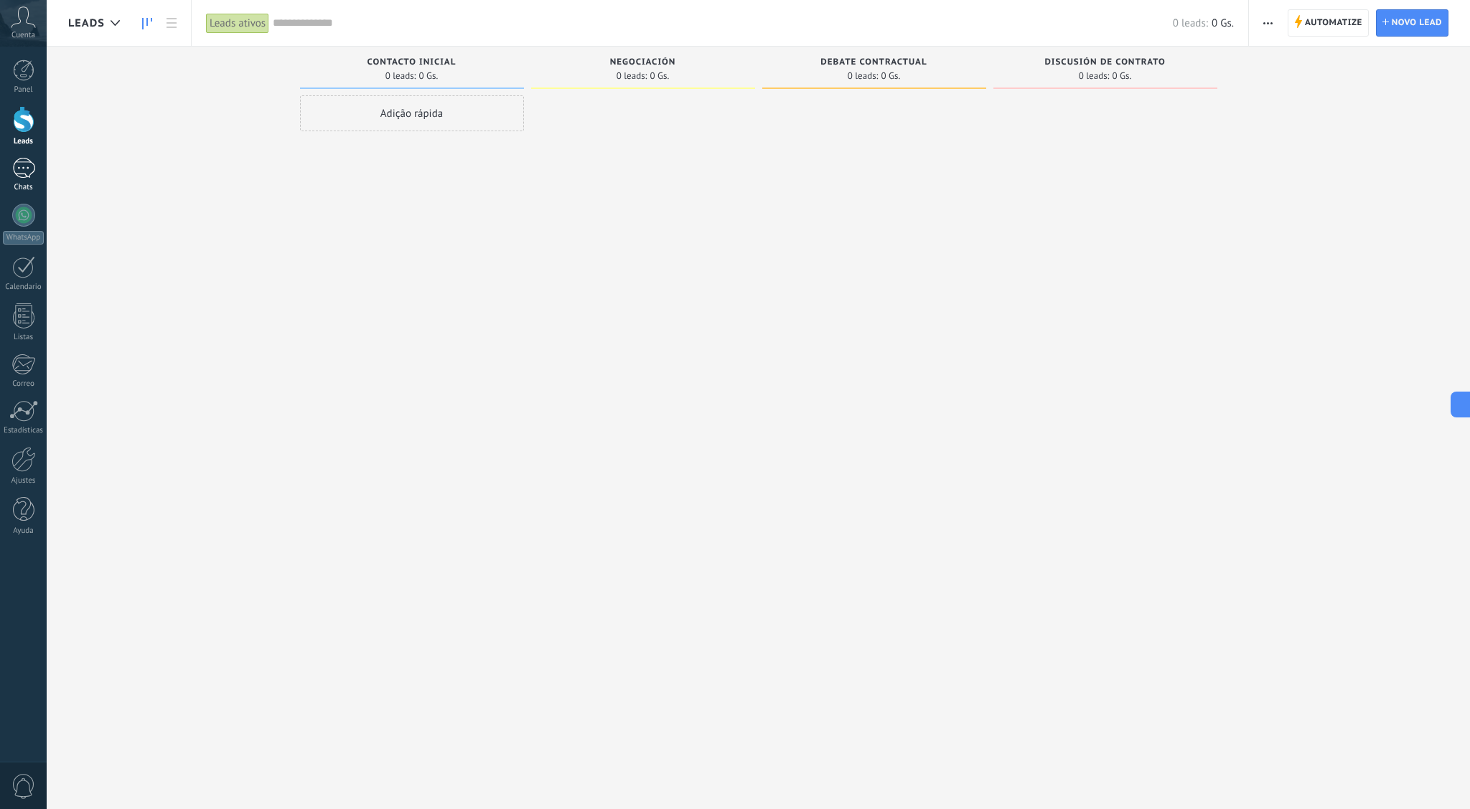
click at [30, 172] on div at bounding box center [23, 168] width 23 height 21
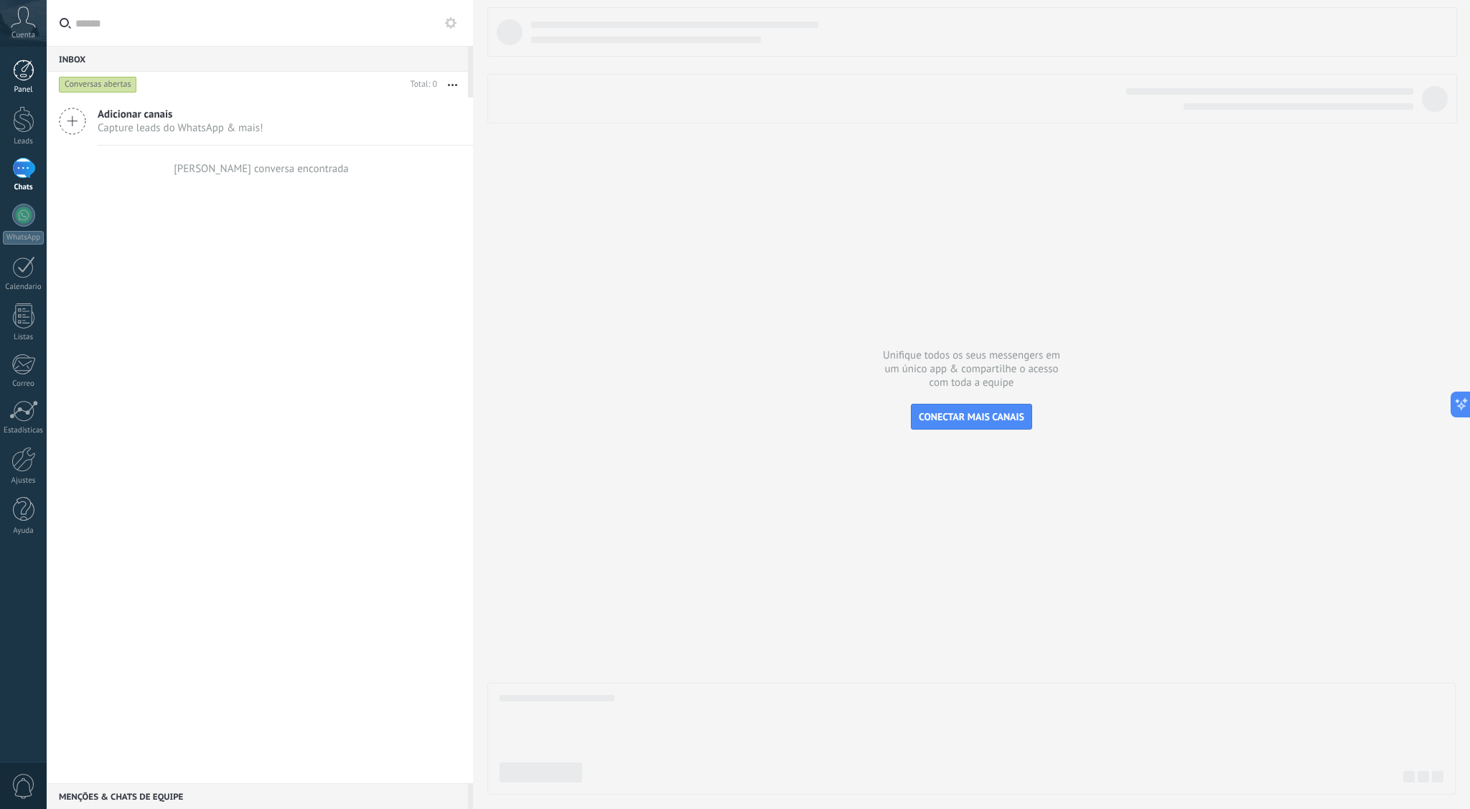
click at [25, 81] on link "Panel" at bounding box center [23, 77] width 47 height 35
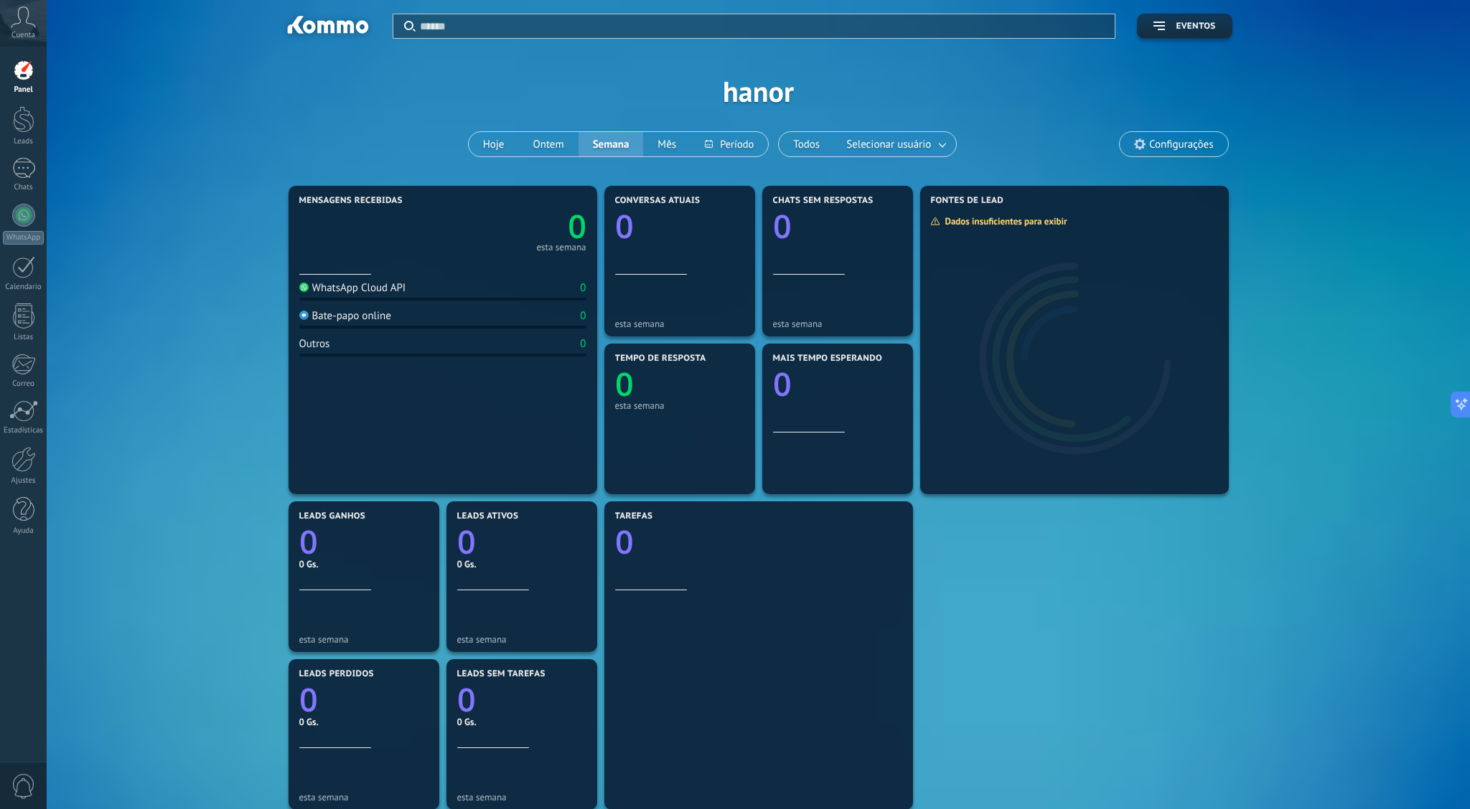
click at [24, 72] on div at bounding box center [24, 71] width 22 height 22
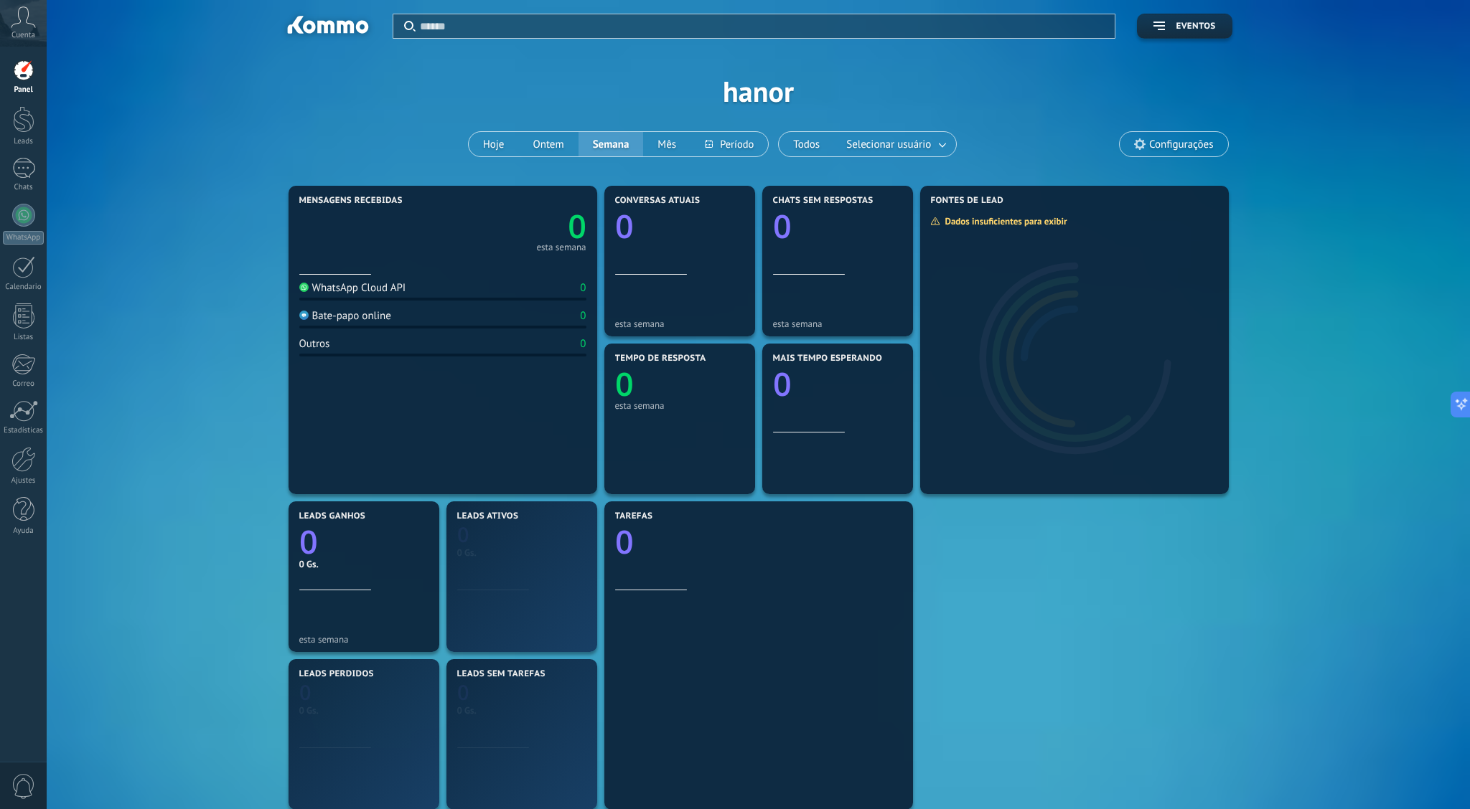
click at [24, 27] on icon at bounding box center [23, 17] width 25 height 22
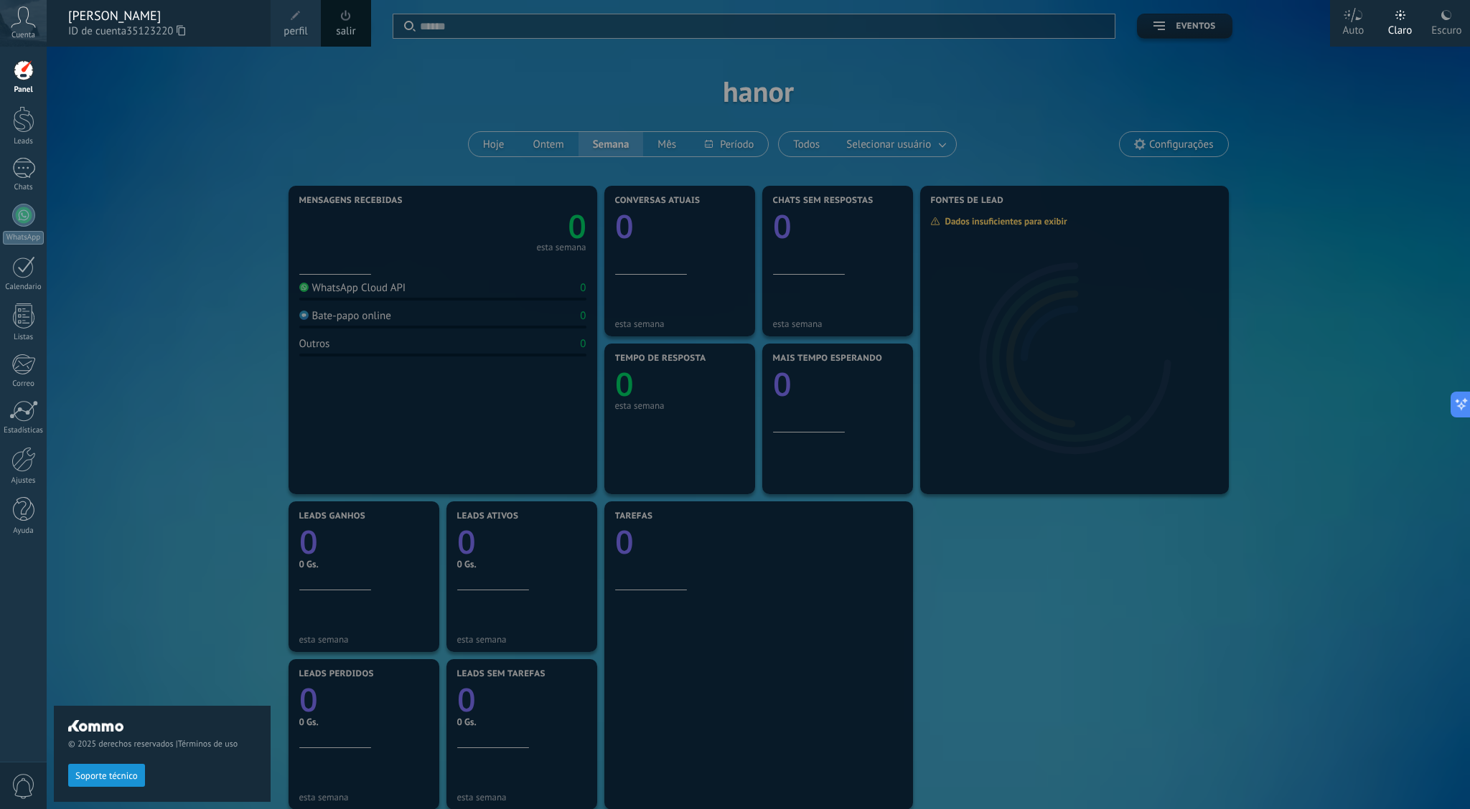
click at [24, 27] on icon at bounding box center [23, 17] width 25 height 22
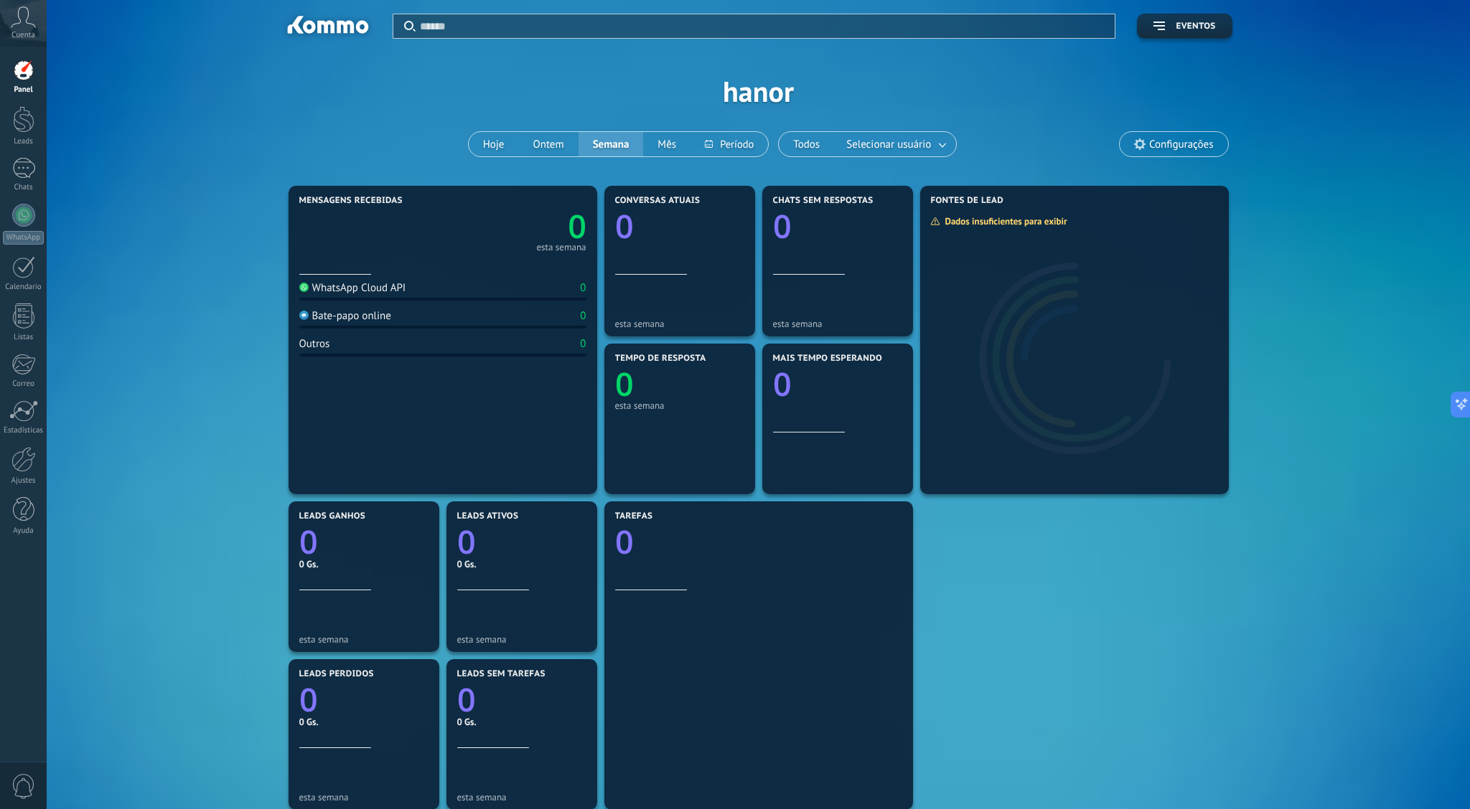
click at [24, 72] on div at bounding box center [24, 71] width 22 height 22
click at [1167, 147] on span "Configurações" at bounding box center [1181, 144] width 64 height 12
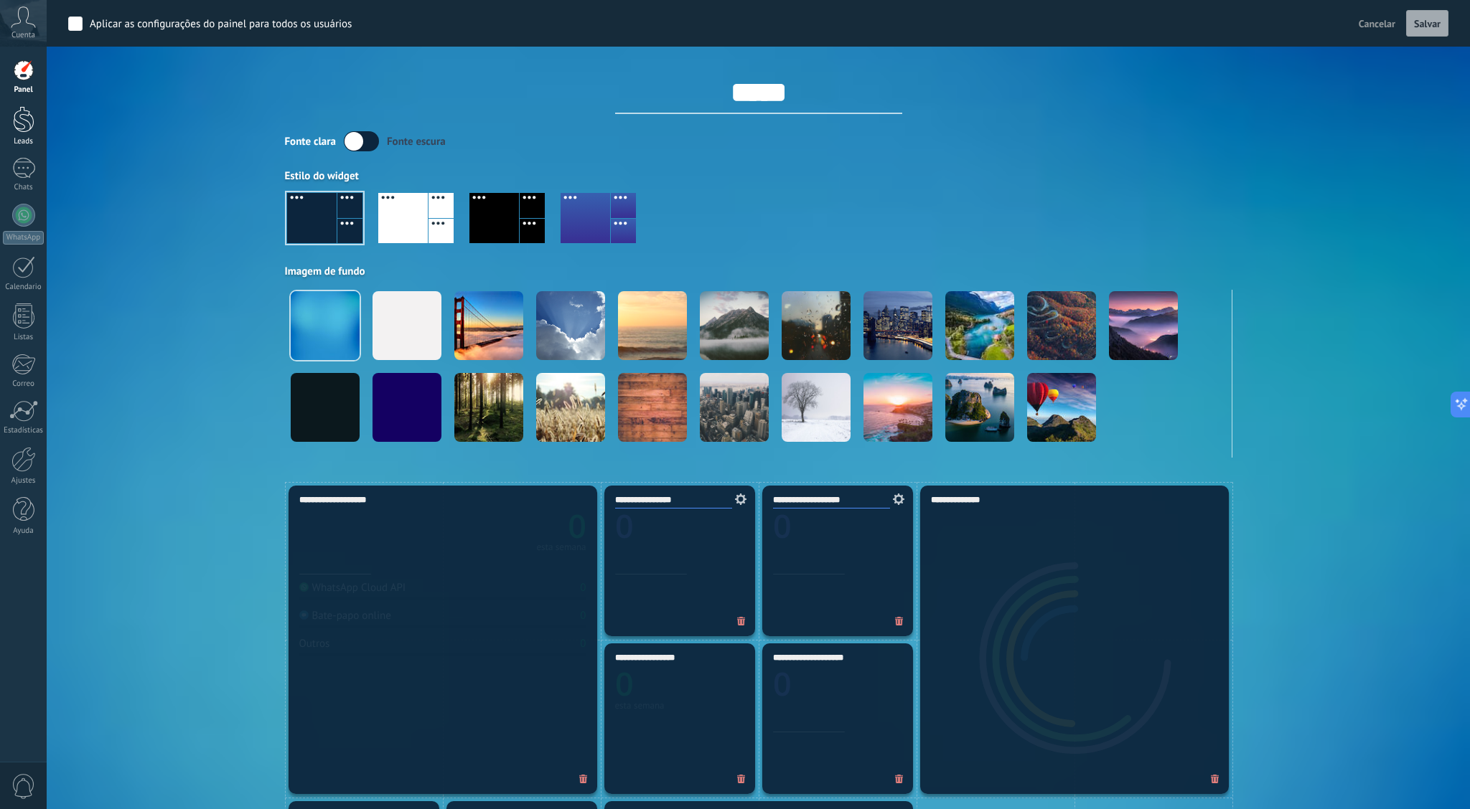
click at [33, 126] on div at bounding box center [24, 119] width 22 height 27
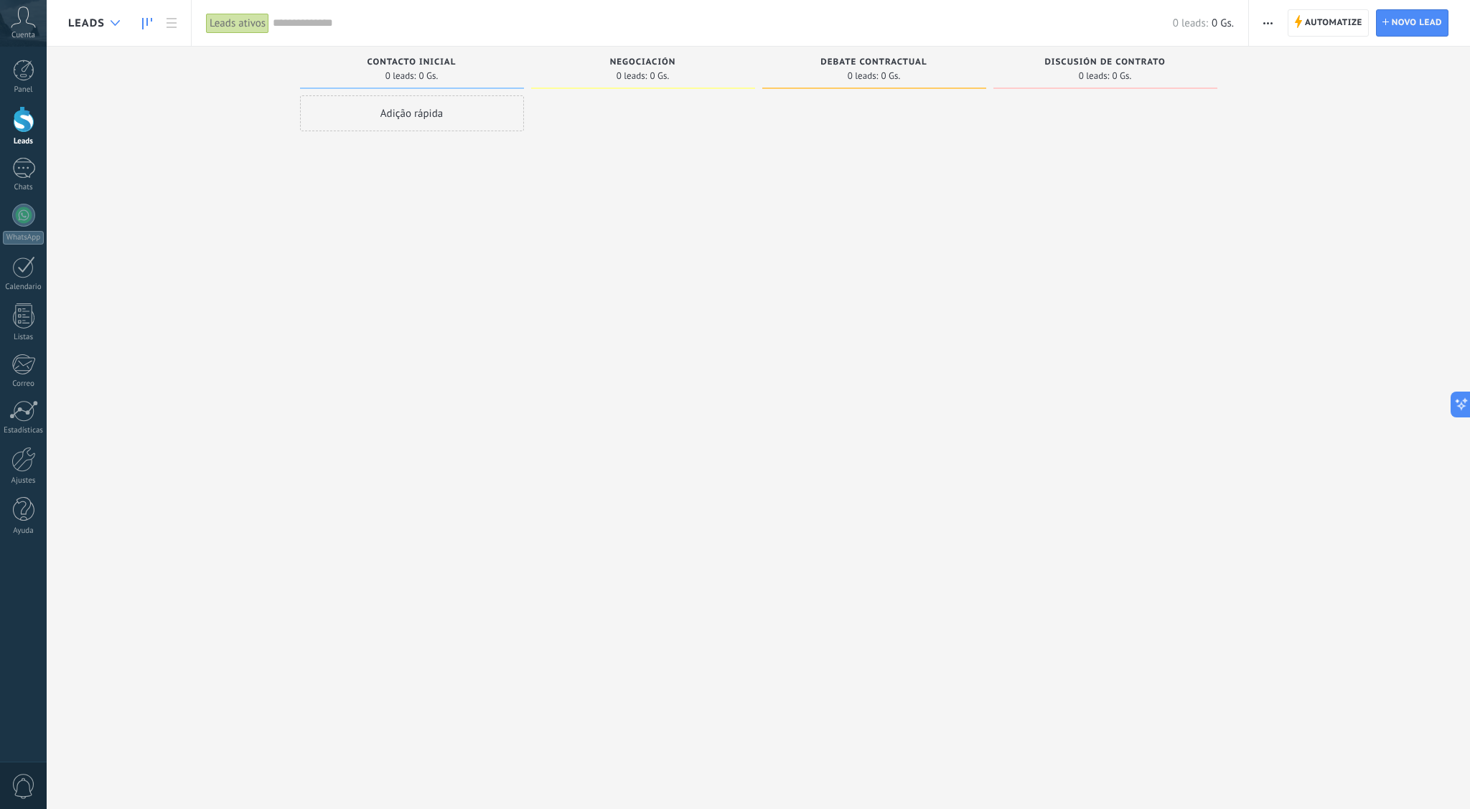
click at [119, 20] on icon at bounding box center [115, 23] width 9 height 6
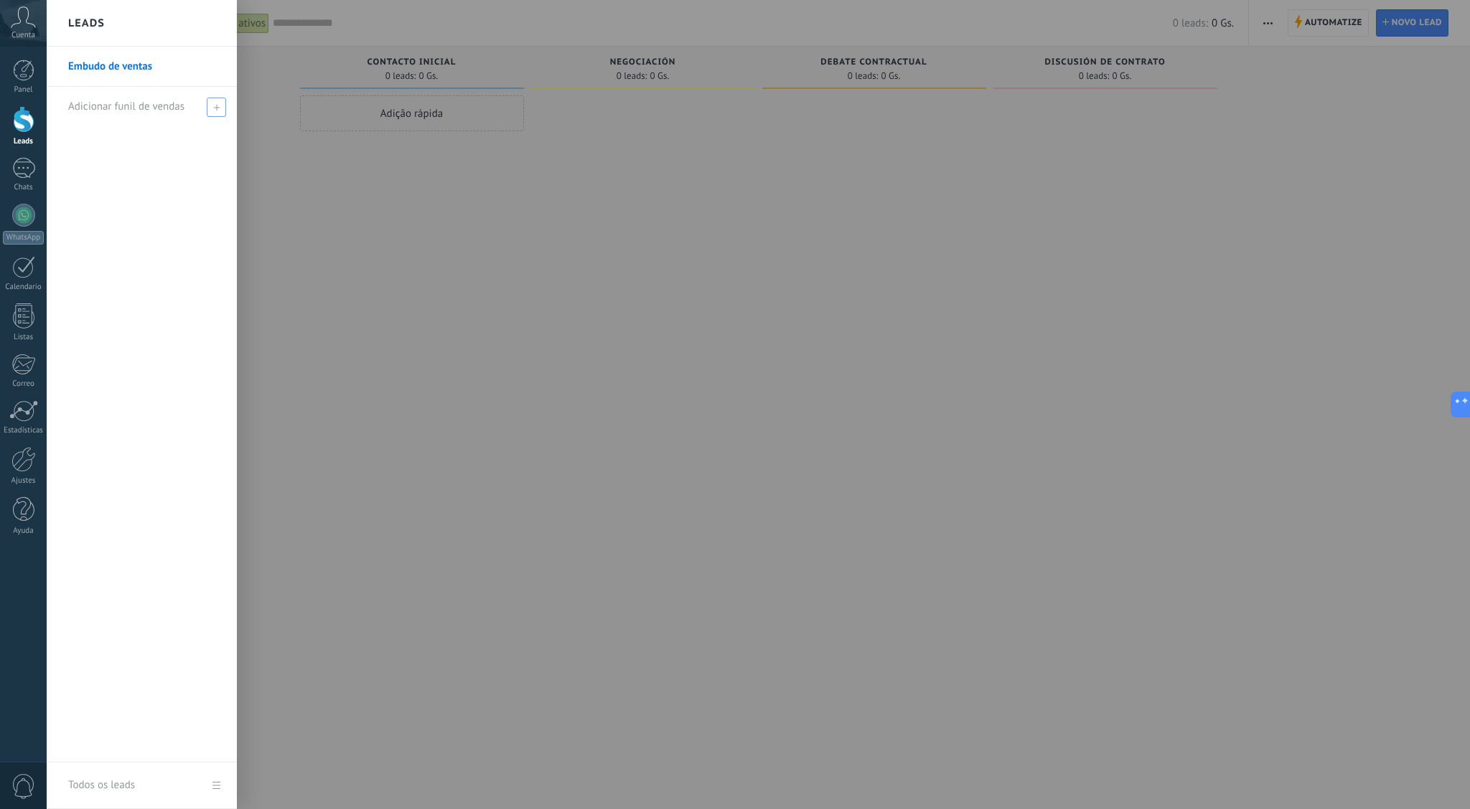
click at [215, 108] on icon at bounding box center [216, 107] width 6 height 6
type input "*****"
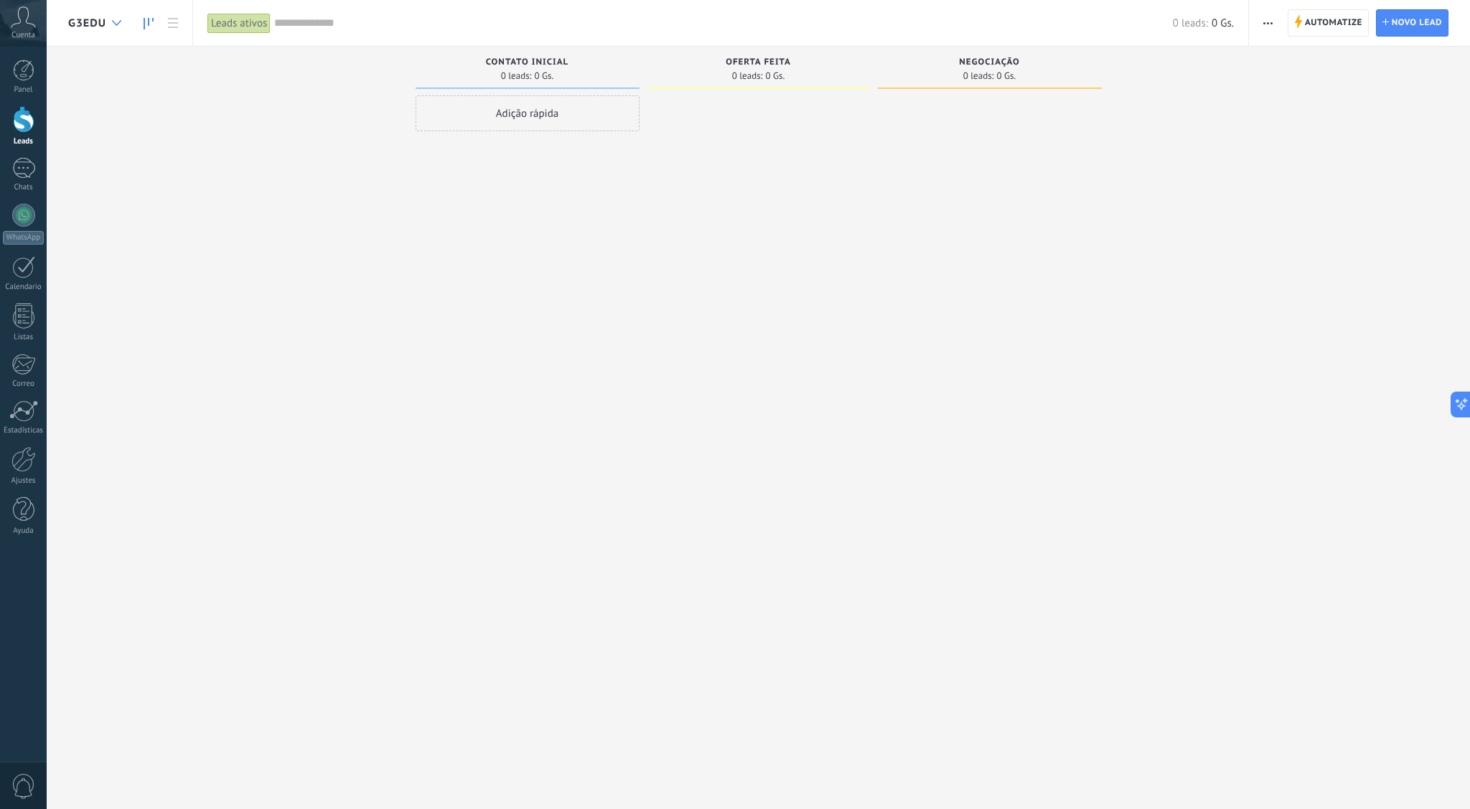
click at [117, 24] on use at bounding box center [116, 23] width 9 height 6
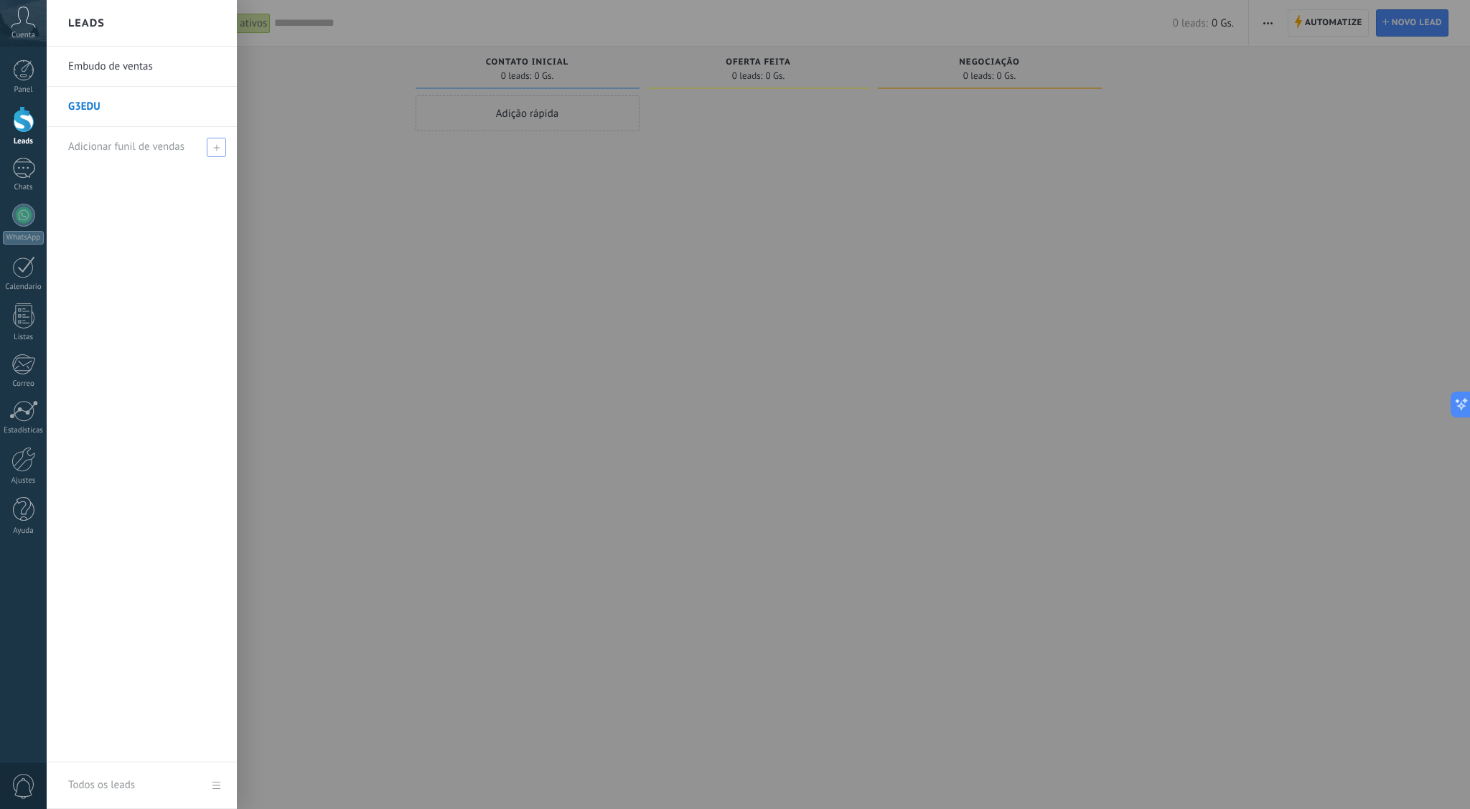
click at [211, 148] on span at bounding box center [216, 147] width 19 height 19
type input "*****"
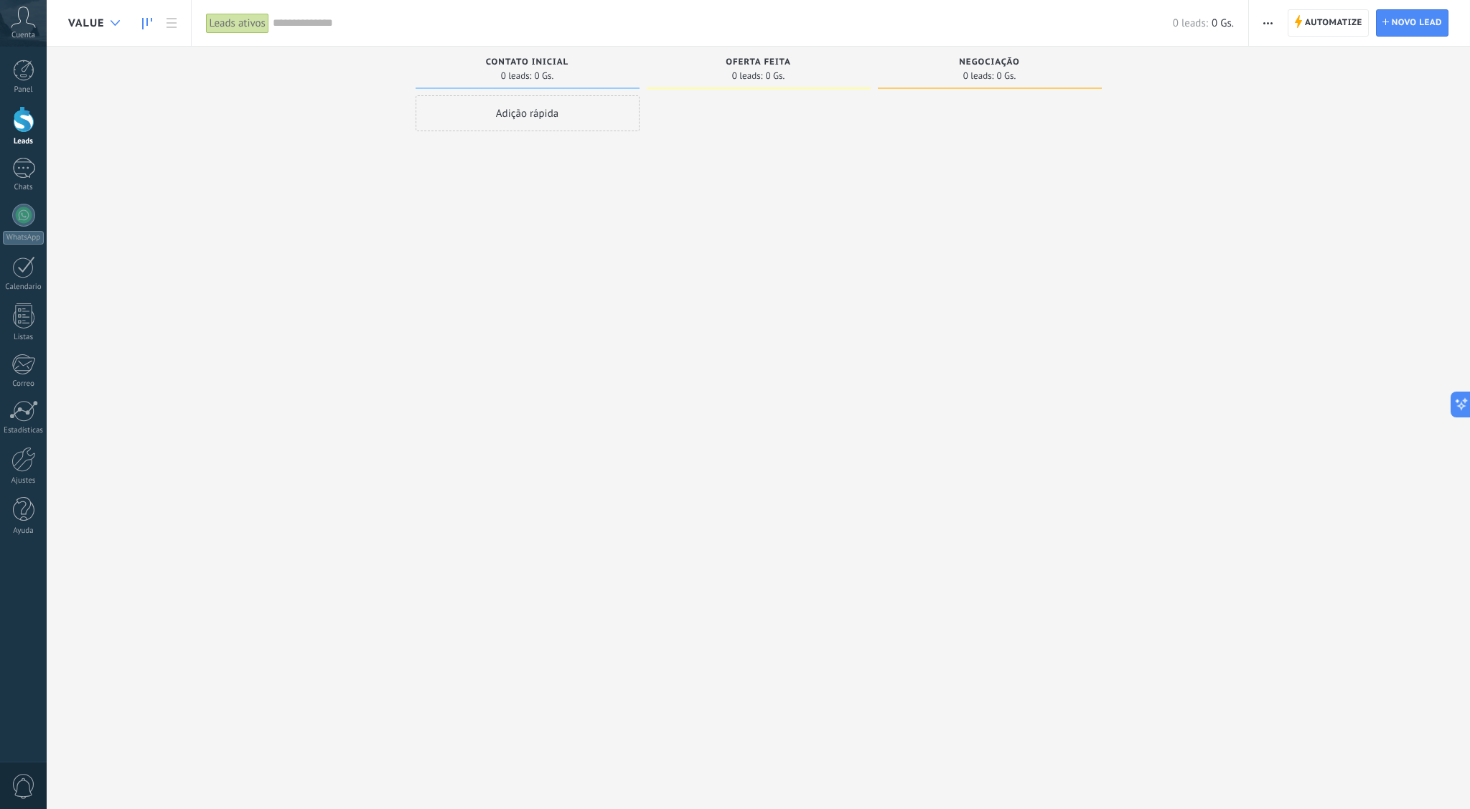
click at [118, 29] on div at bounding box center [115, 23] width 24 height 28
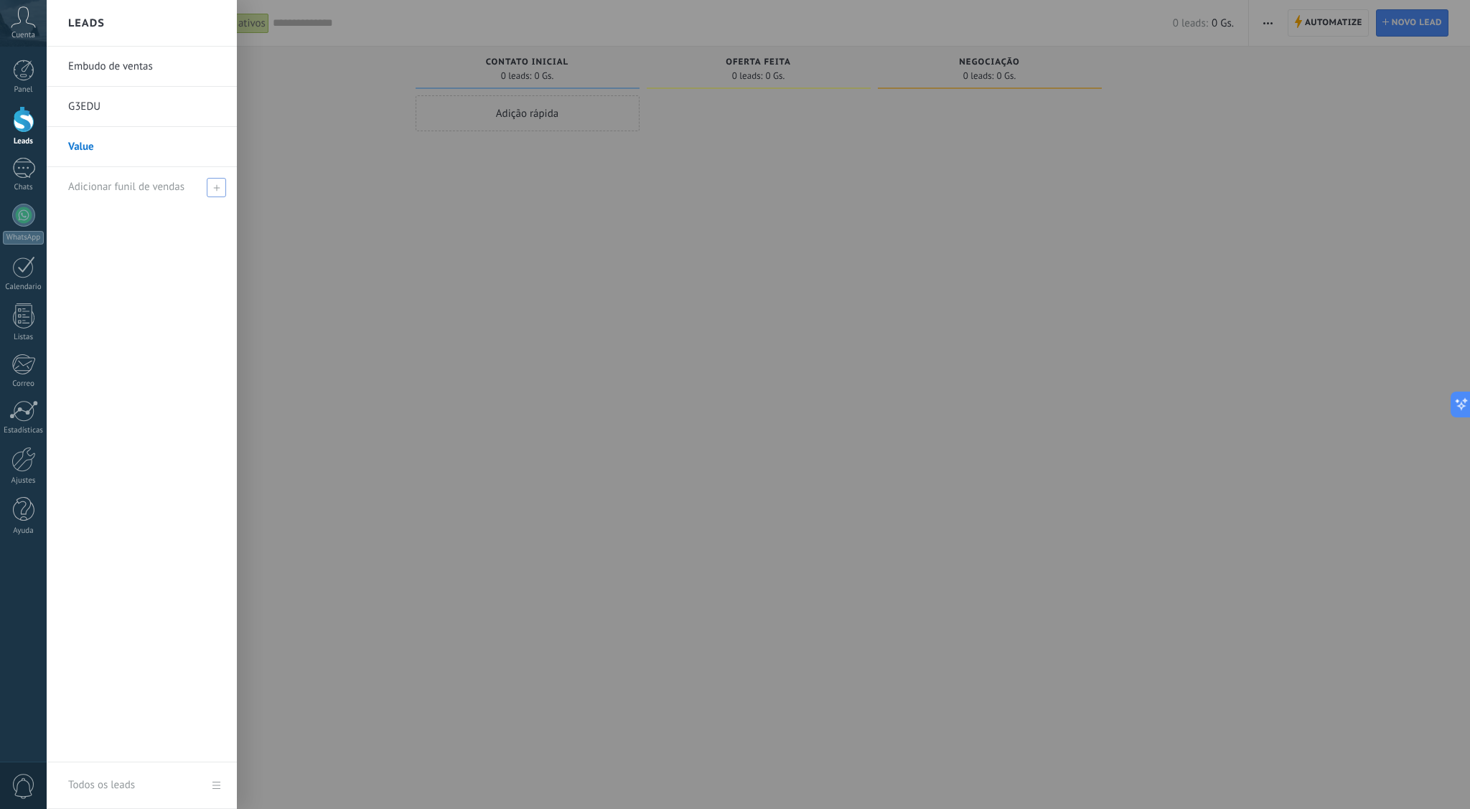
click at [220, 189] on span at bounding box center [216, 187] width 19 height 19
type input "**********"
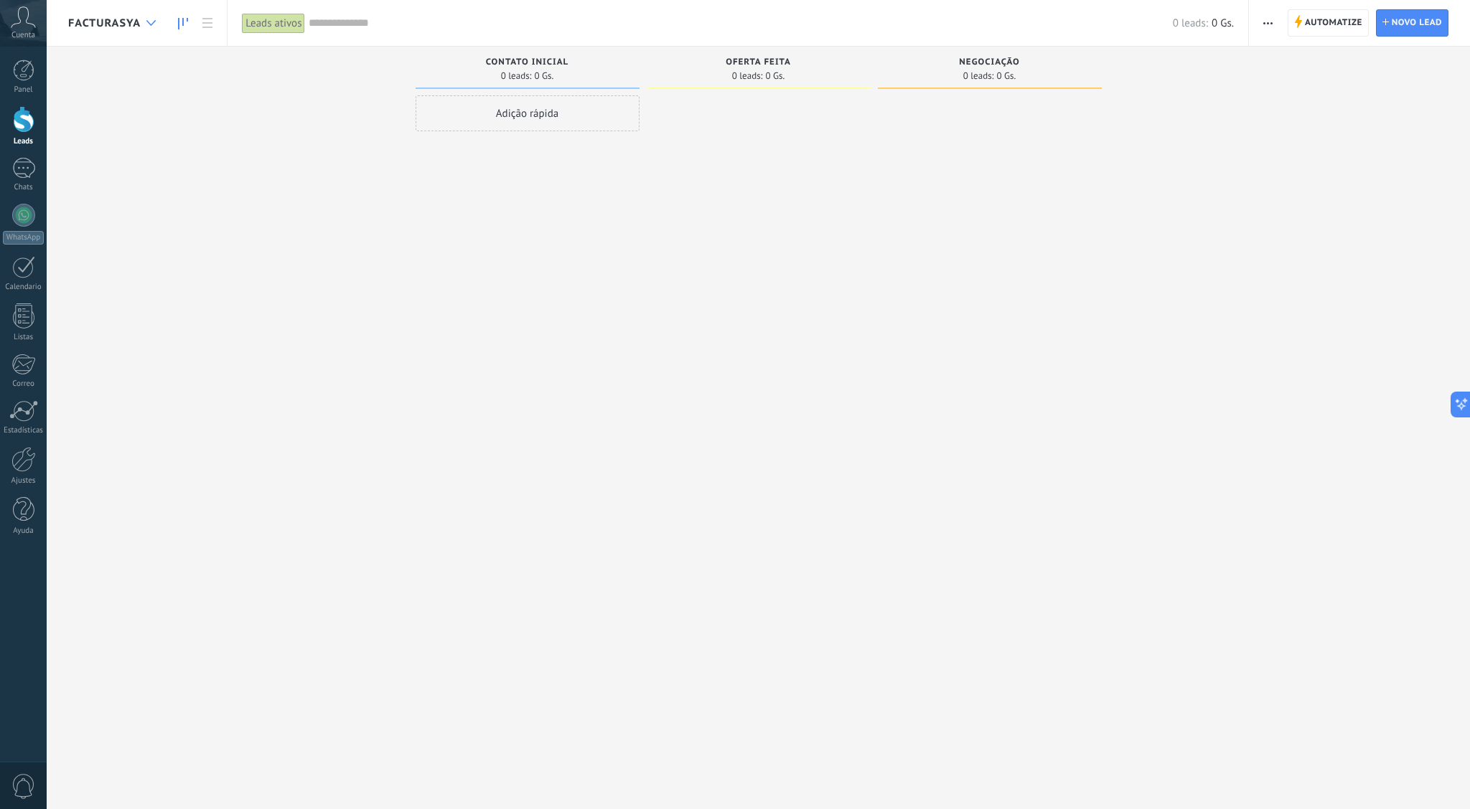
click at [146, 18] on div at bounding box center [151, 23] width 24 height 28
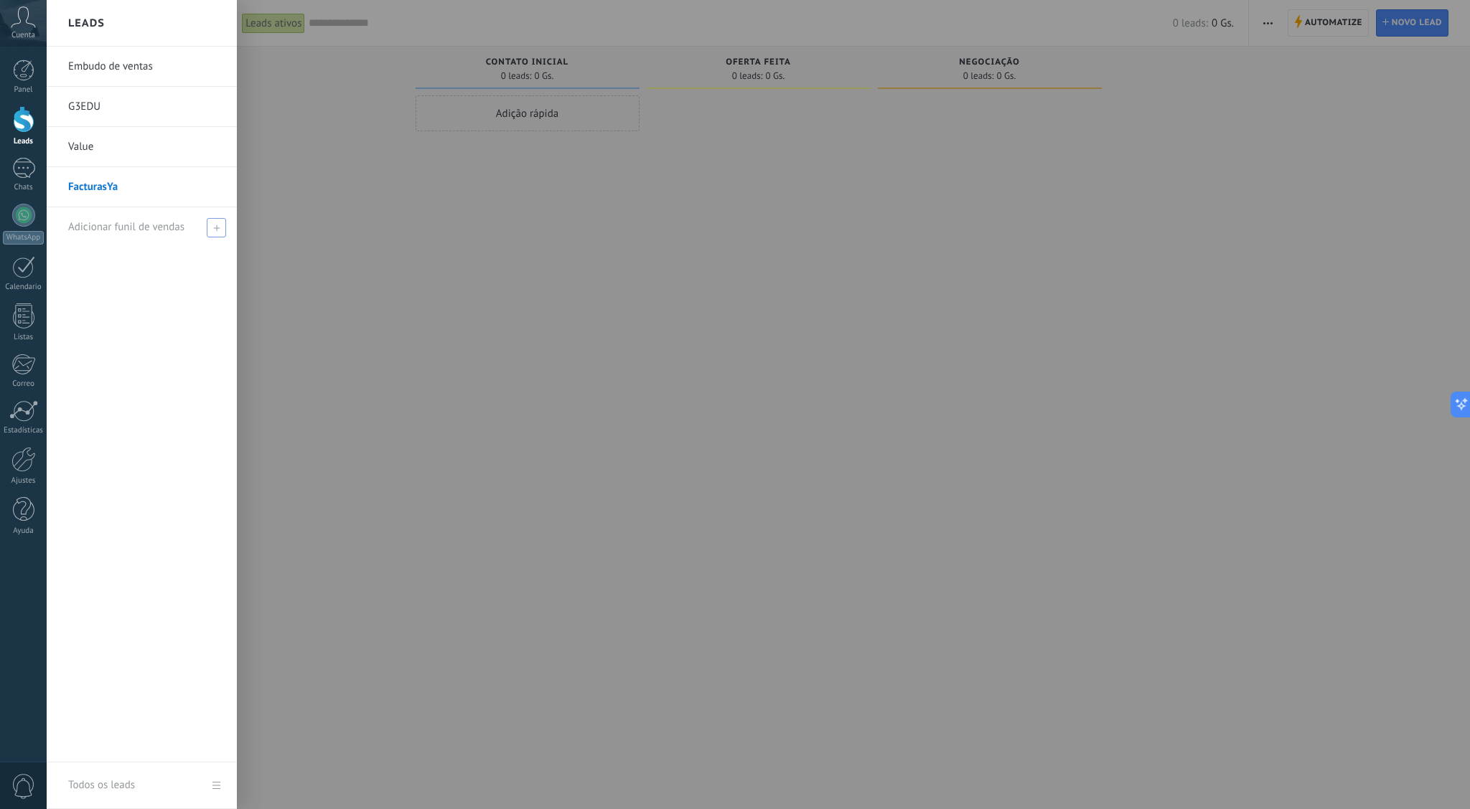
click at [217, 225] on icon at bounding box center [216, 228] width 6 height 6
type input "*"
click at [463, 387] on div at bounding box center [782, 404] width 1470 height 809
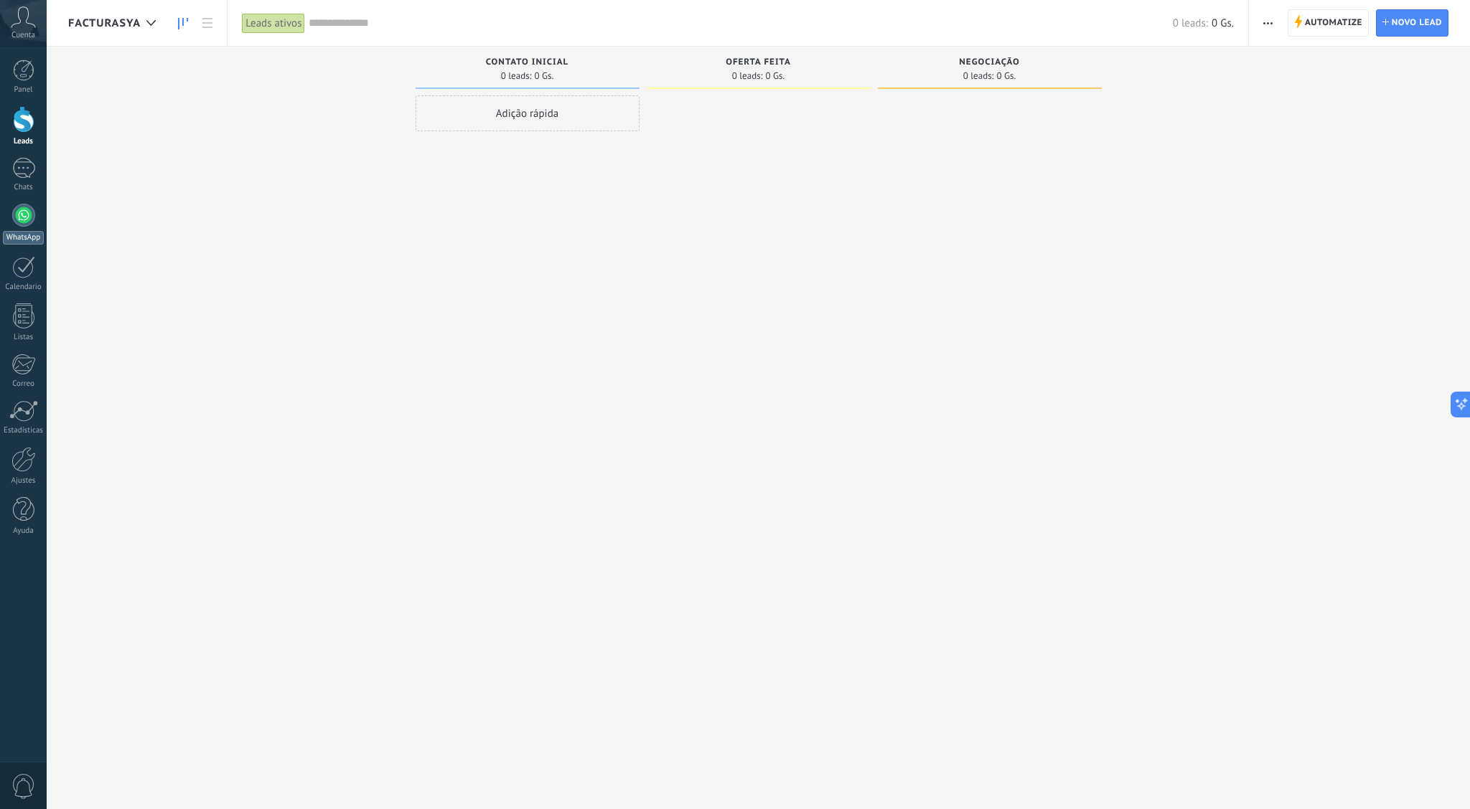
click at [20, 210] on div at bounding box center [23, 215] width 23 height 23
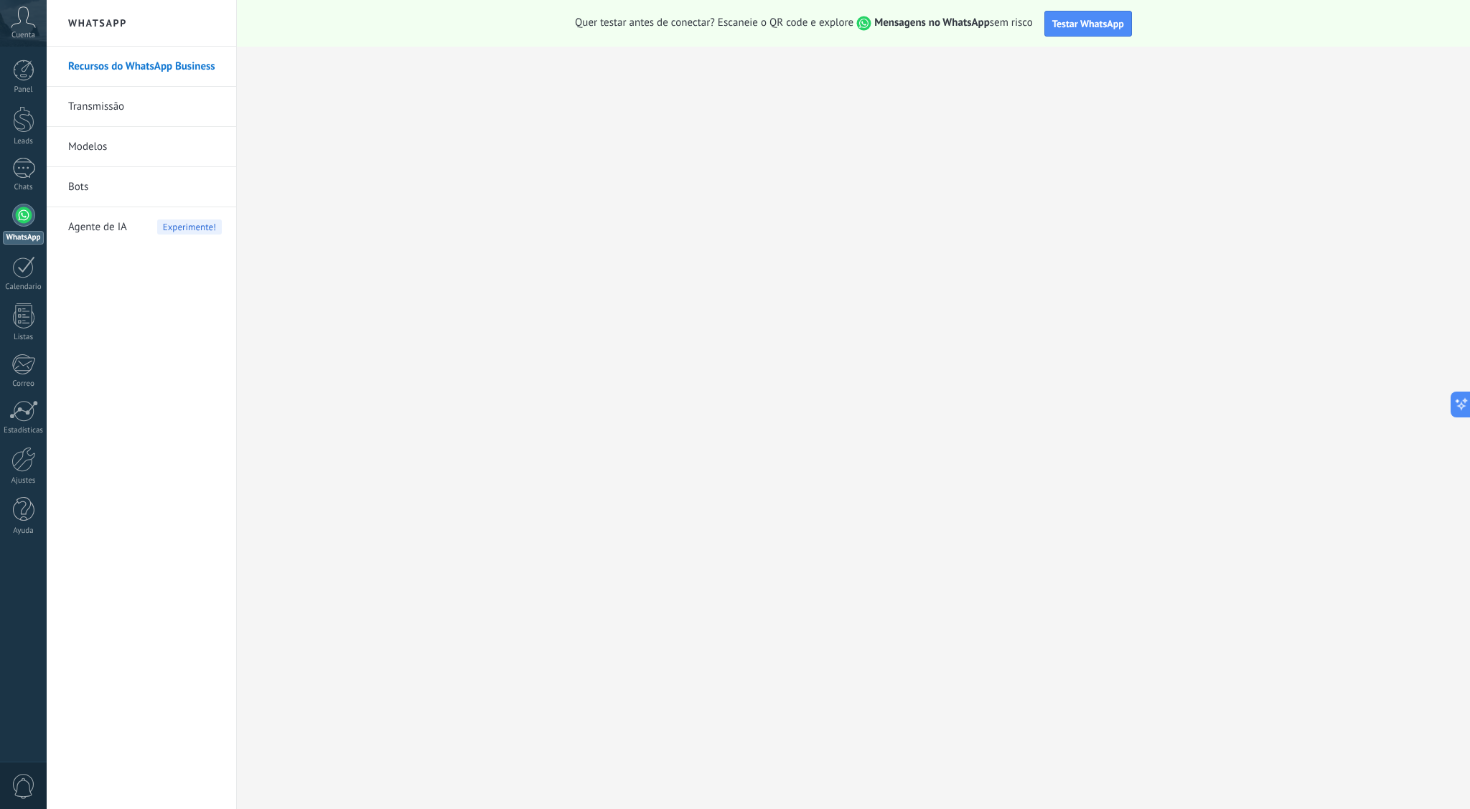
click at [89, 189] on link "Bots" at bounding box center [145, 187] width 154 height 40
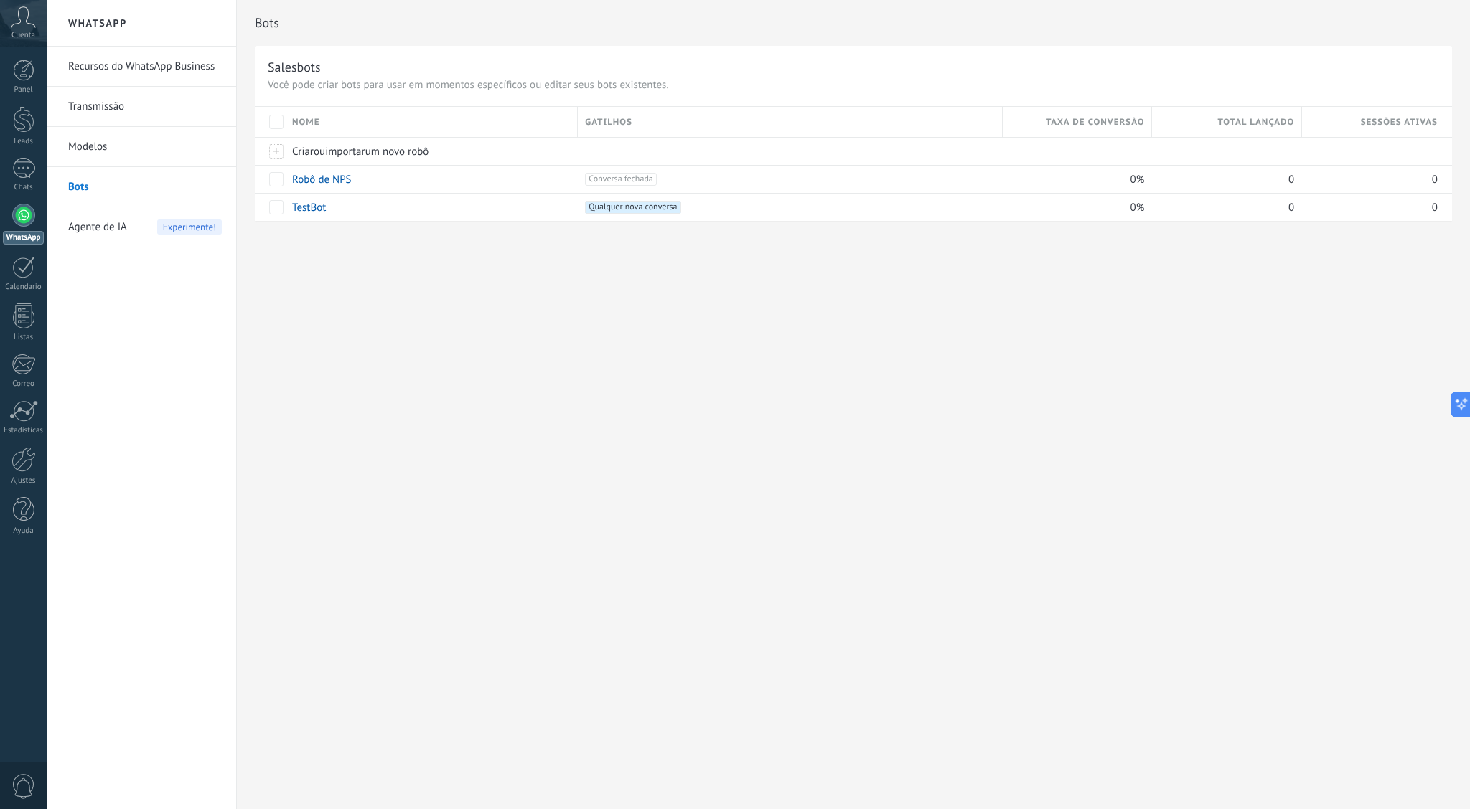
click at [157, 182] on link "Bots" at bounding box center [145, 187] width 154 height 40
click at [161, 67] on link "Recursos do WhatsApp Business" at bounding box center [145, 67] width 154 height 40
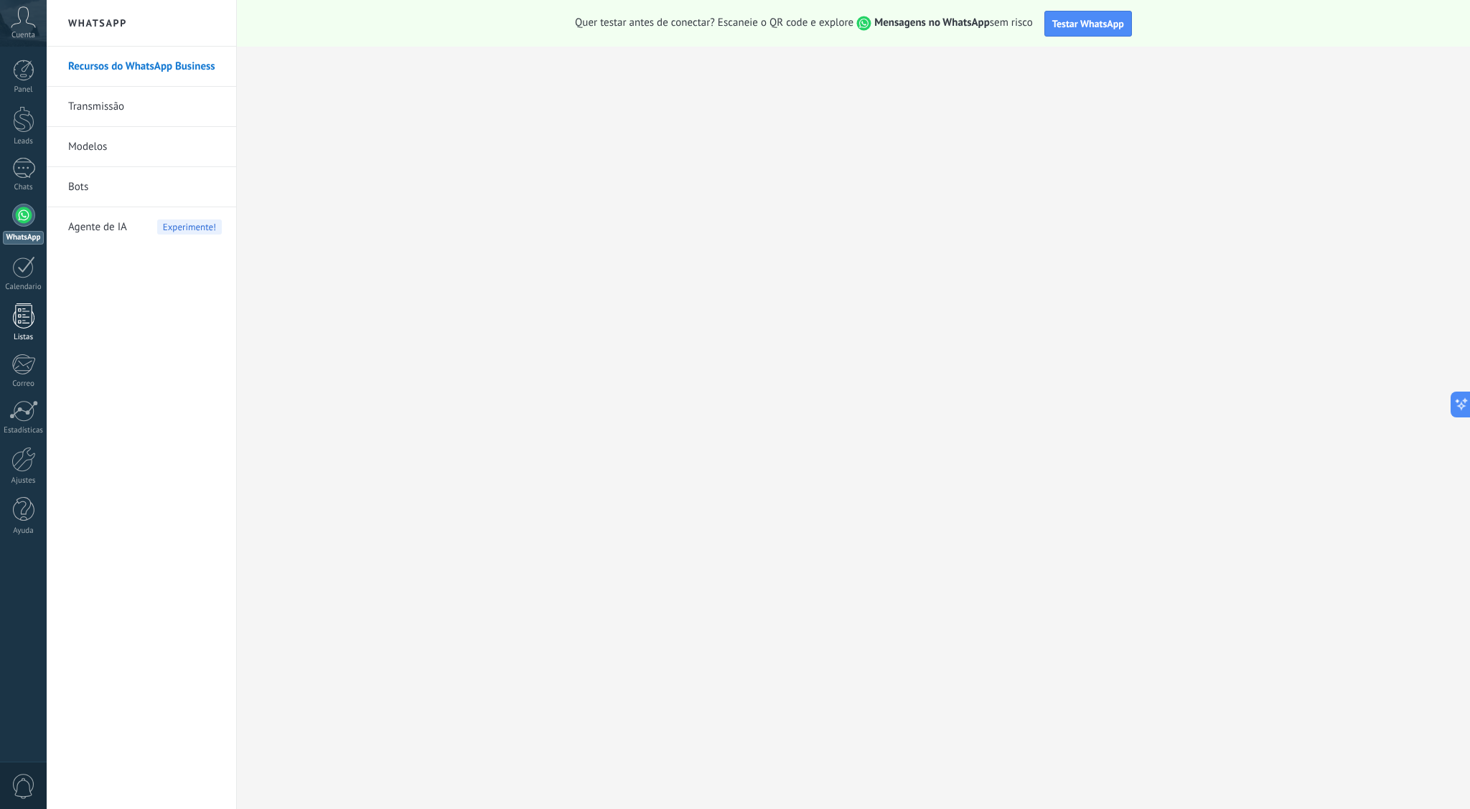
click at [16, 306] on div at bounding box center [24, 316] width 22 height 25
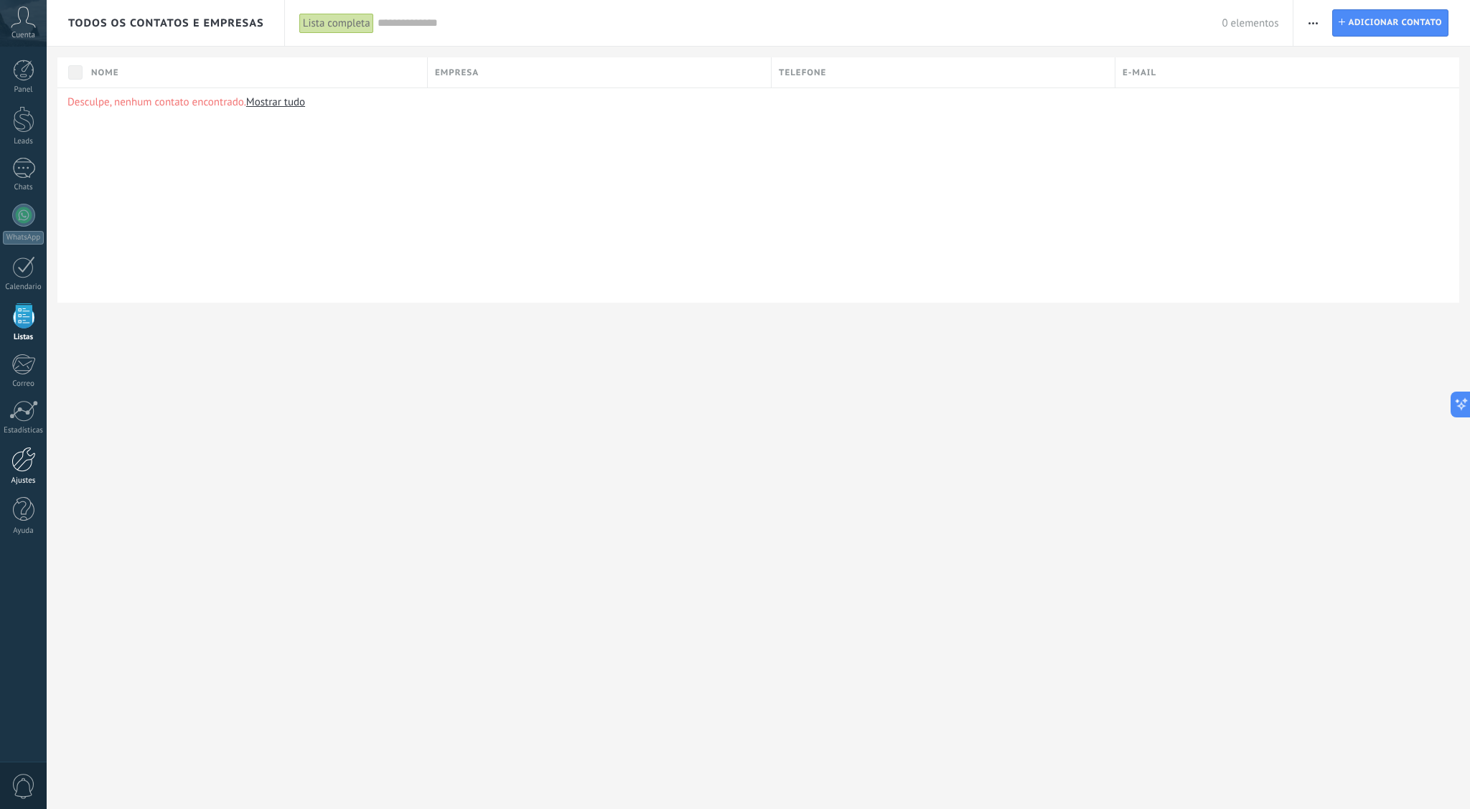
click at [19, 474] on link "Ajustes" at bounding box center [23, 466] width 47 height 39
